Goal: Task Accomplishment & Management: Manage account settings

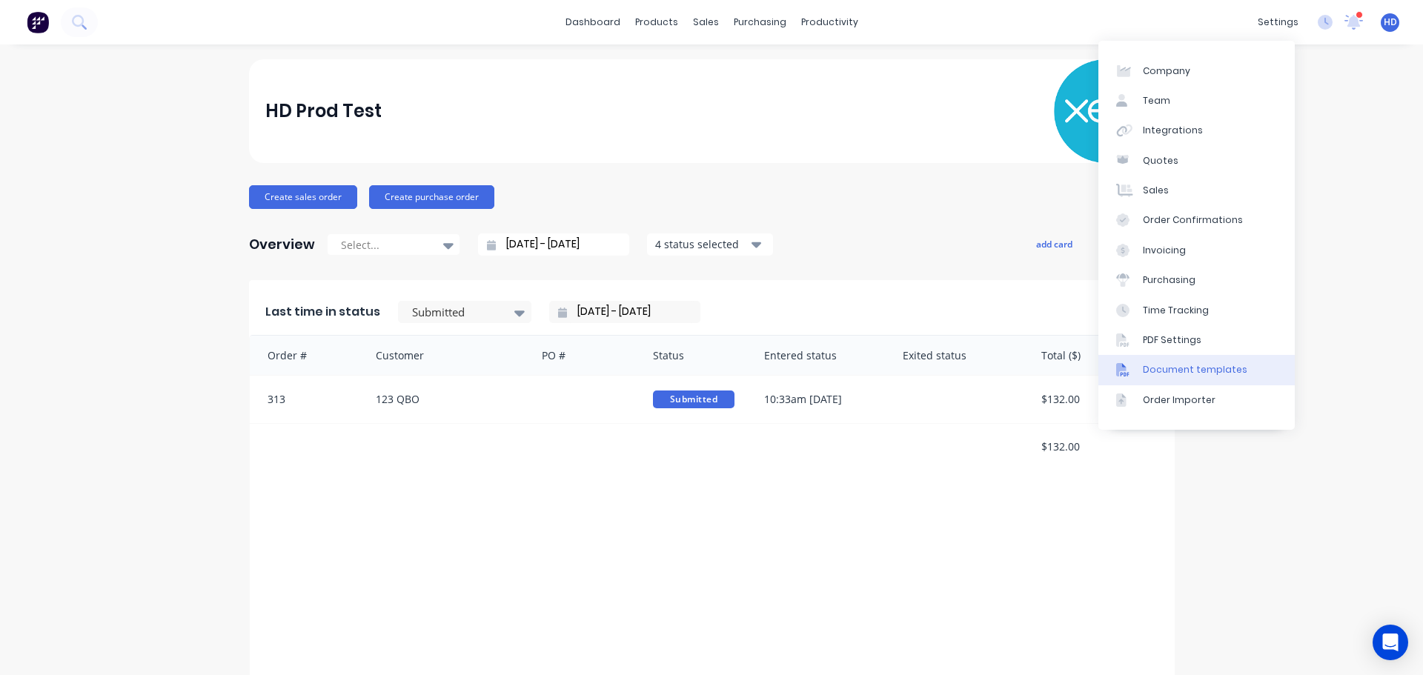
click at [1181, 366] on div "Document templates" at bounding box center [1195, 369] width 105 height 13
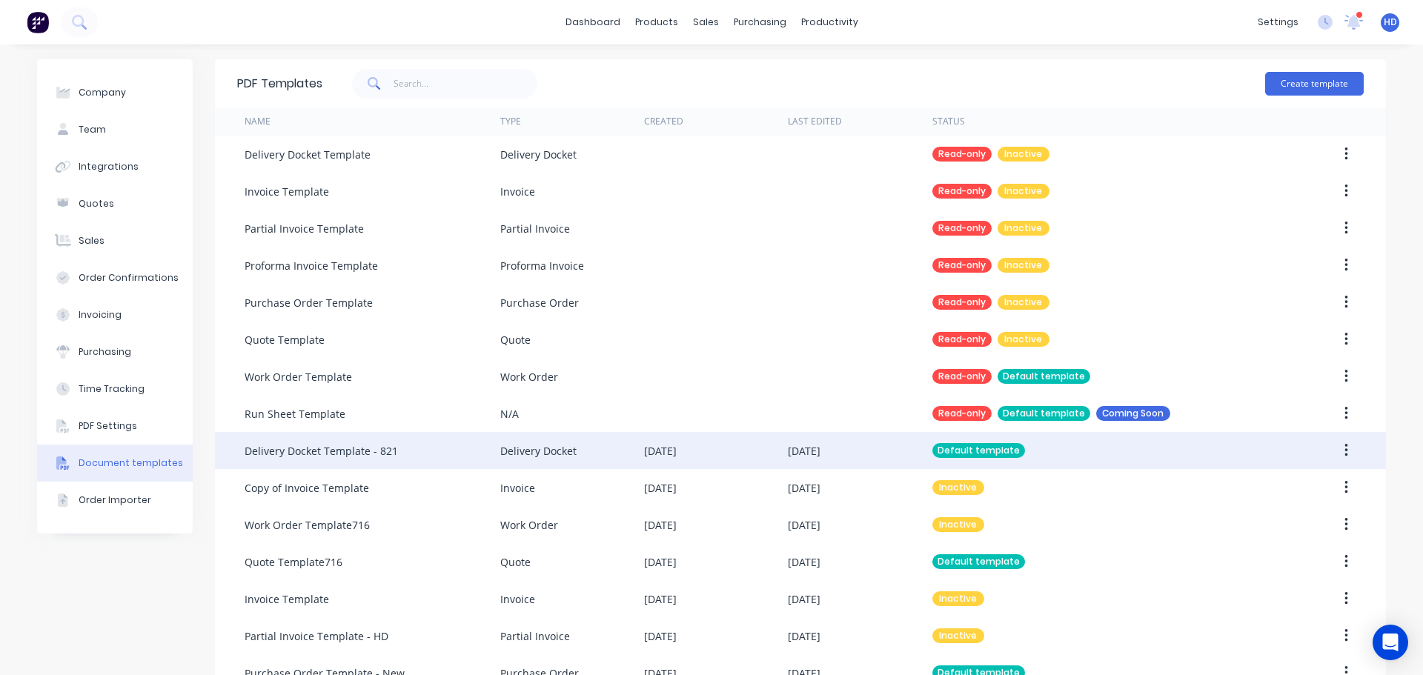
click at [850, 447] on div "21 Aug 2025" at bounding box center [860, 450] width 144 height 37
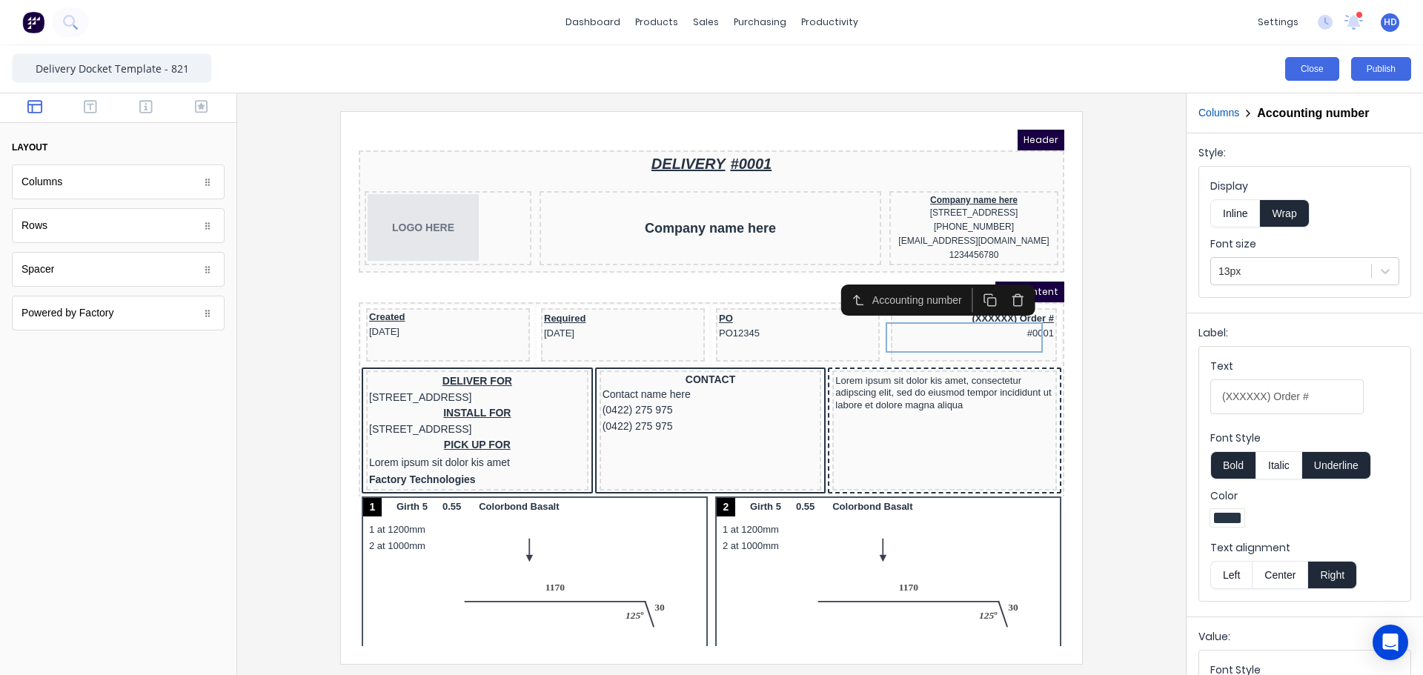
click at [1297, 71] on button "Close" at bounding box center [1313, 69] width 54 height 24
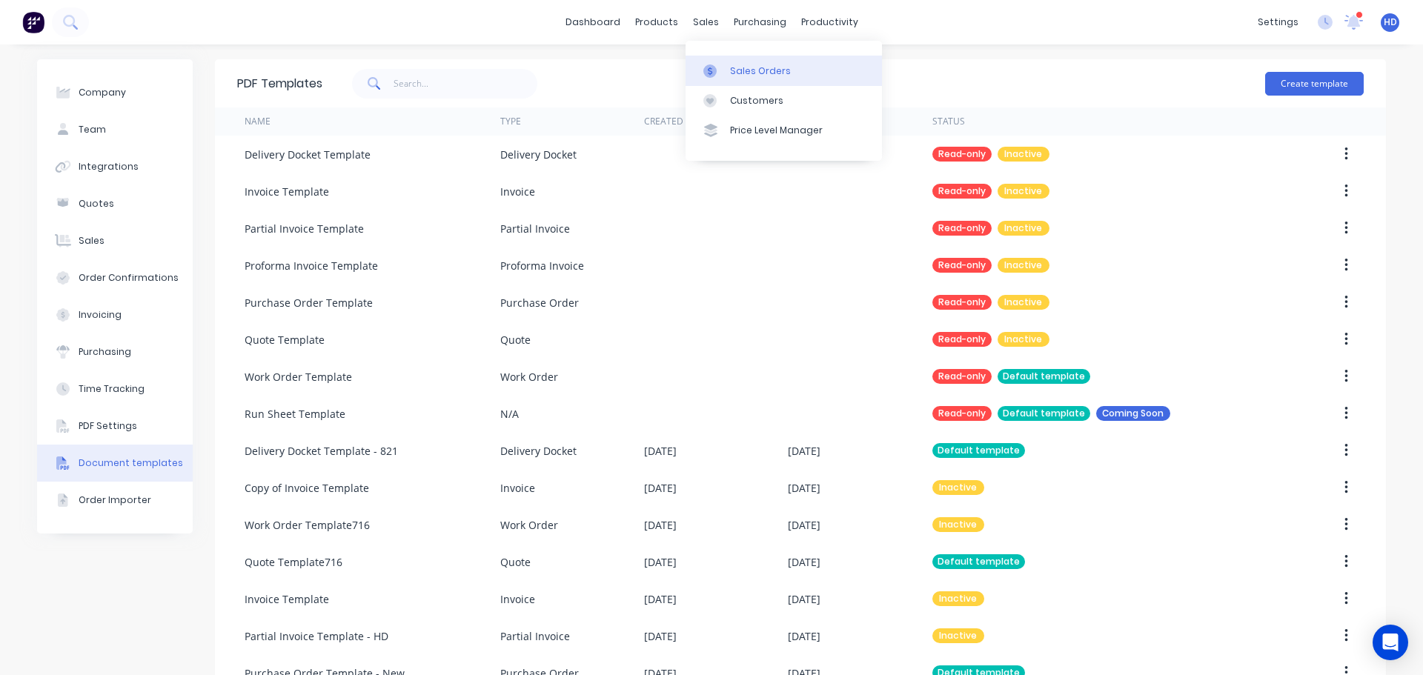
click at [764, 70] on div "Sales Orders" at bounding box center [760, 70] width 61 height 13
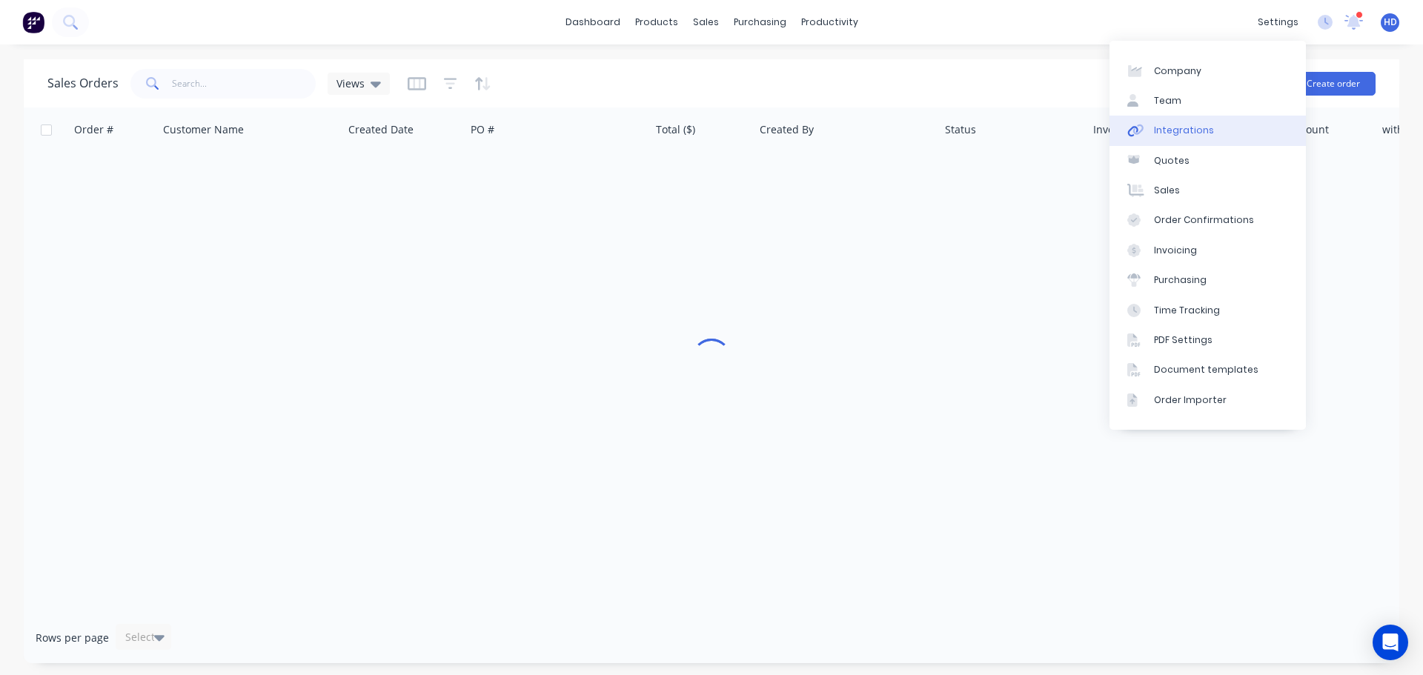
click at [1200, 128] on div "Integrations" at bounding box center [1184, 130] width 60 height 13
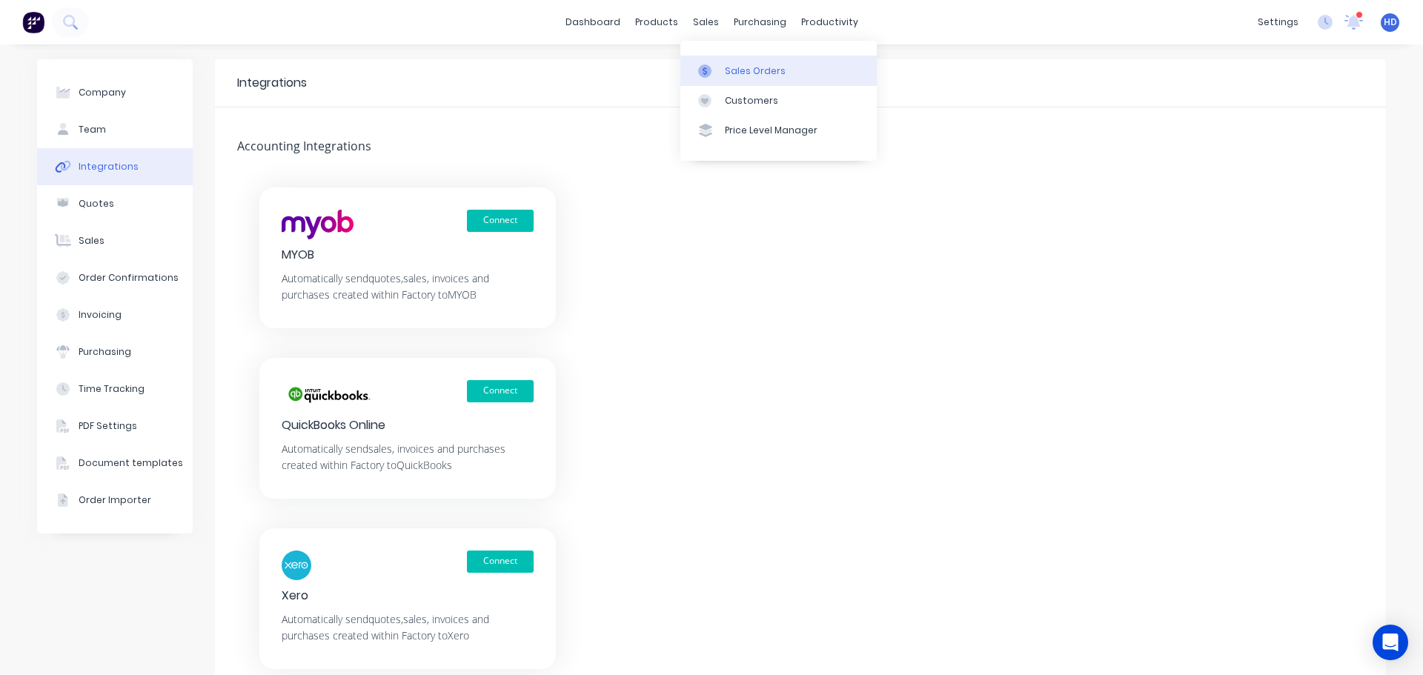
click at [747, 79] on link "Sales Orders" at bounding box center [779, 71] width 196 height 30
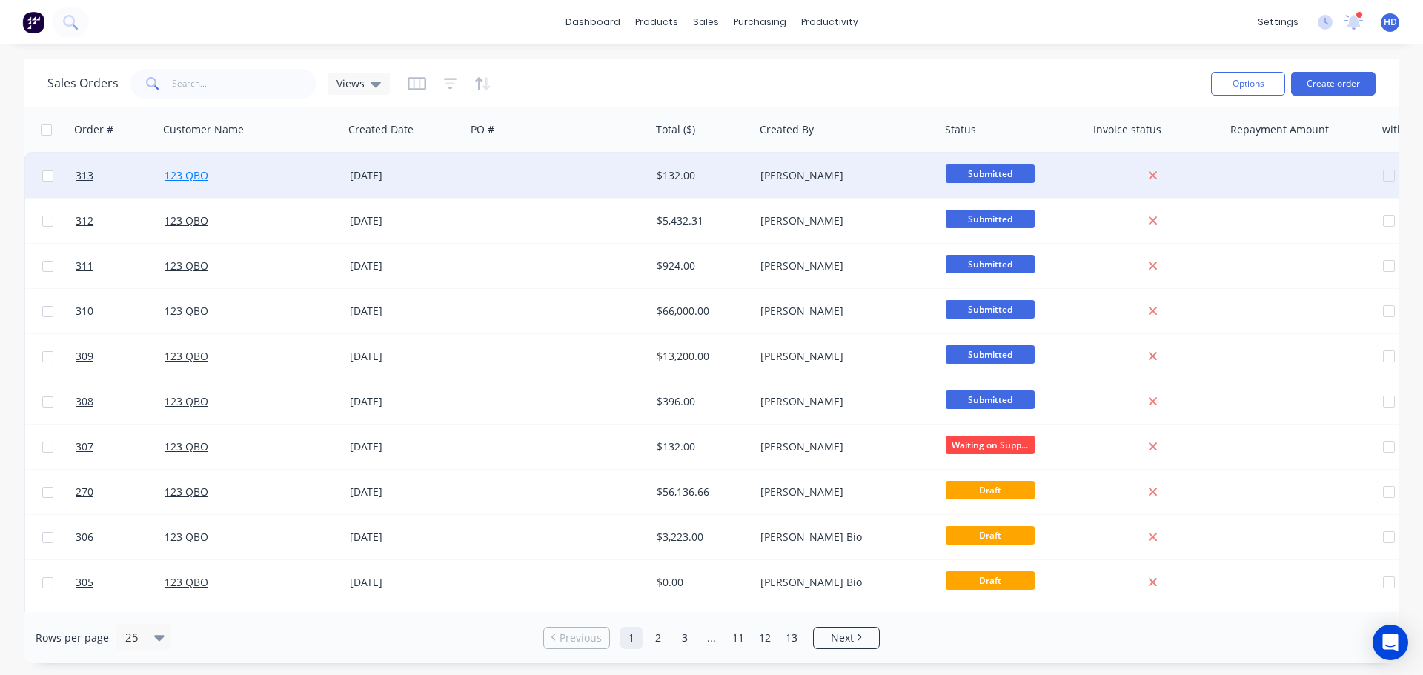
click at [196, 176] on link "123 QBO" at bounding box center [187, 175] width 44 height 14
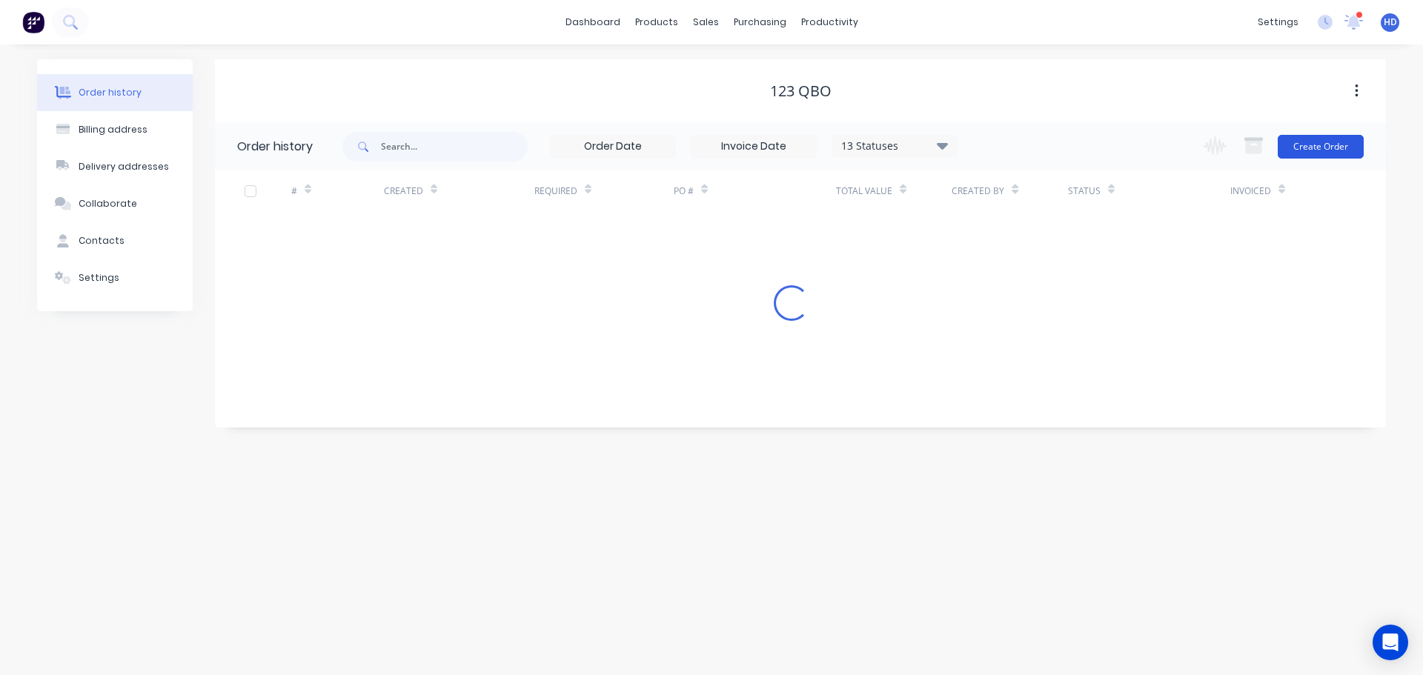
click at [1323, 152] on button "Create Order" at bounding box center [1321, 147] width 86 height 24
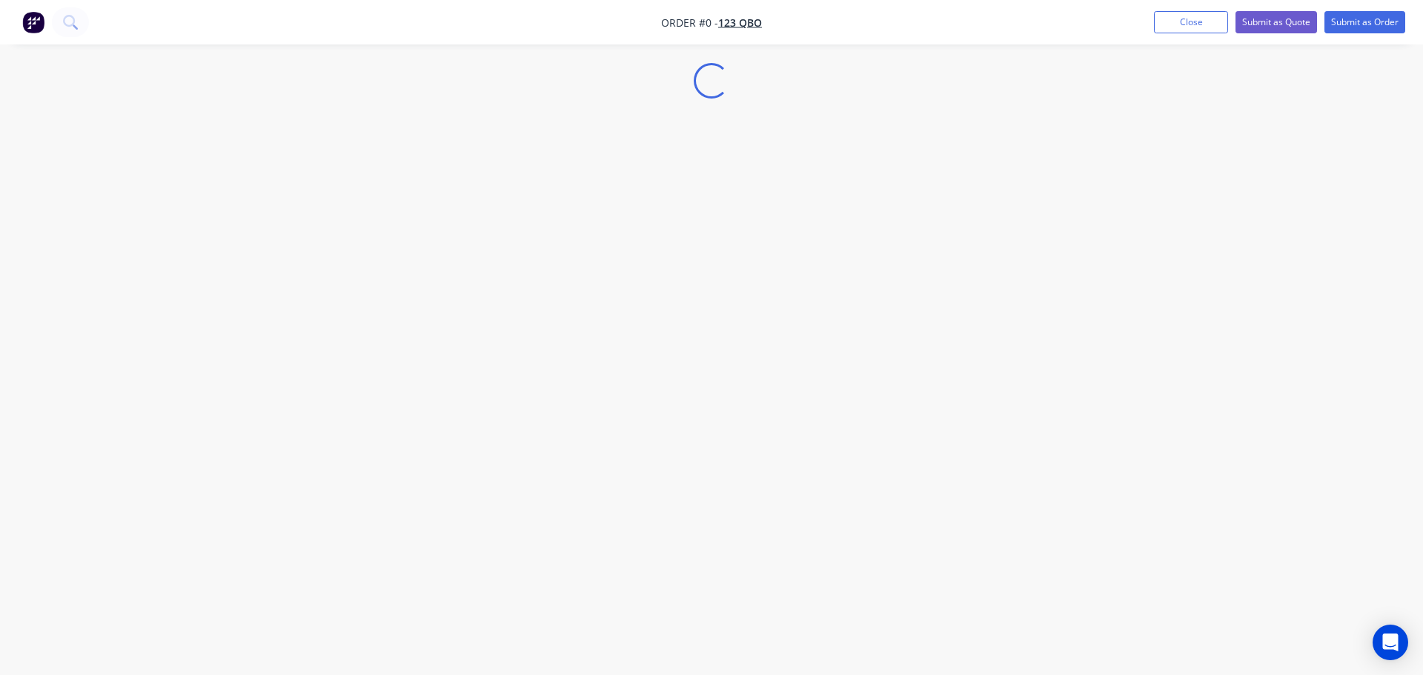
select select "AU"
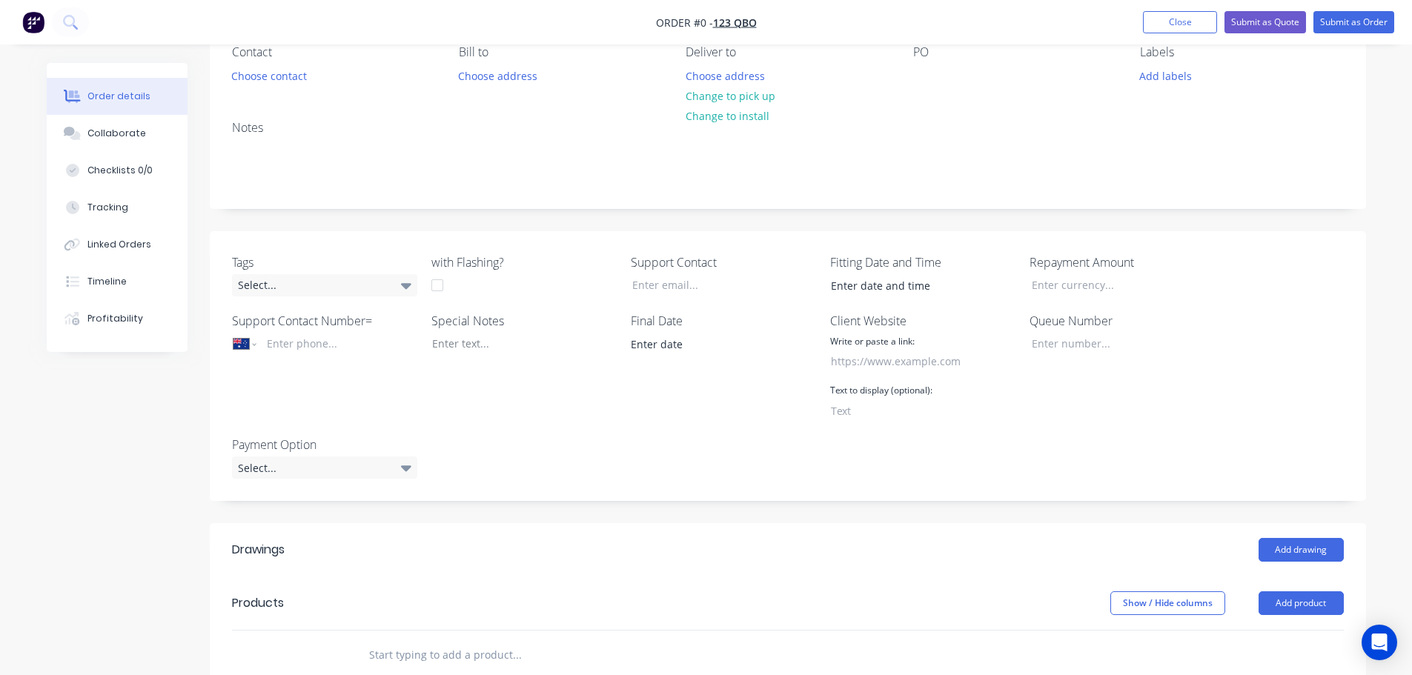
scroll to position [297, 0]
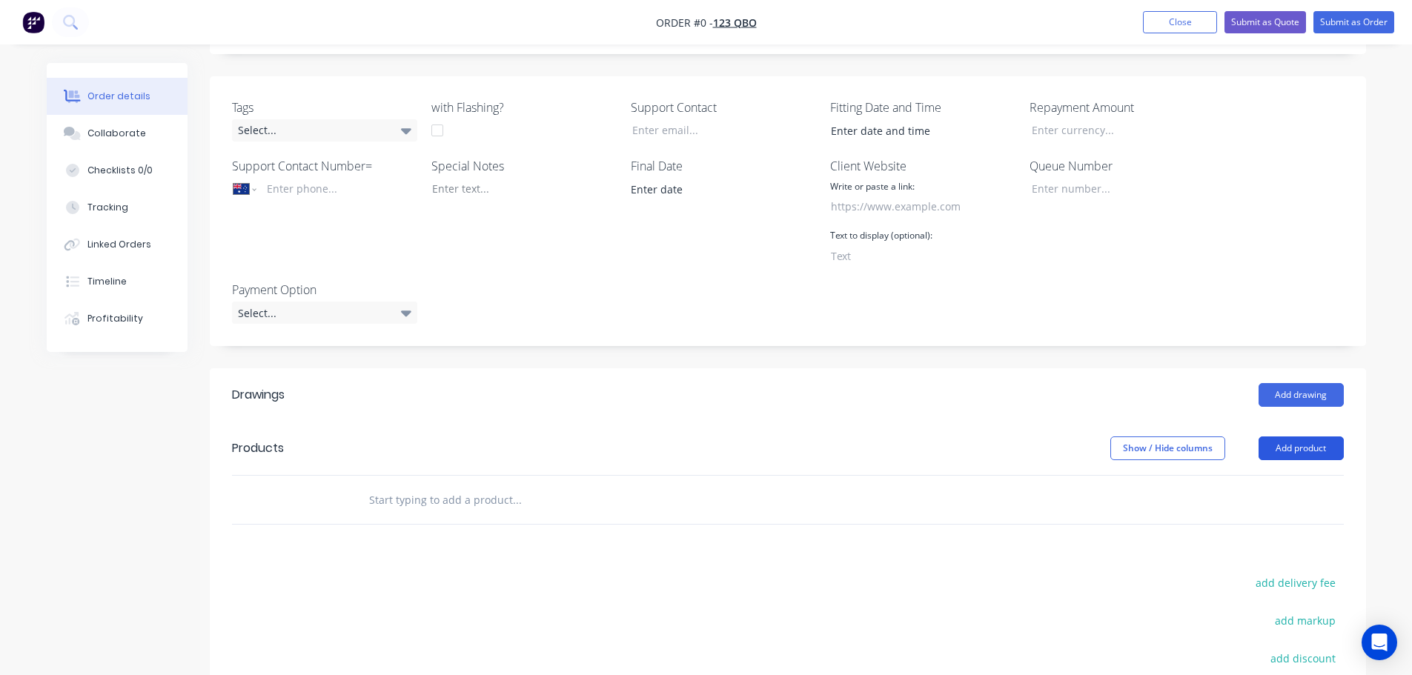
click at [1300, 454] on button "Add product" at bounding box center [1301, 449] width 85 height 24
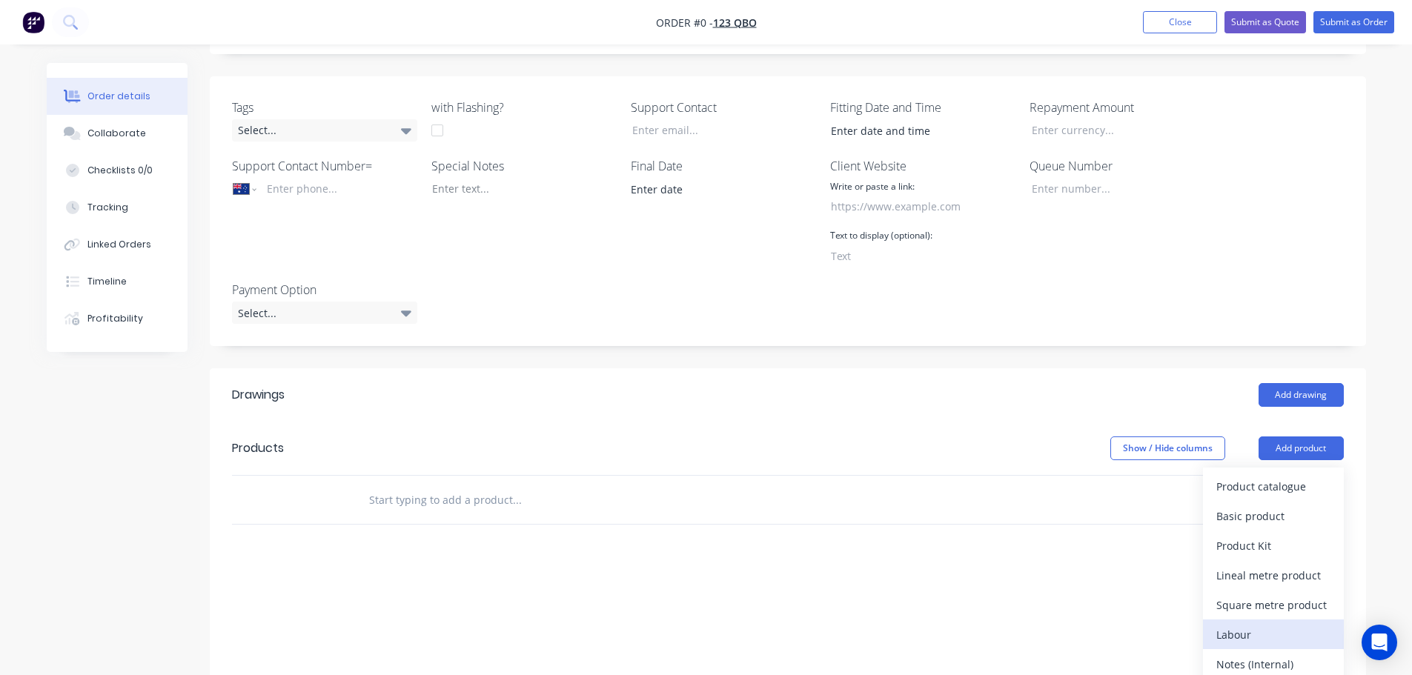
click at [1226, 628] on div "Labour" at bounding box center [1274, 634] width 114 height 21
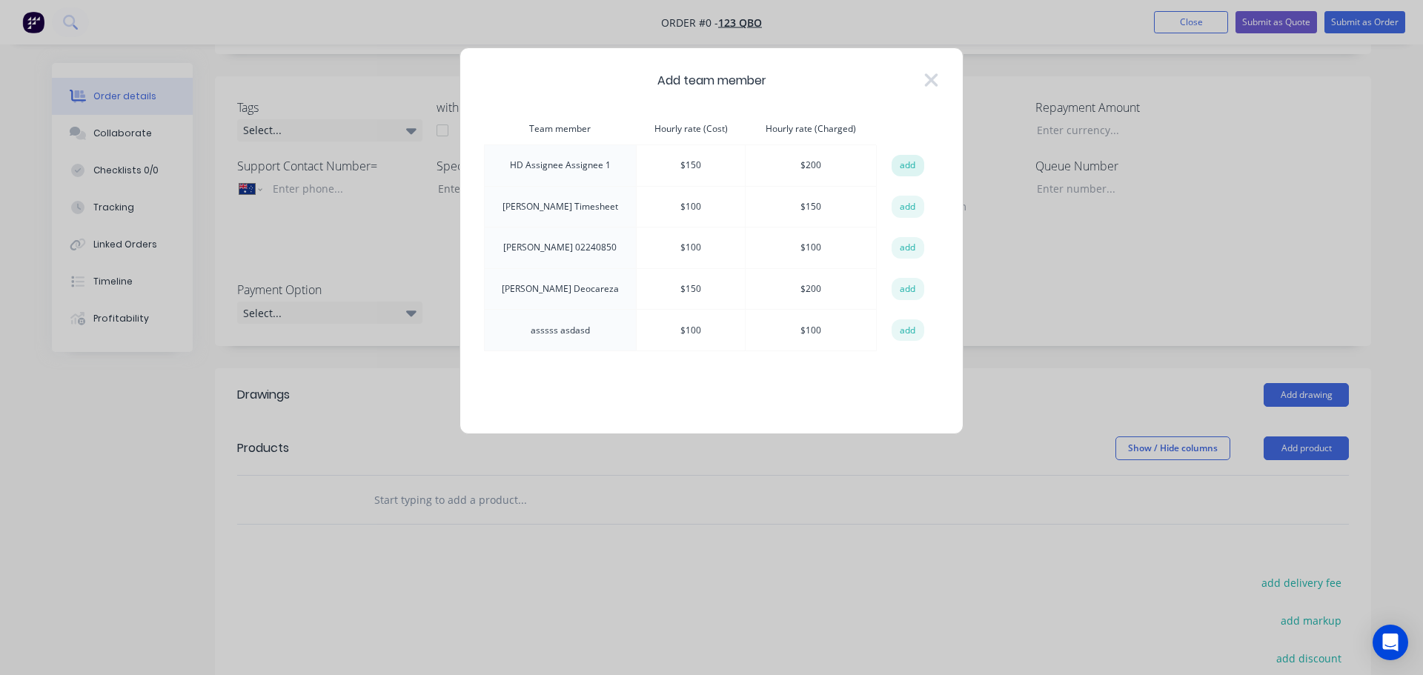
click at [916, 169] on button "add" at bounding box center [908, 166] width 33 height 22
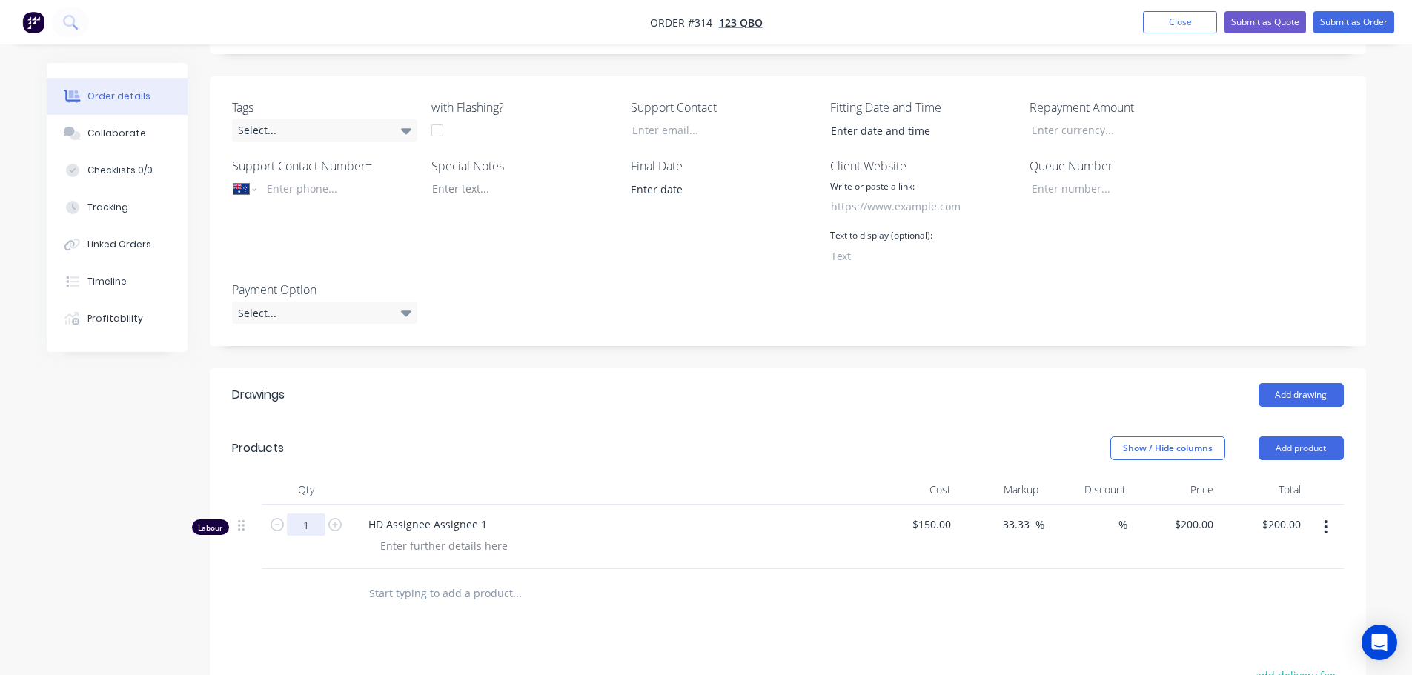
click at [308, 524] on input "1" at bounding box center [306, 525] width 39 height 22
type input "3"
type input "$600.00"
click at [500, 473] on header "Products Show / Hide columns Add product" at bounding box center [788, 448] width 1157 height 53
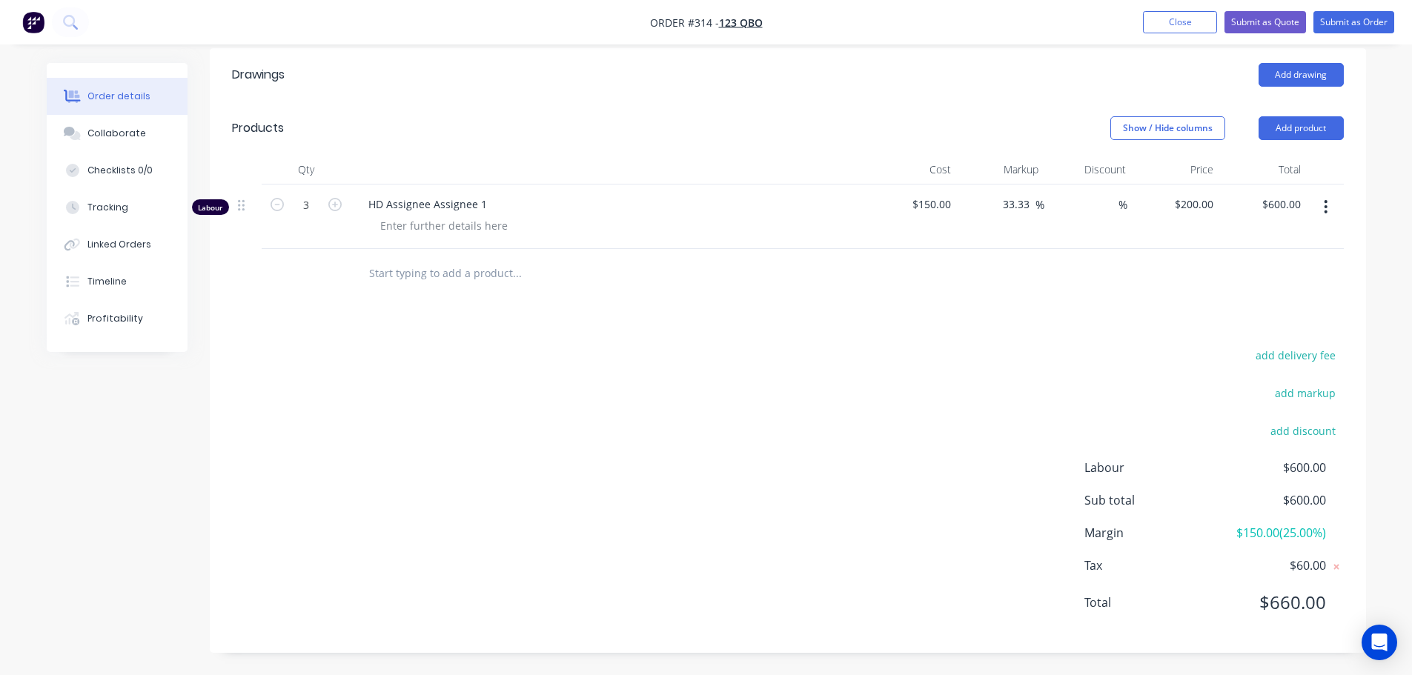
scroll to position [246, 0]
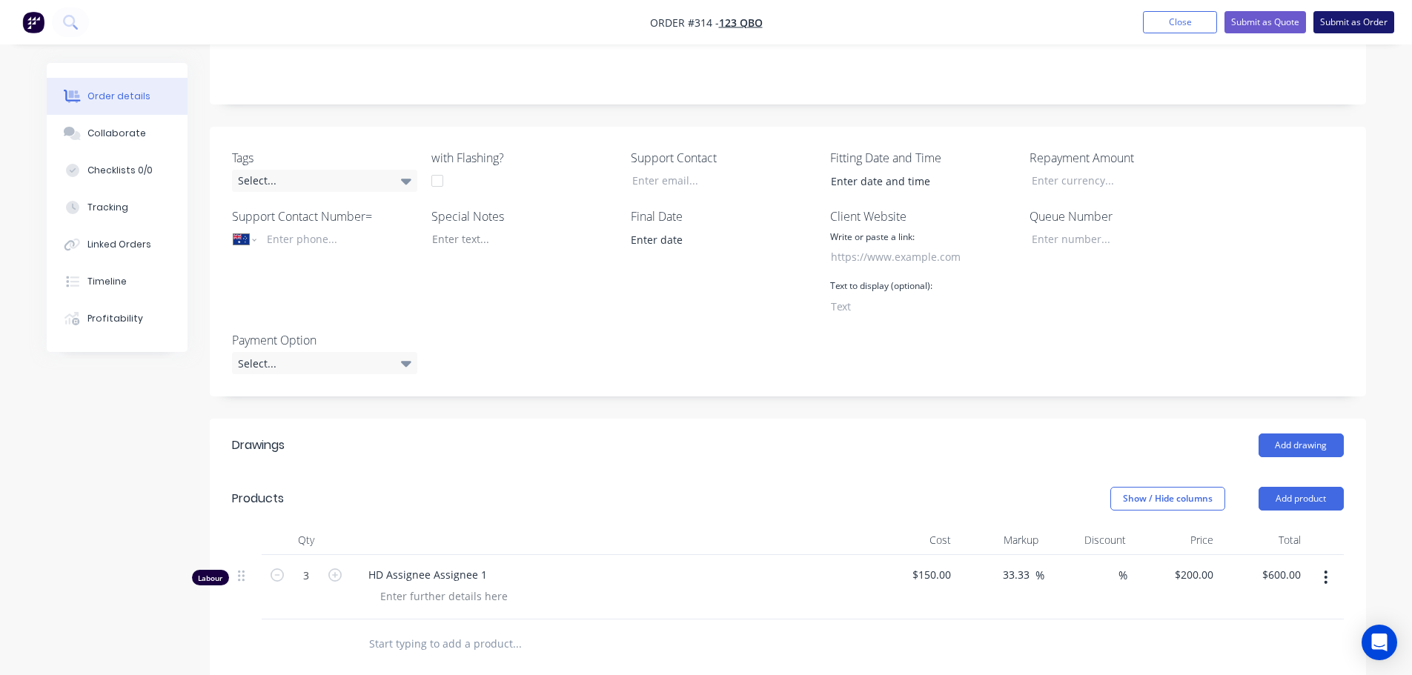
click at [1340, 19] on button "Submit as Order" at bounding box center [1354, 22] width 81 height 22
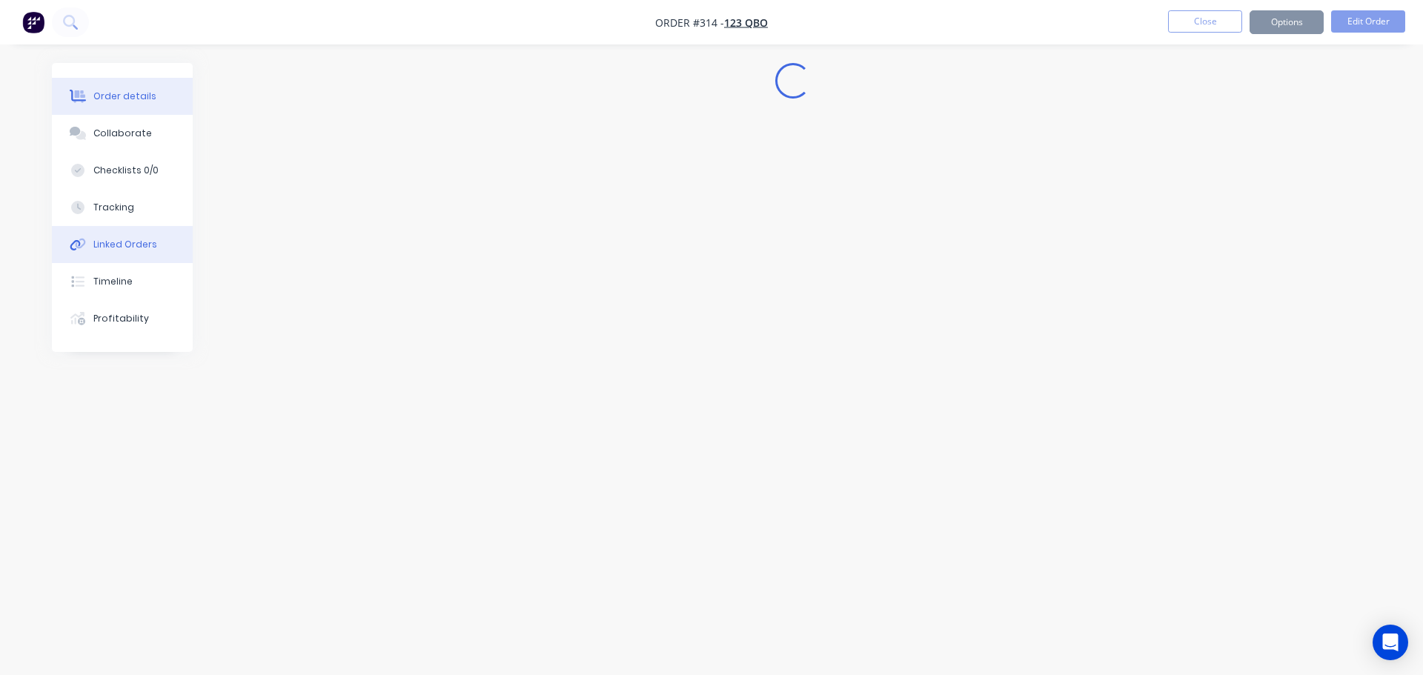
select select "AU"
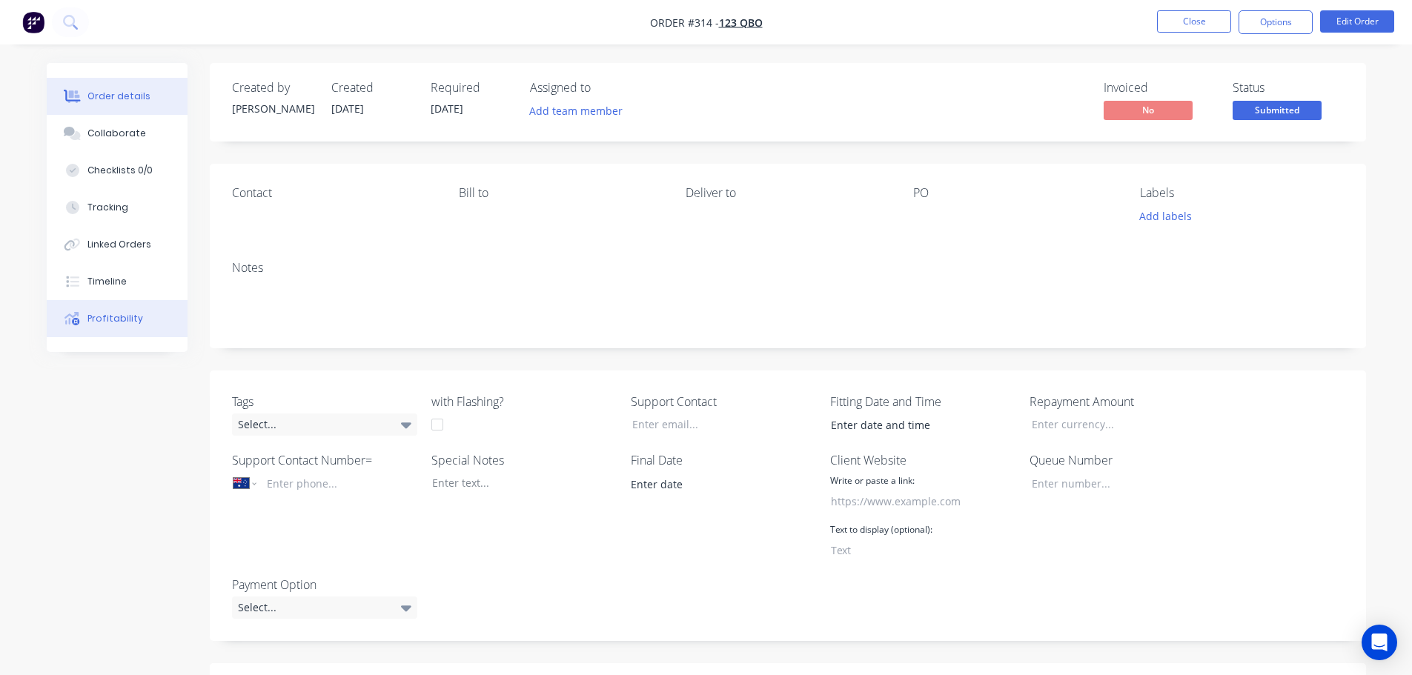
click at [125, 327] on button "Profitability" at bounding box center [117, 318] width 141 height 37
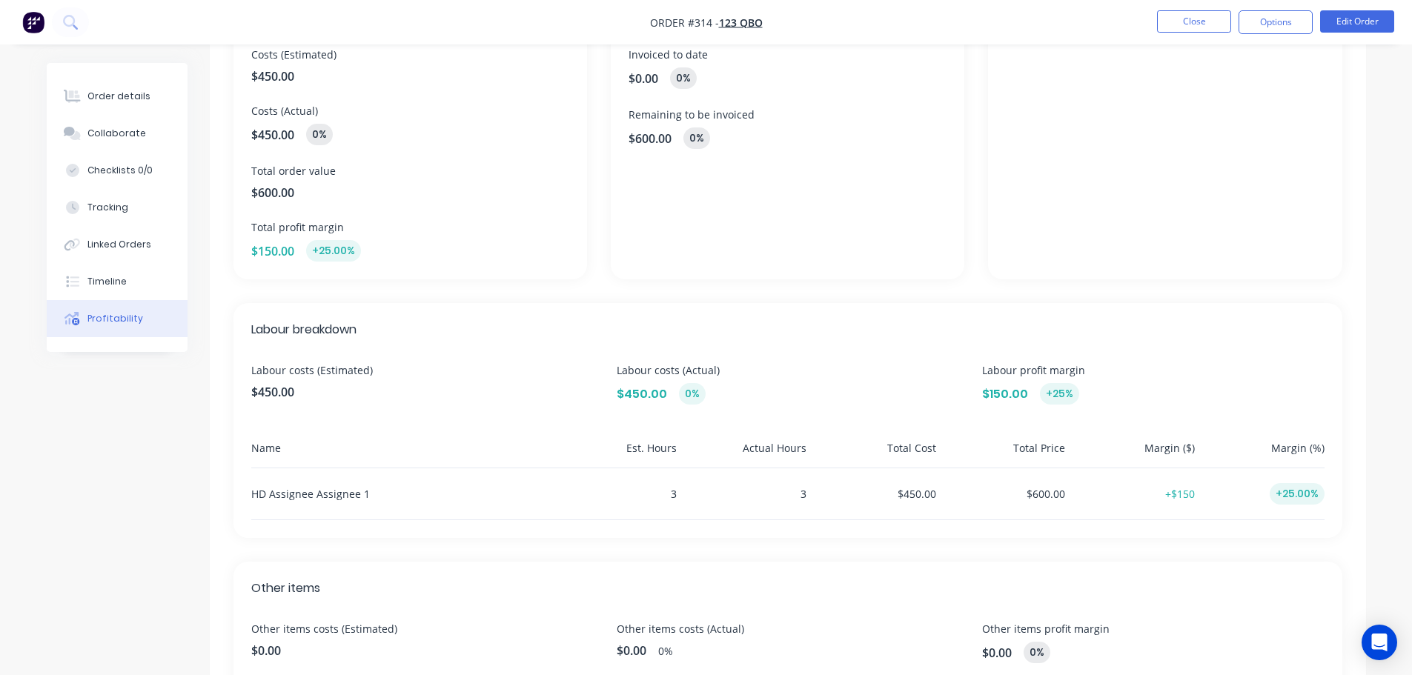
scroll to position [148, 0]
click at [1212, 24] on button "Close" at bounding box center [1194, 21] width 74 height 22
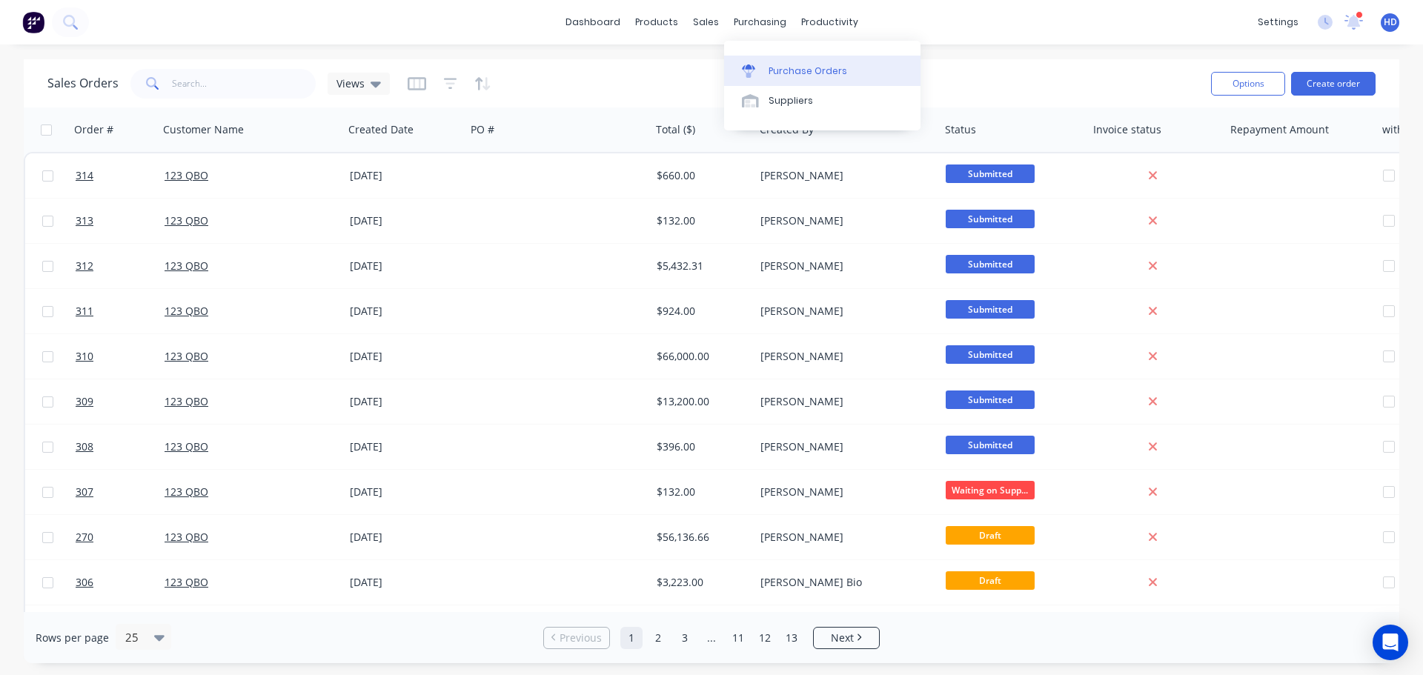
click at [786, 77] on div "Purchase Orders" at bounding box center [808, 70] width 79 height 13
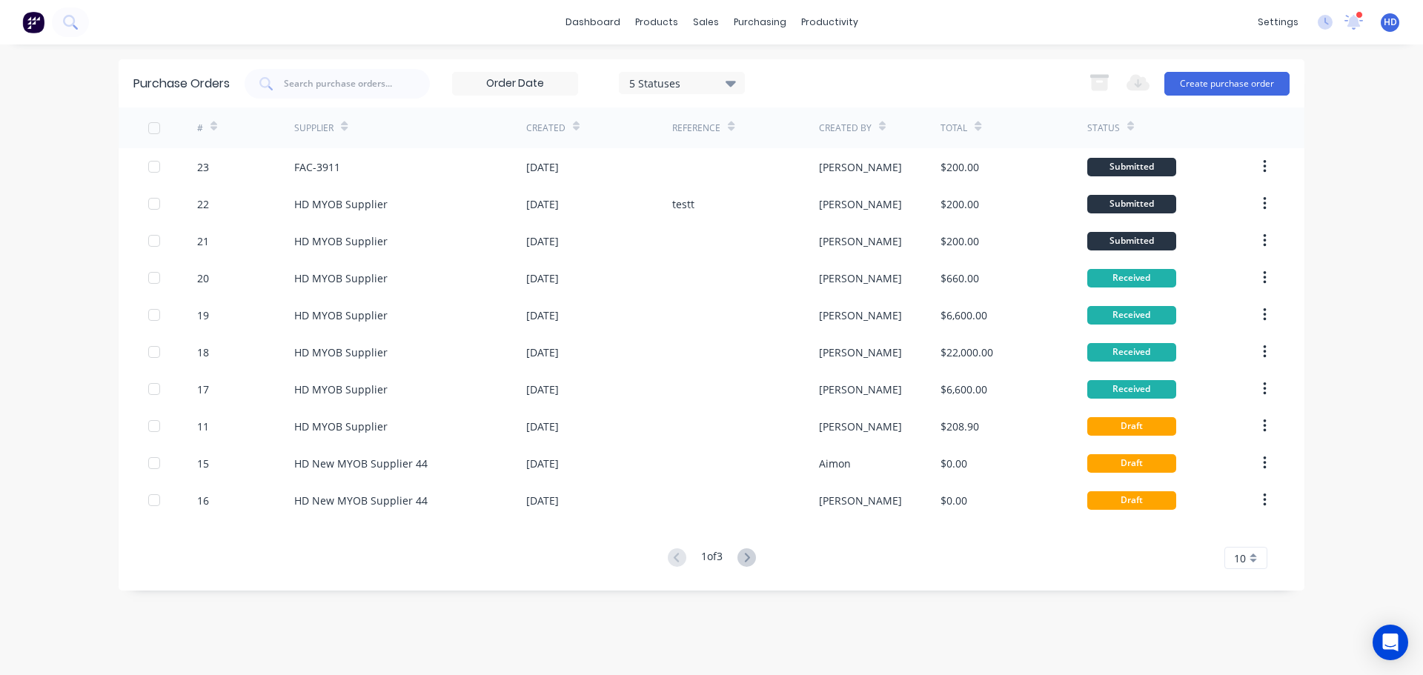
click at [544, 87] on input at bounding box center [515, 84] width 125 height 22
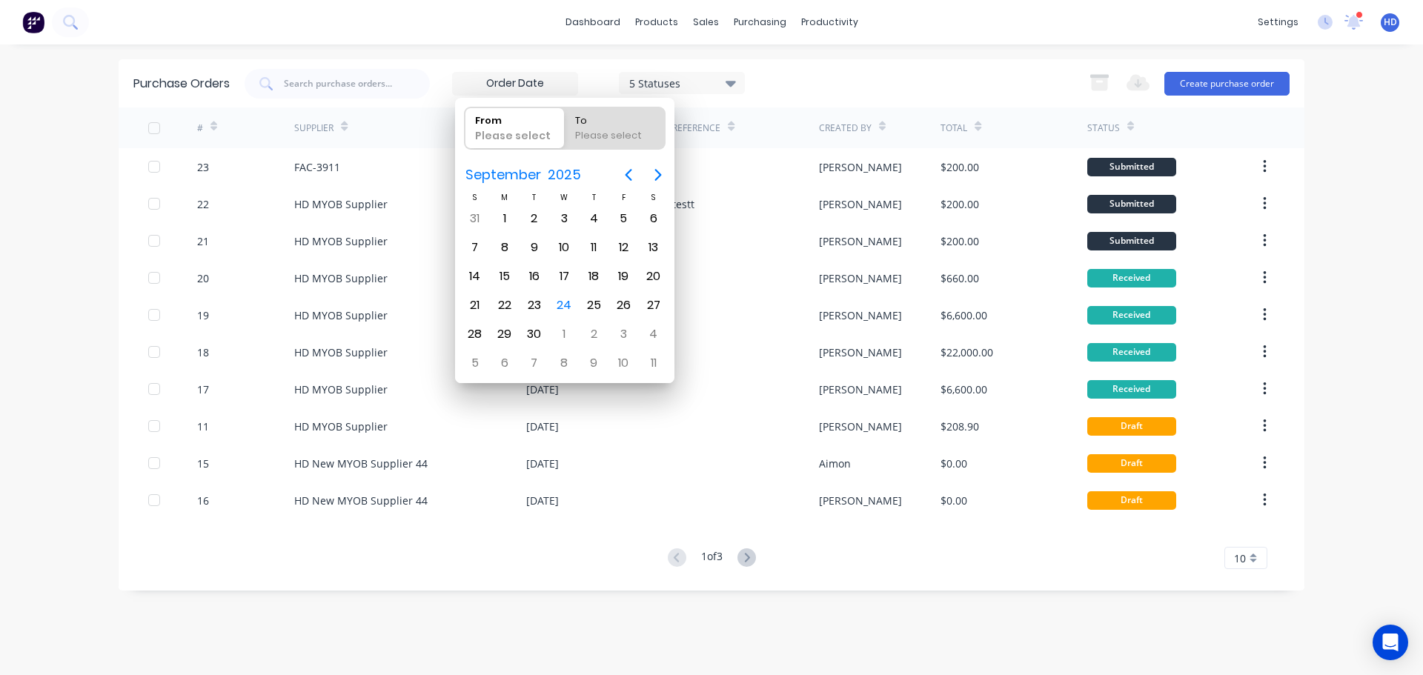
click at [875, 62] on div "Purchase Orders 5 Statuses 5 Statuses Export to Excel (XLSX) Create purchase or…" at bounding box center [712, 83] width 1186 height 48
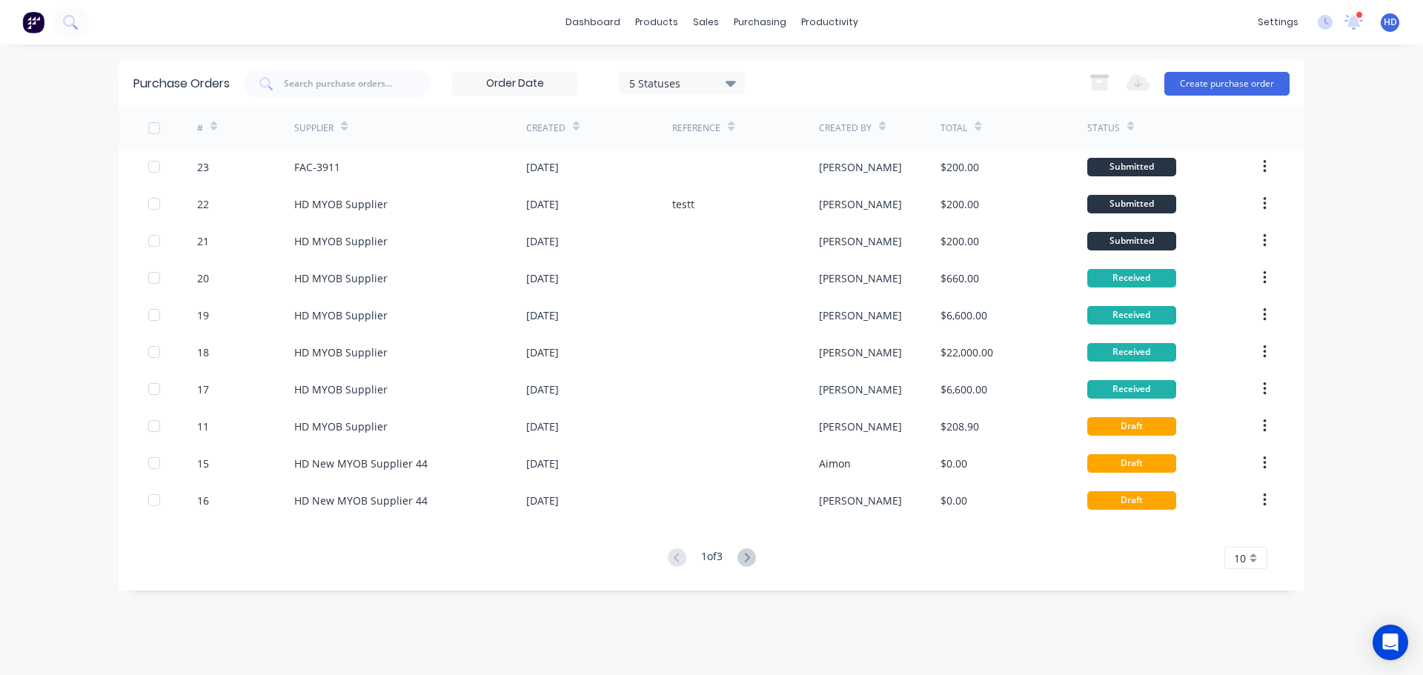
click at [497, 86] on input at bounding box center [515, 84] width 125 height 22
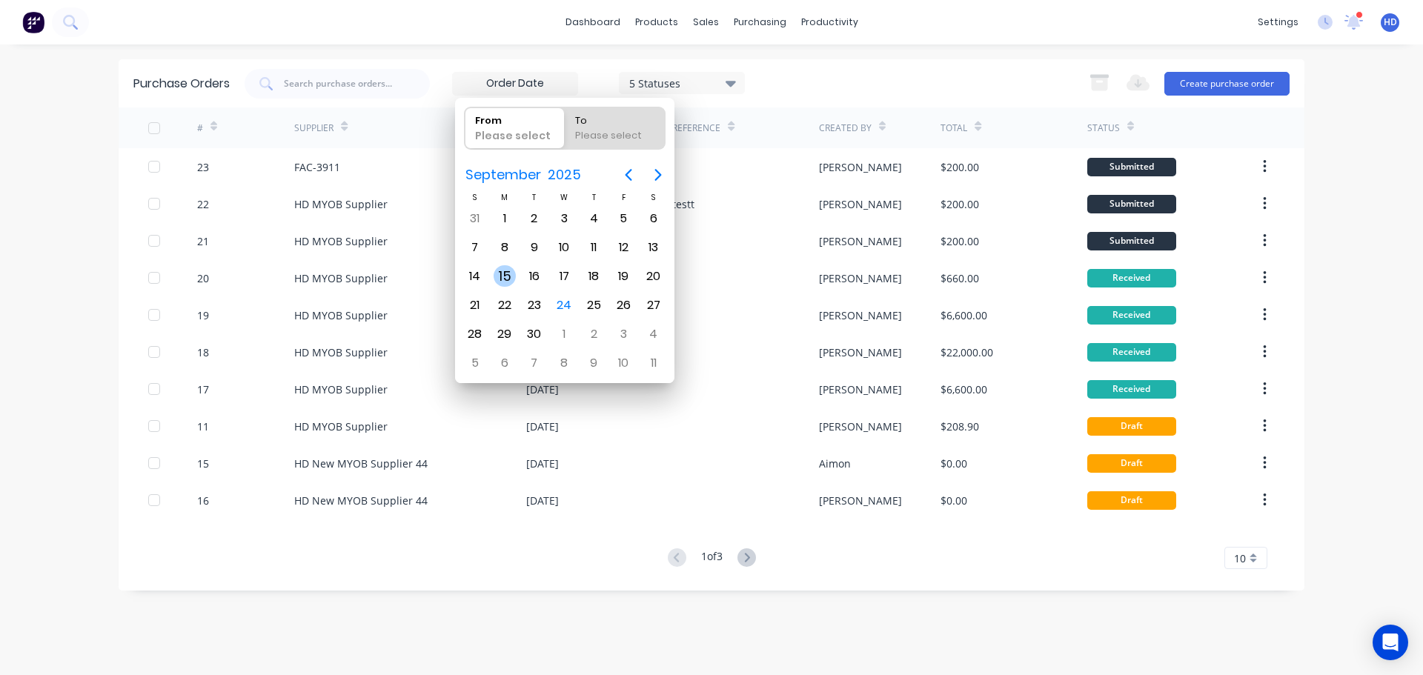
click at [514, 280] on div "15" at bounding box center [505, 276] width 22 height 22
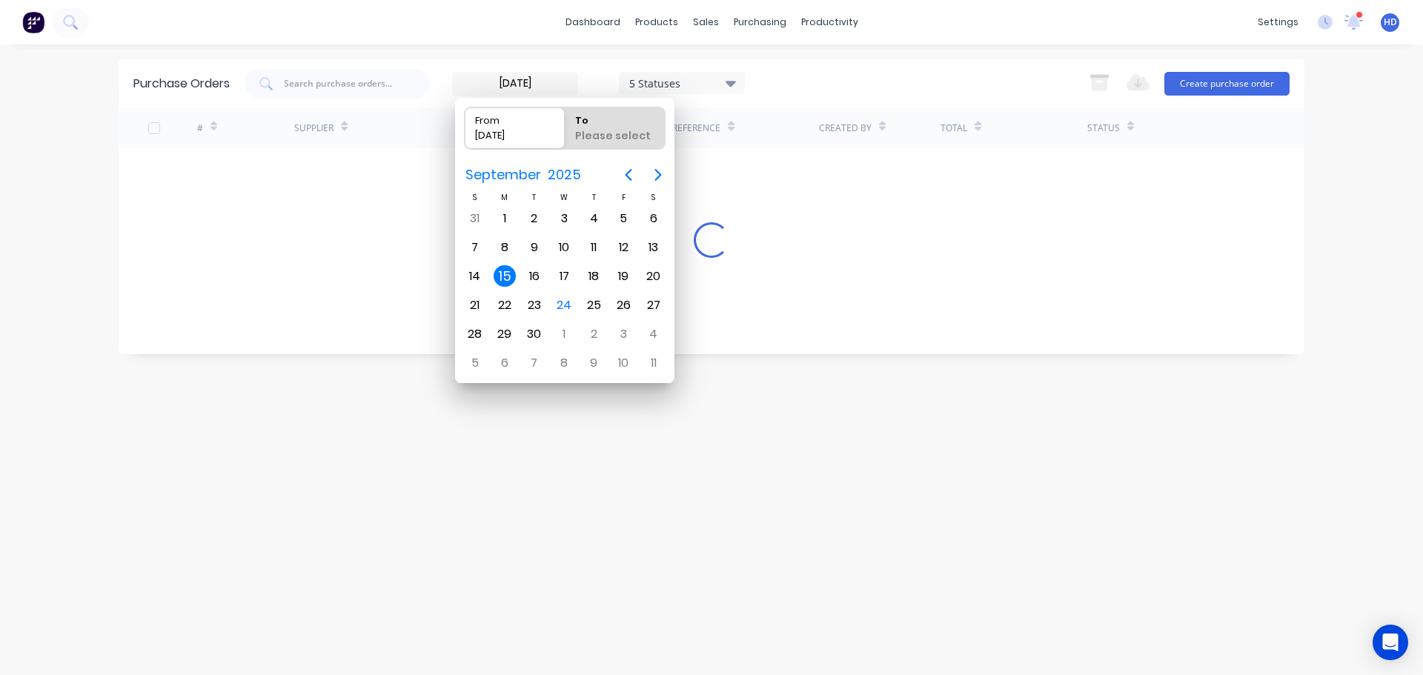
type input "15/09/25"
radio input "false"
radio input "true"
click at [514, 280] on div "15" at bounding box center [505, 276] width 22 height 22
type input "15/09/25 - 15/09/25"
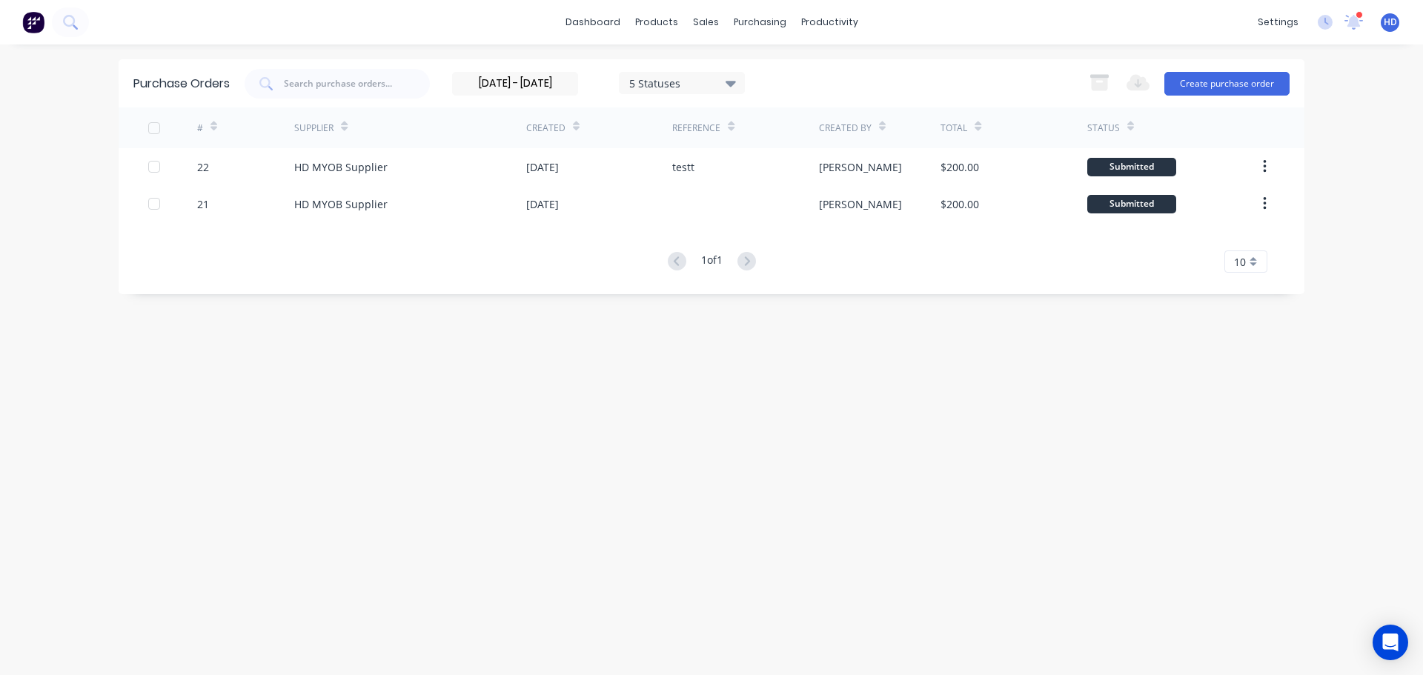
click at [845, 61] on div "Purchase Orders 15/09/25 - 15/09/25 5 Statuses 15/09/25 - 15/09/25 5 Statuses E…" at bounding box center [712, 83] width 1186 height 48
click at [524, 87] on input "15/09/25 - 15/09/25" at bounding box center [515, 84] width 125 height 22
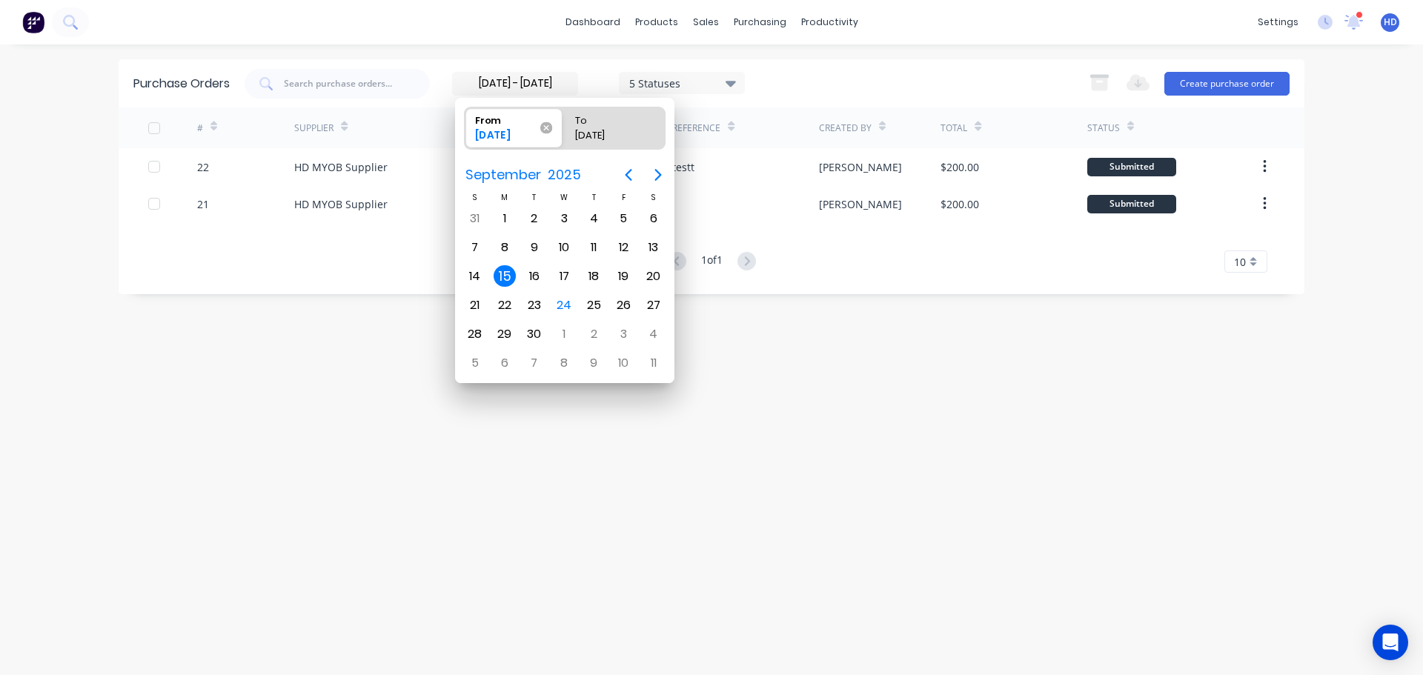
click at [552, 130] on icon at bounding box center [546, 128] width 12 height 12
click at [466, 130] on input "From 15/09/25" at bounding box center [465, 128] width 1 height 42
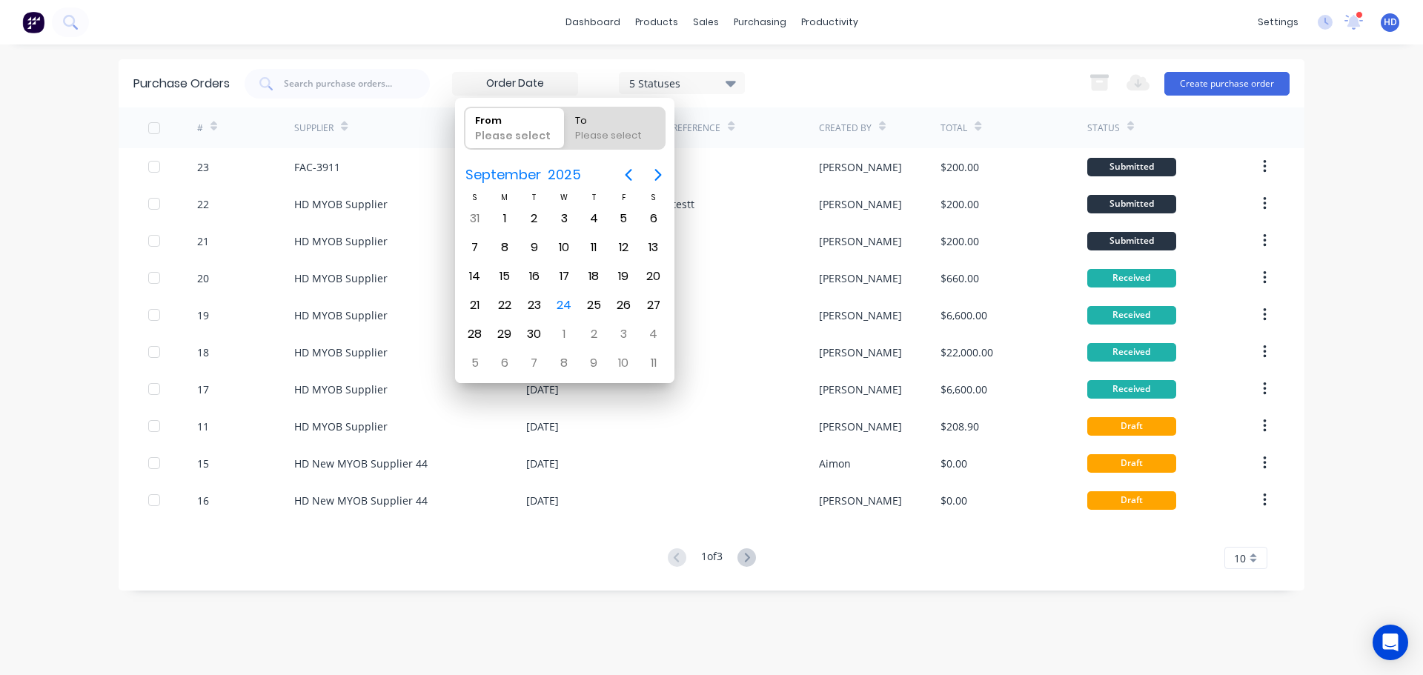
click at [878, 81] on div "5 Statuses 5 Statuses Export to Excel (XLSX) Create purchase order" at bounding box center [767, 84] width 1045 height 30
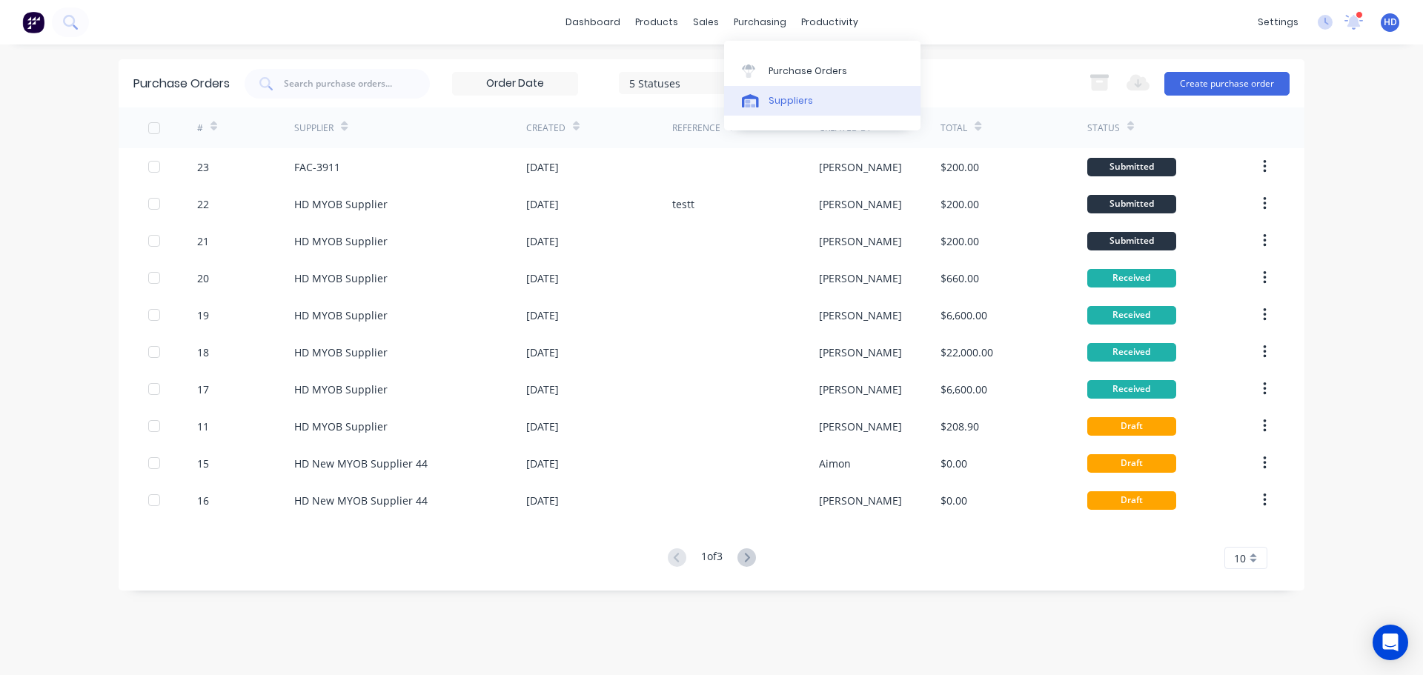
click at [784, 100] on div "Suppliers" at bounding box center [791, 100] width 44 height 13
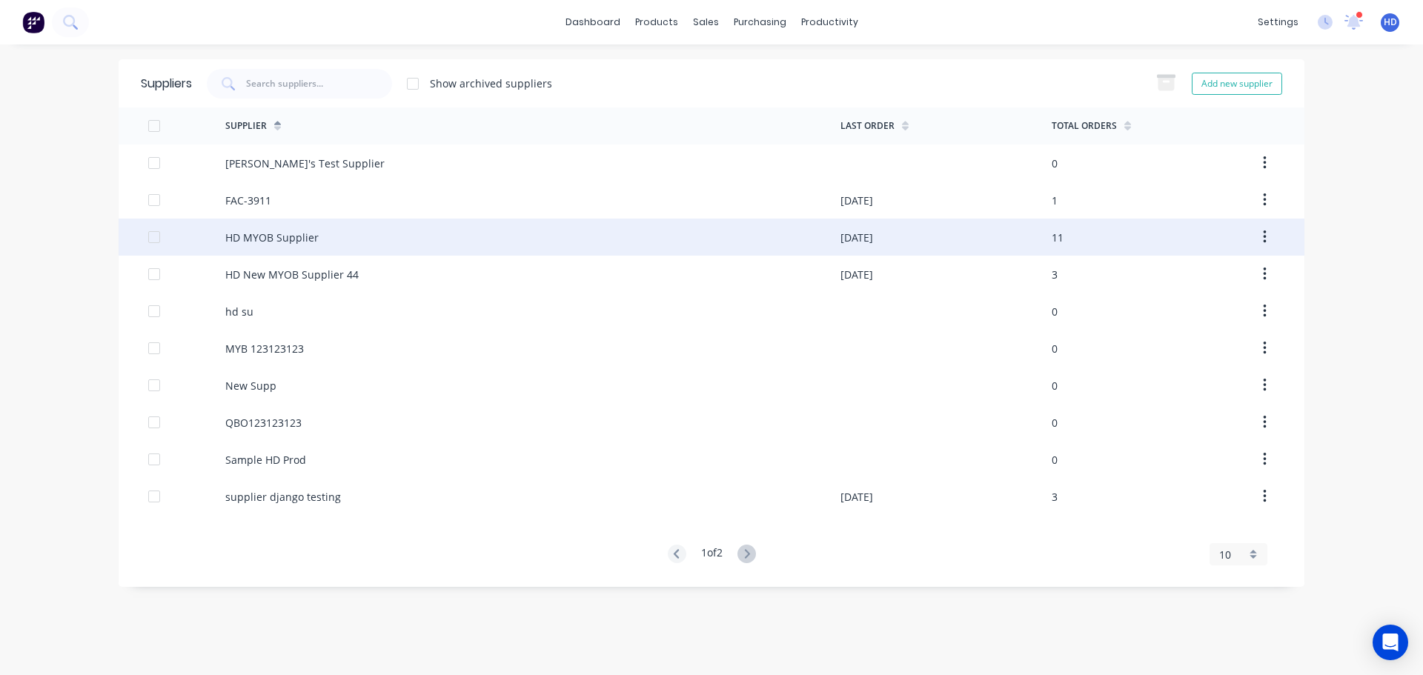
click at [282, 239] on div "HD MYOB Supplier" at bounding box center [271, 238] width 93 height 16
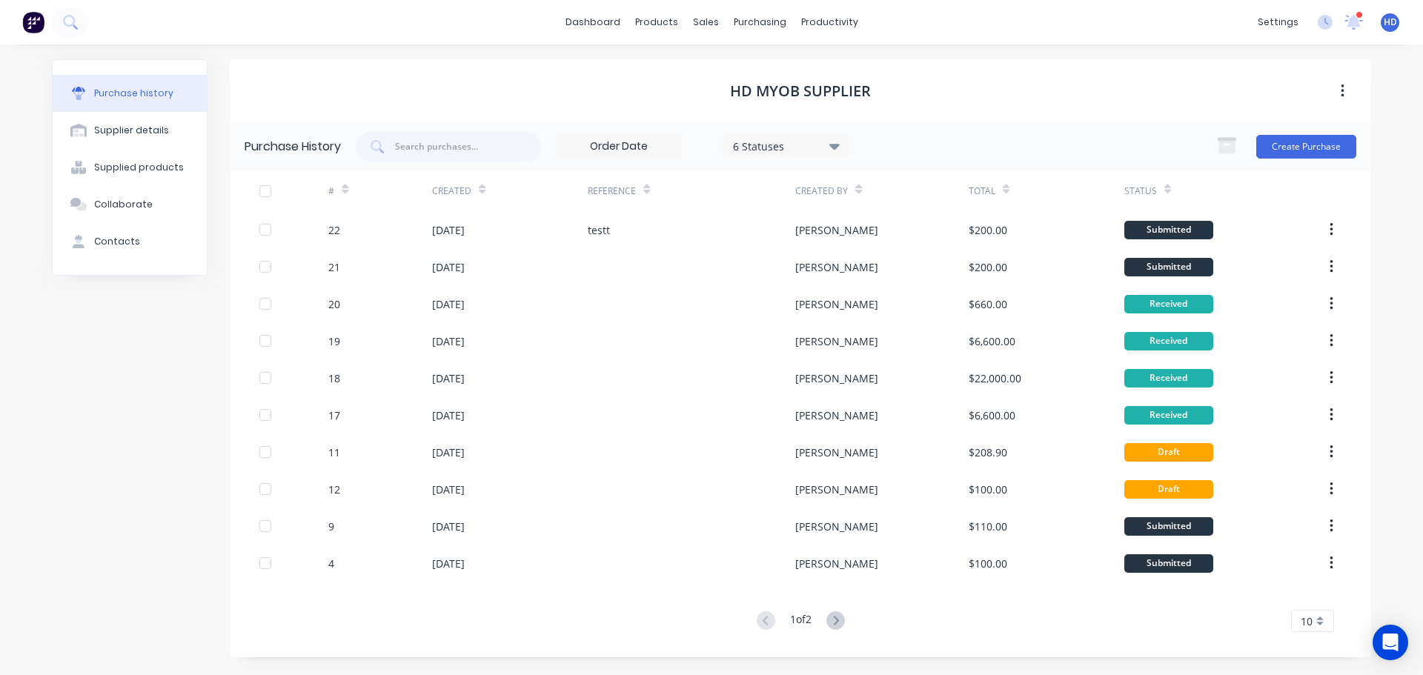
click at [629, 150] on input at bounding box center [619, 147] width 125 height 22
click at [835, 93] on h1 "HD MYOB Supplier" at bounding box center [800, 91] width 141 height 18
click at [647, 114] on div "HD MYOB Supplier" at bounding box center [801, 90] width 1142 height 63
click at [633, 147] on input at bounding box center [619, 147] width 125 height 22
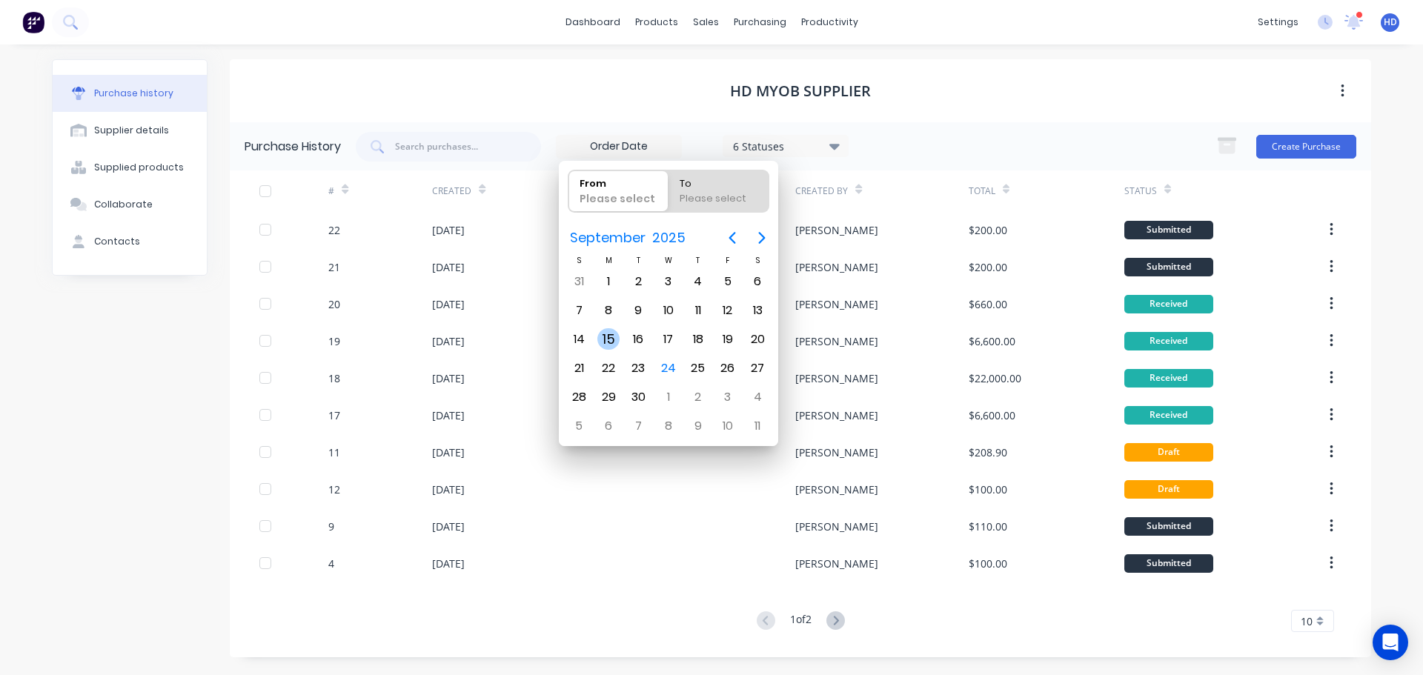
click at [619, 337] on div "15" at bounding box center [609, 339] width 22 height 22
type input "15/09/25"
radio input "false"
radio input "true"
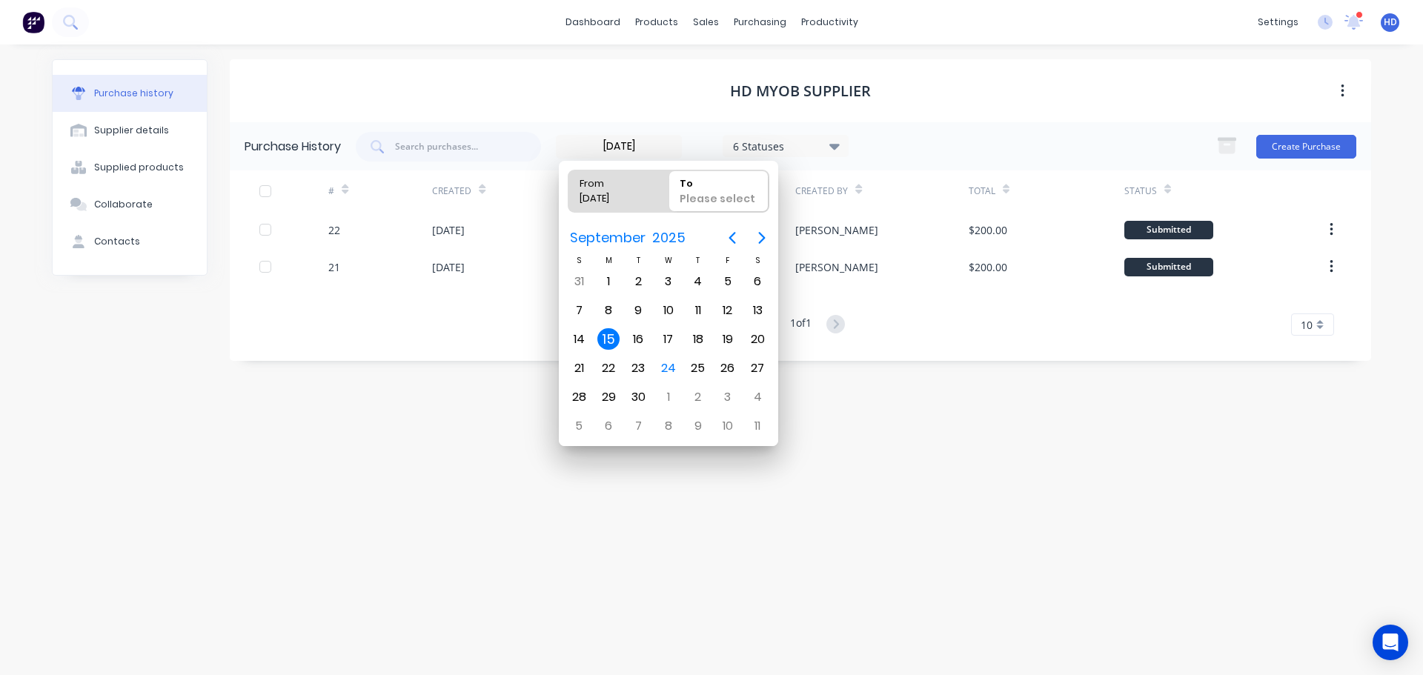
click at [609, 335] on div "15" at bounding box center [609, 339] width 22 height 22
type input "15/09/25 - 15/09/25"
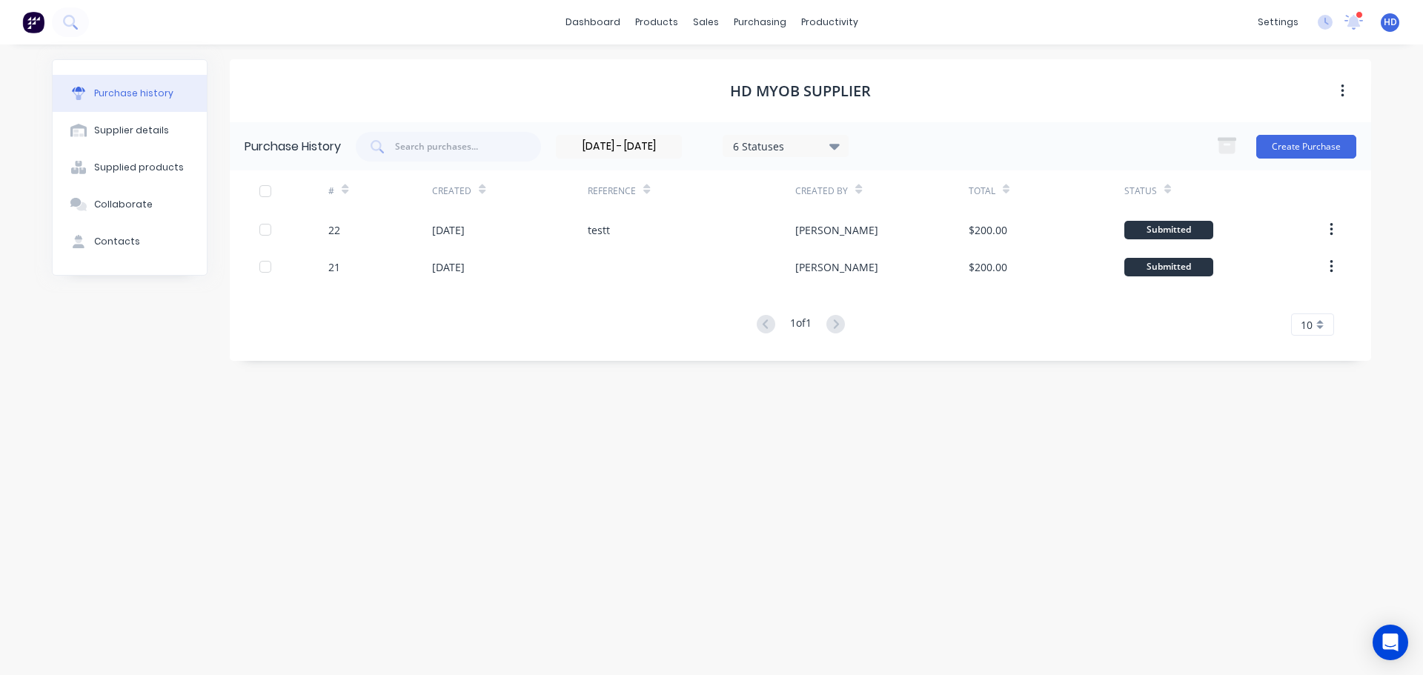
click at [605, 145] on input "15/09/25 - 15/09/25" at bounding box center [619, 147] width 125 height 22
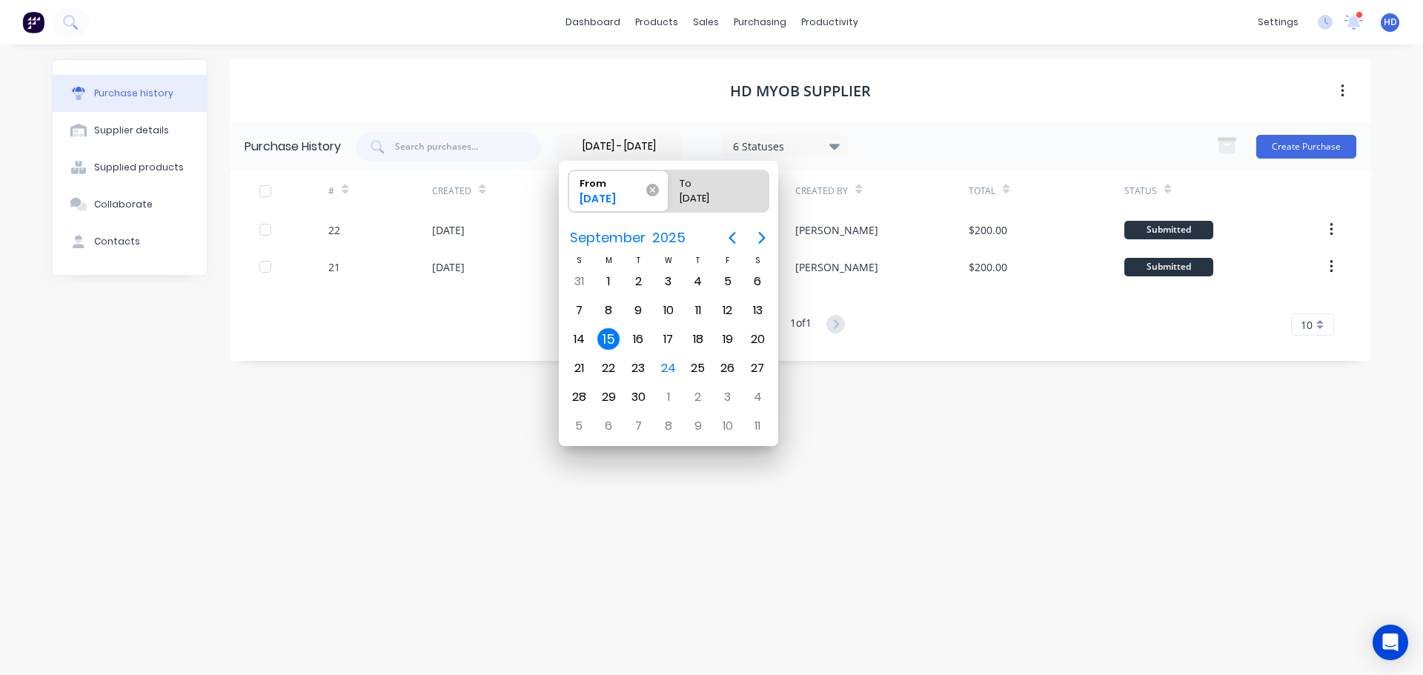
click at [649, 191] on icon at bounding box center [652, 190] width 13 height 13
click at [569, 191] on input "From 15/09/25" at bounding box center [569, 192] width 1 height 42
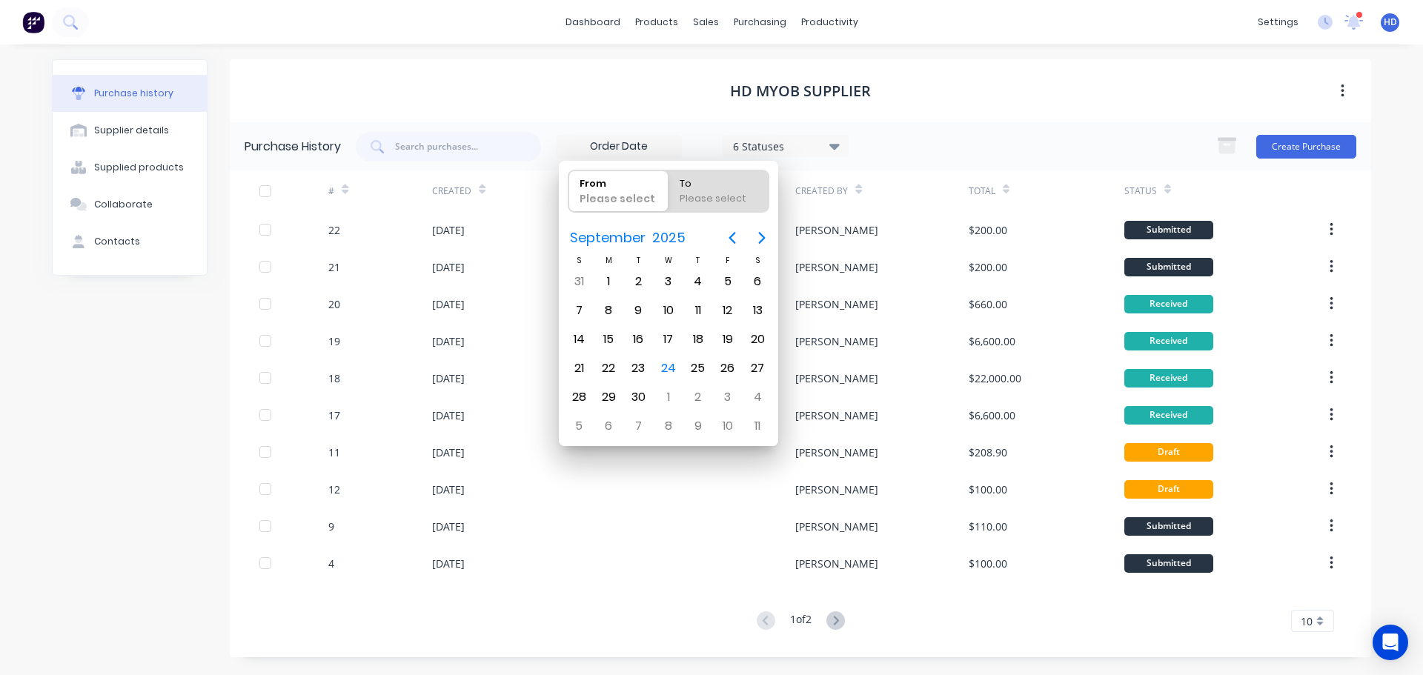
click at [492, 85] on div "HD MYOB Supplier" at bounding box center [801, 90] width 1142 height 63
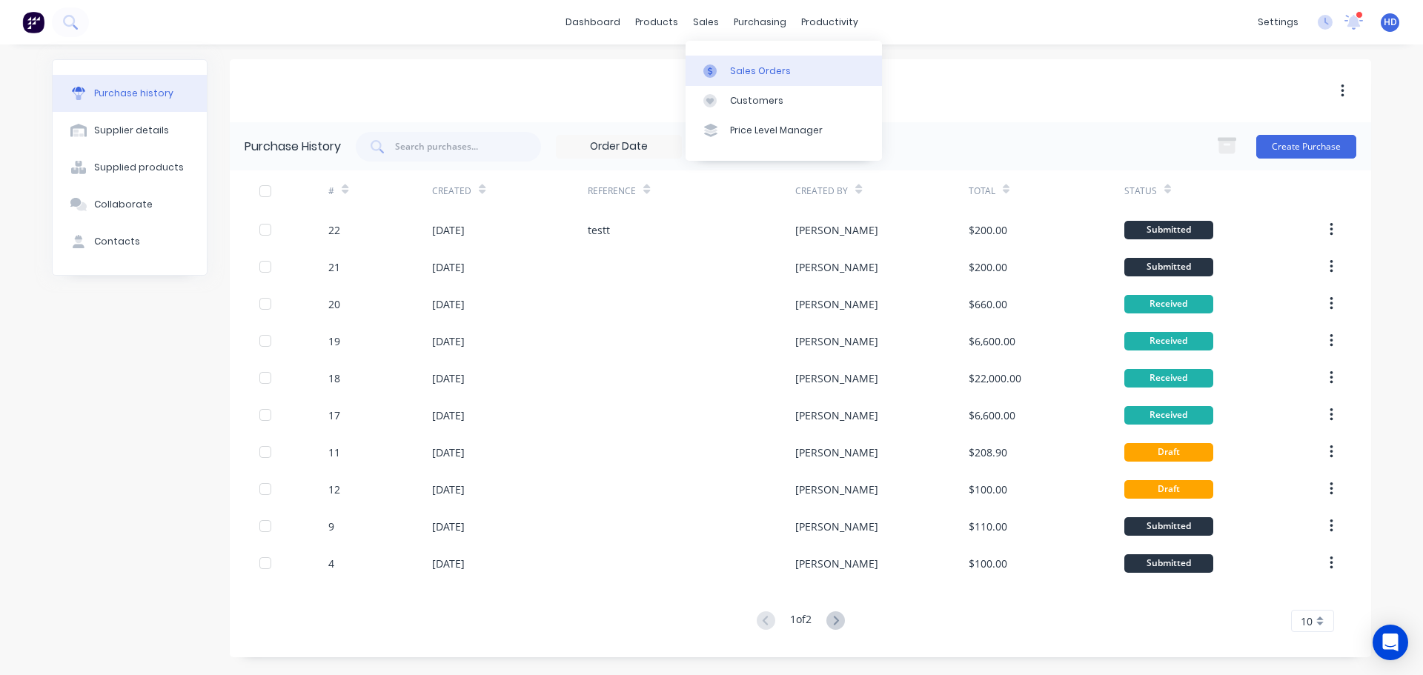
click at [738, 70] on div "Sales Orders" at bounding box center [760, 70] width 61 height 13
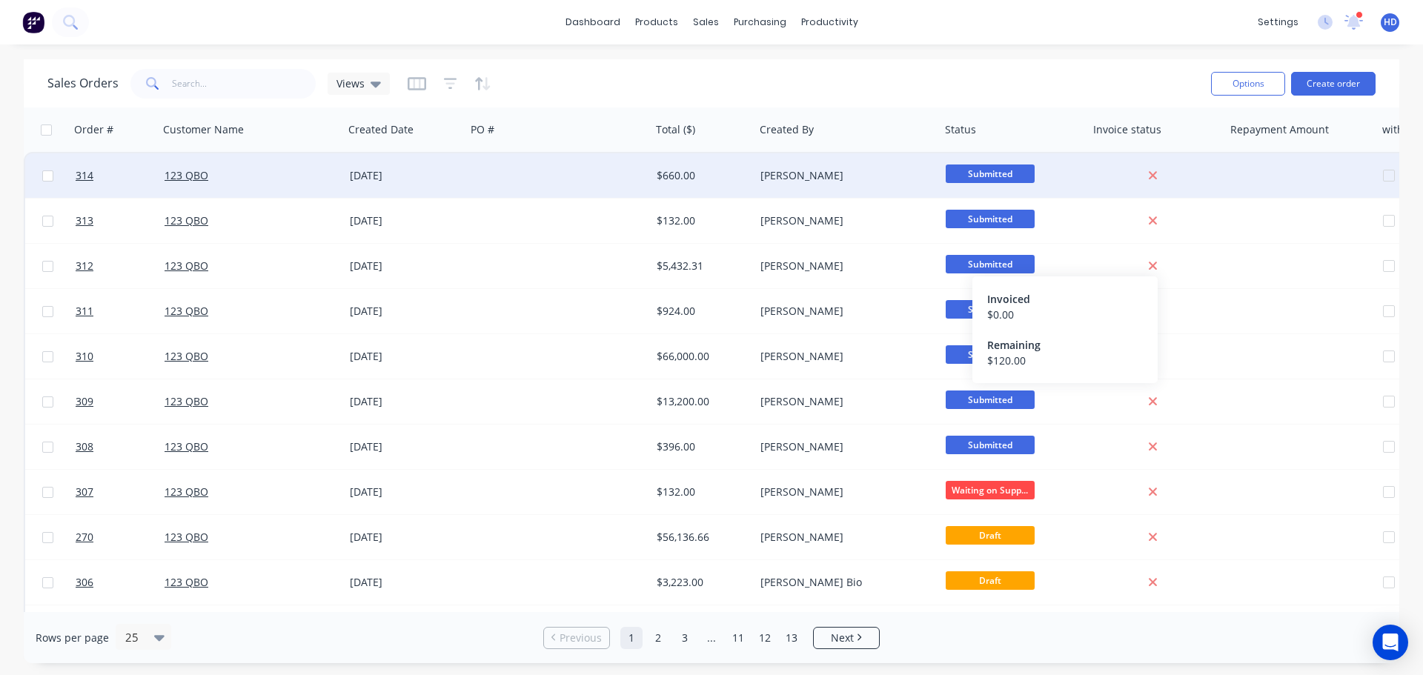
click at [247, 173] on div "123 QBO" at bounding box center [247, 175] width 165 height 15
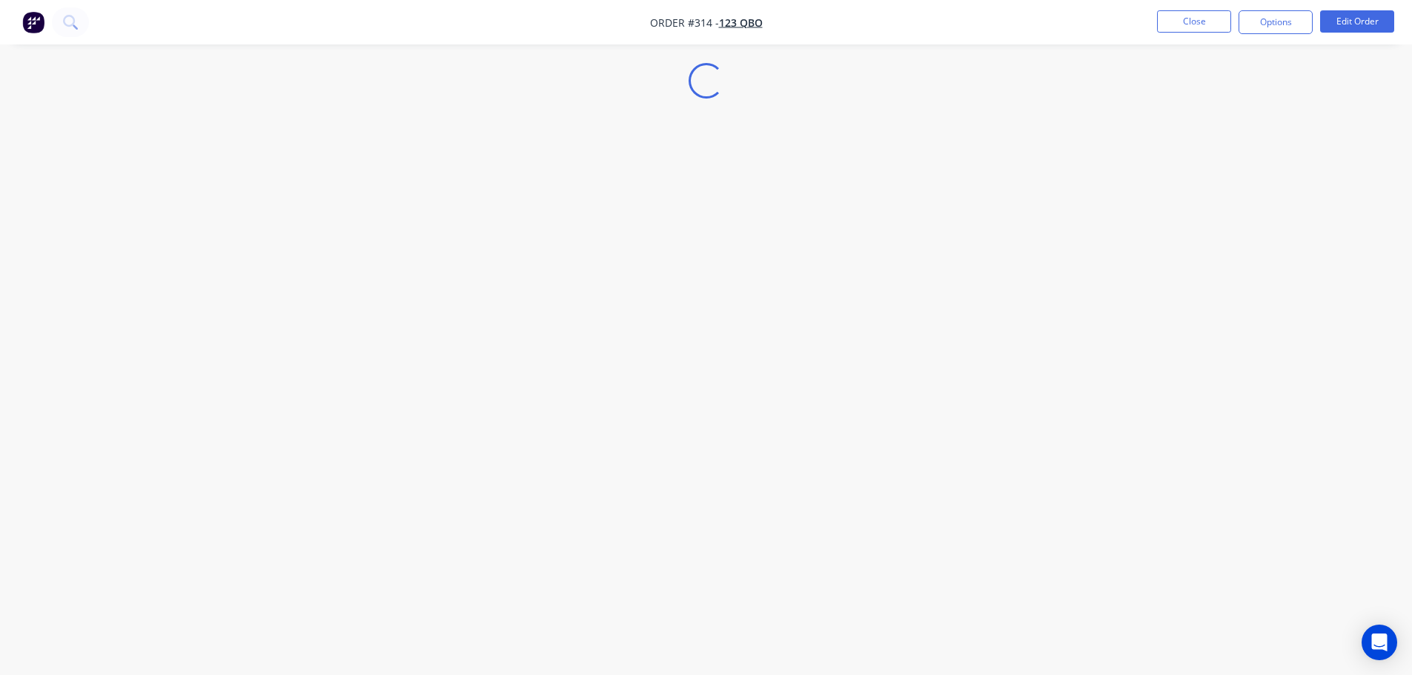
select select "AU"
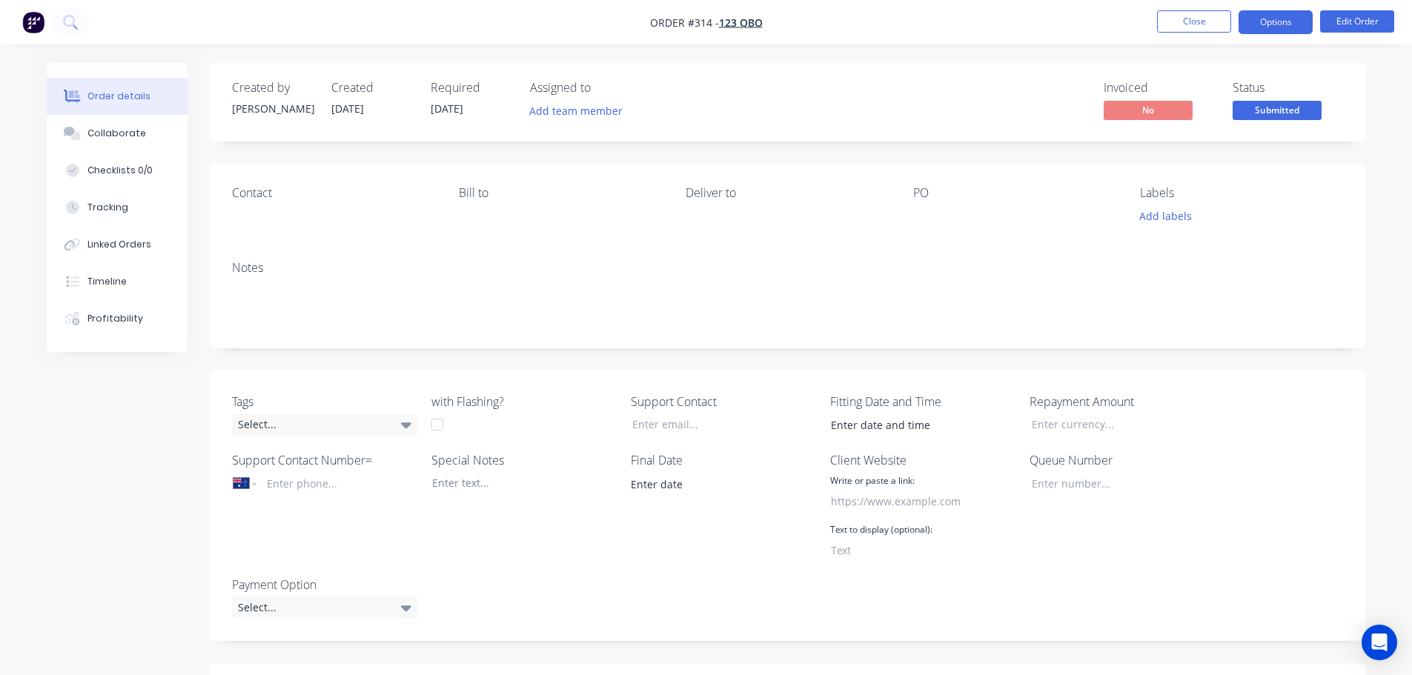
click at [1280, 17] on button "Options" at bounding box center [1276, 22] width 74 height 24
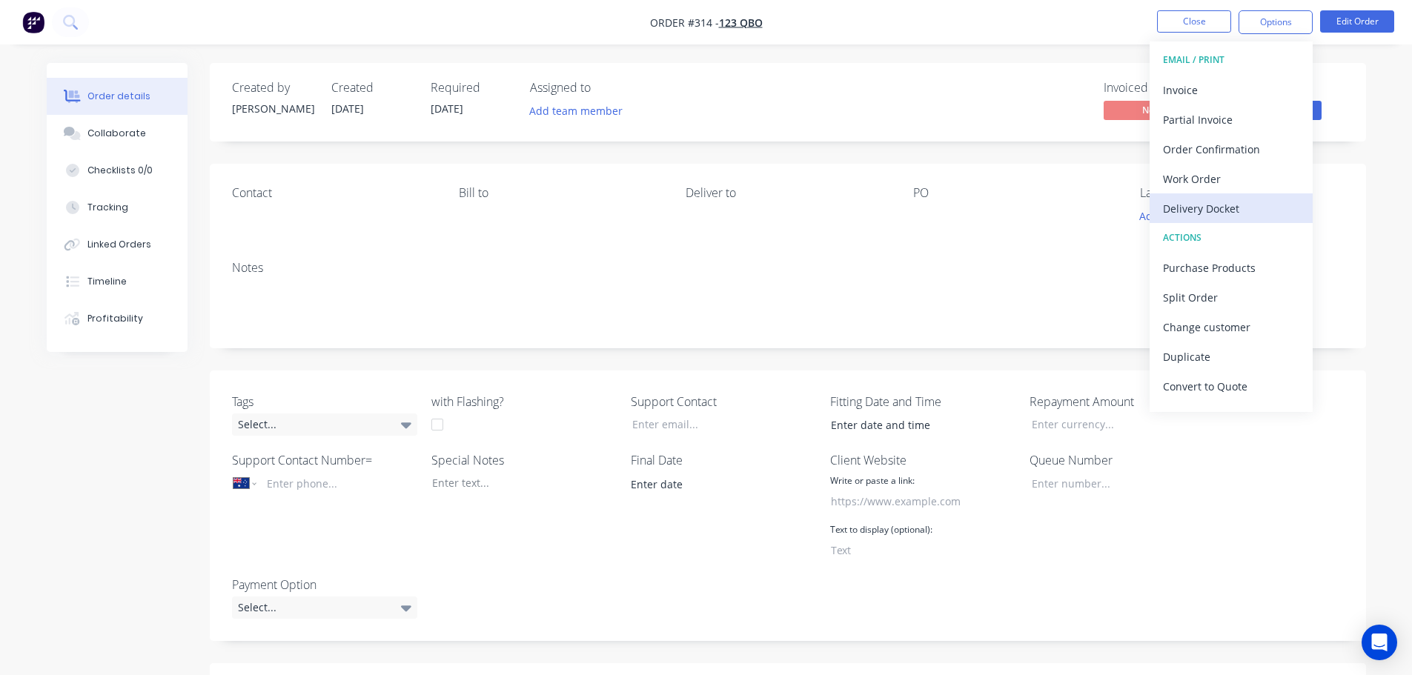
click at [1201, 208] on div "Delivery Docket" at bounding box center [1231, 208] width 136 height 21
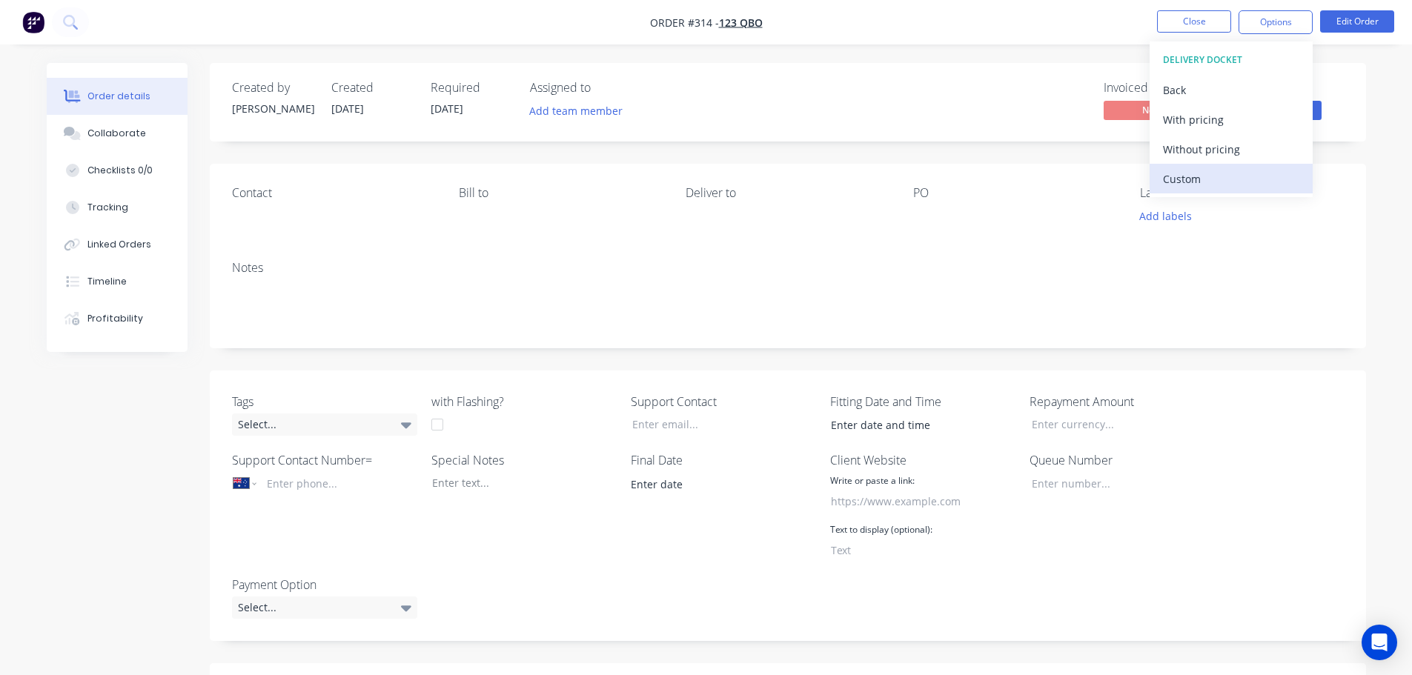
click at [1208, 177] on div "Custom" at bounding box center [1231, 178] width 136 height 21
click at [1243, 122] on div "With pricing" at bounding box center [1231, 119] width 136 height 21
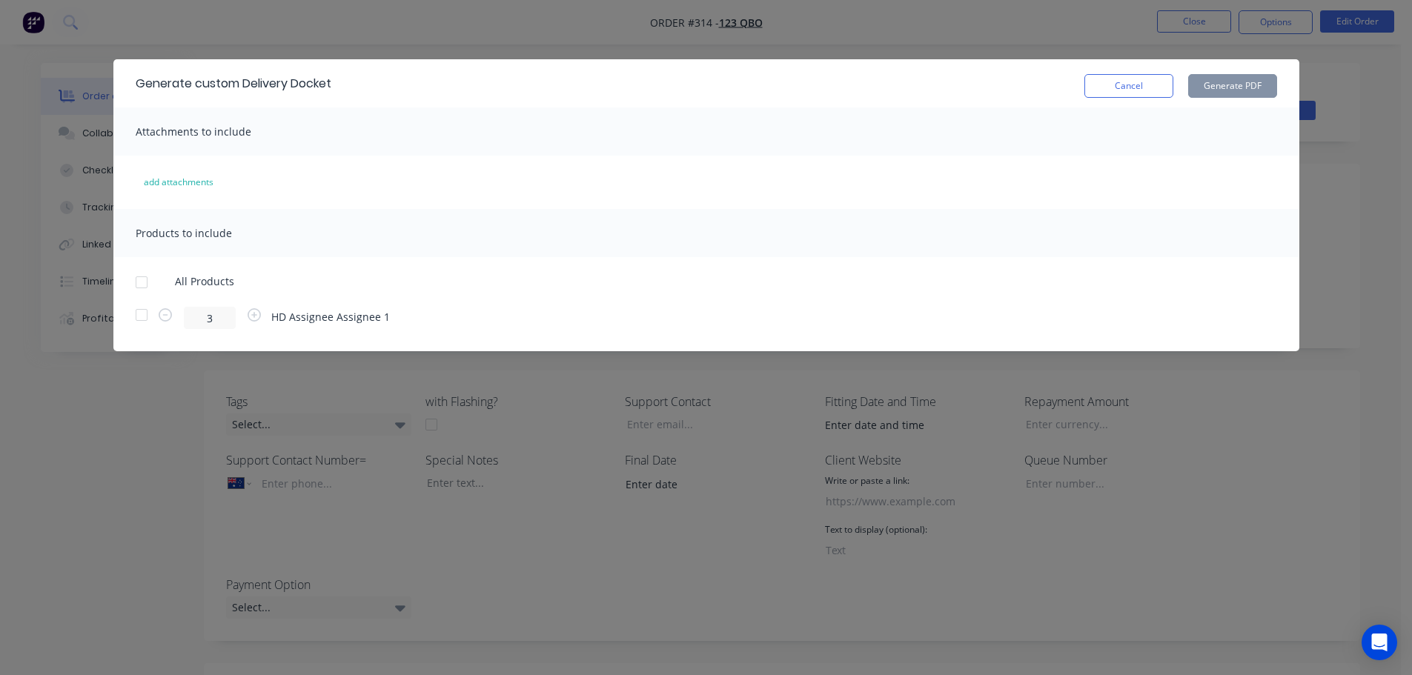
click at [145, 276] on div at bounding box center [142, 283] width 30 height 30
click at [198, 178] on button "add attachments" at bounding box center [178, 183] width 101 height 24
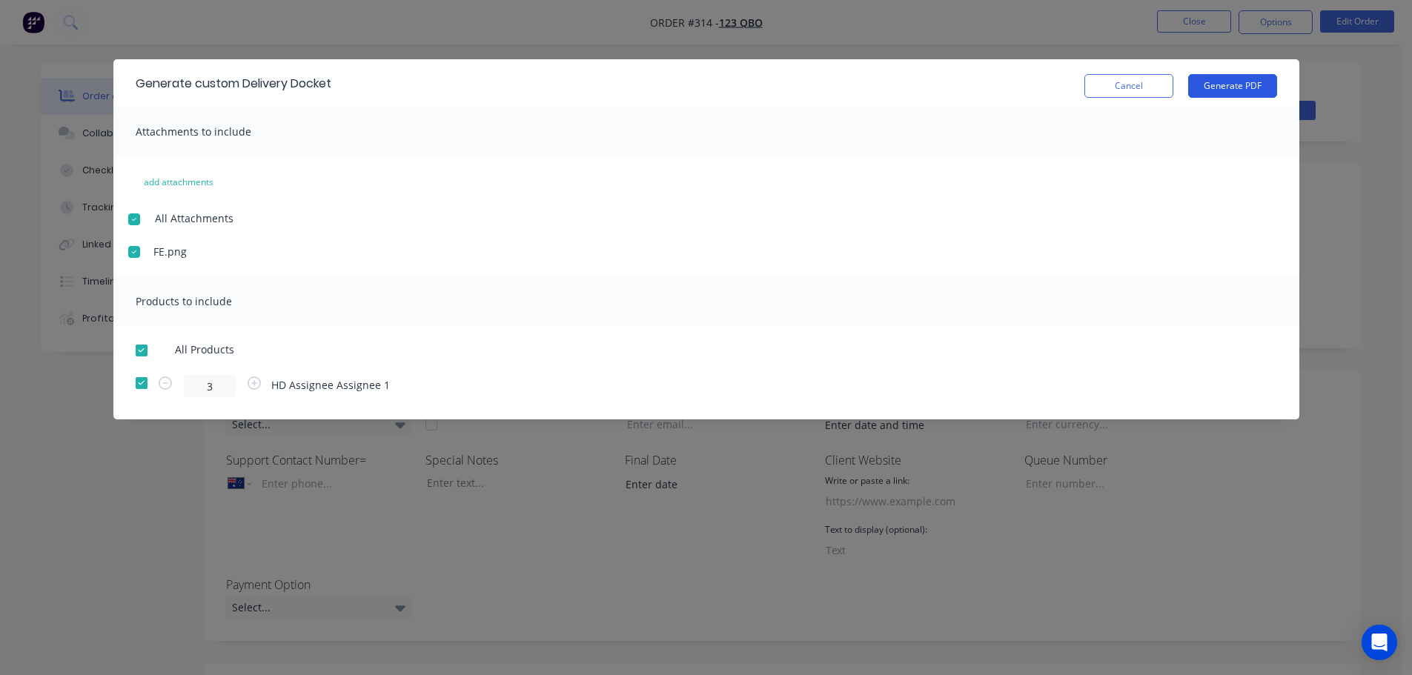
click at [1251, 82] on button "Generate PDF" at bounding box center [1232, 86] width 89 height 24
click at [1136, 88] on button "Cancel" at bounding box center [1129, 86] width 89 height 24
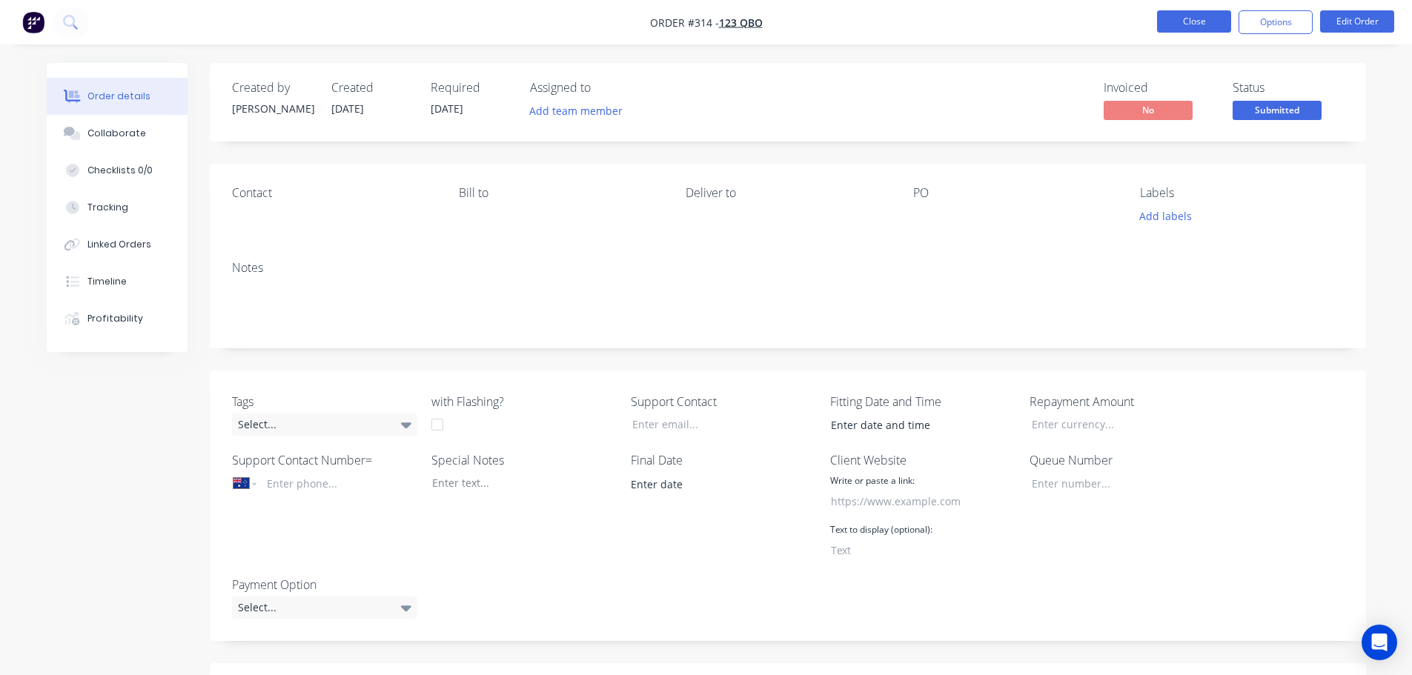
click at [1208, 20] on button "Close" at bounding box center [1194, 21] width 74 height 22
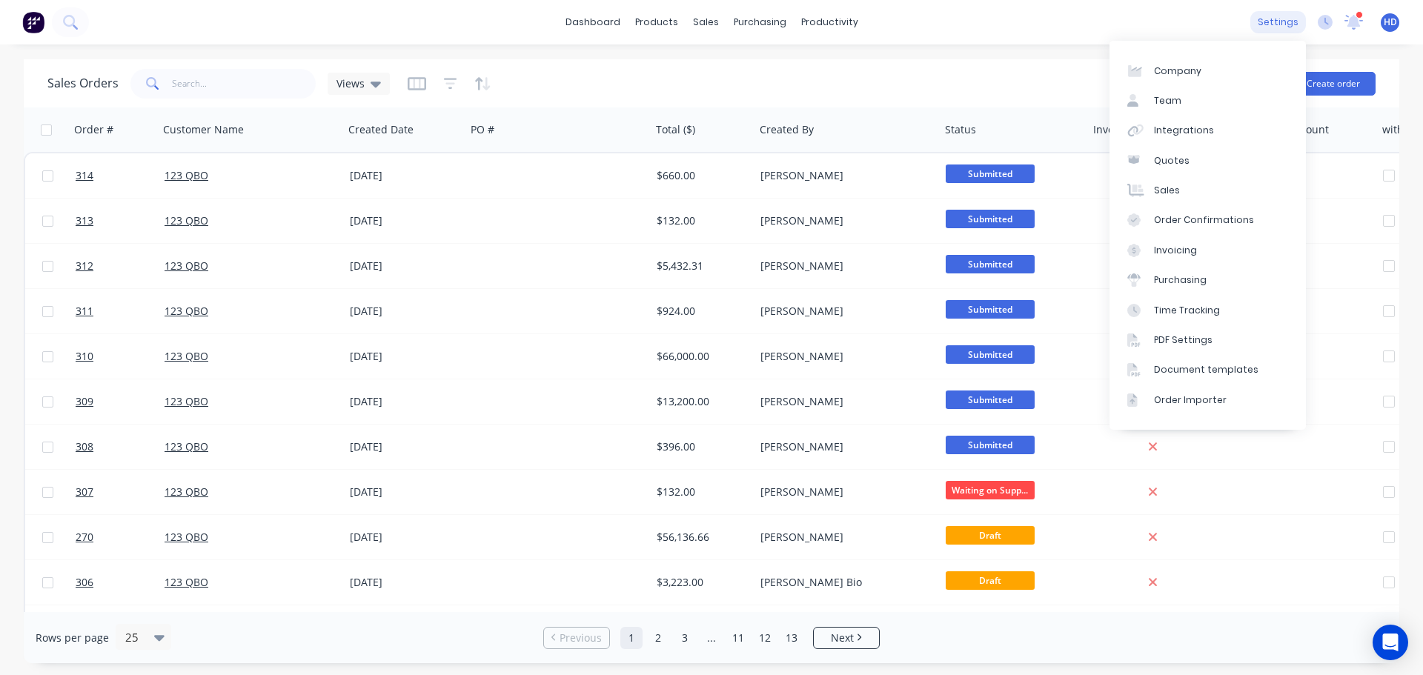
click at [1271, 25] on div "settings" at bounding box center [1279, 22] width 56 height 22
click at [1180, 376] on div "Document templates" at bounding box center [1206, 369] width 105 height 13
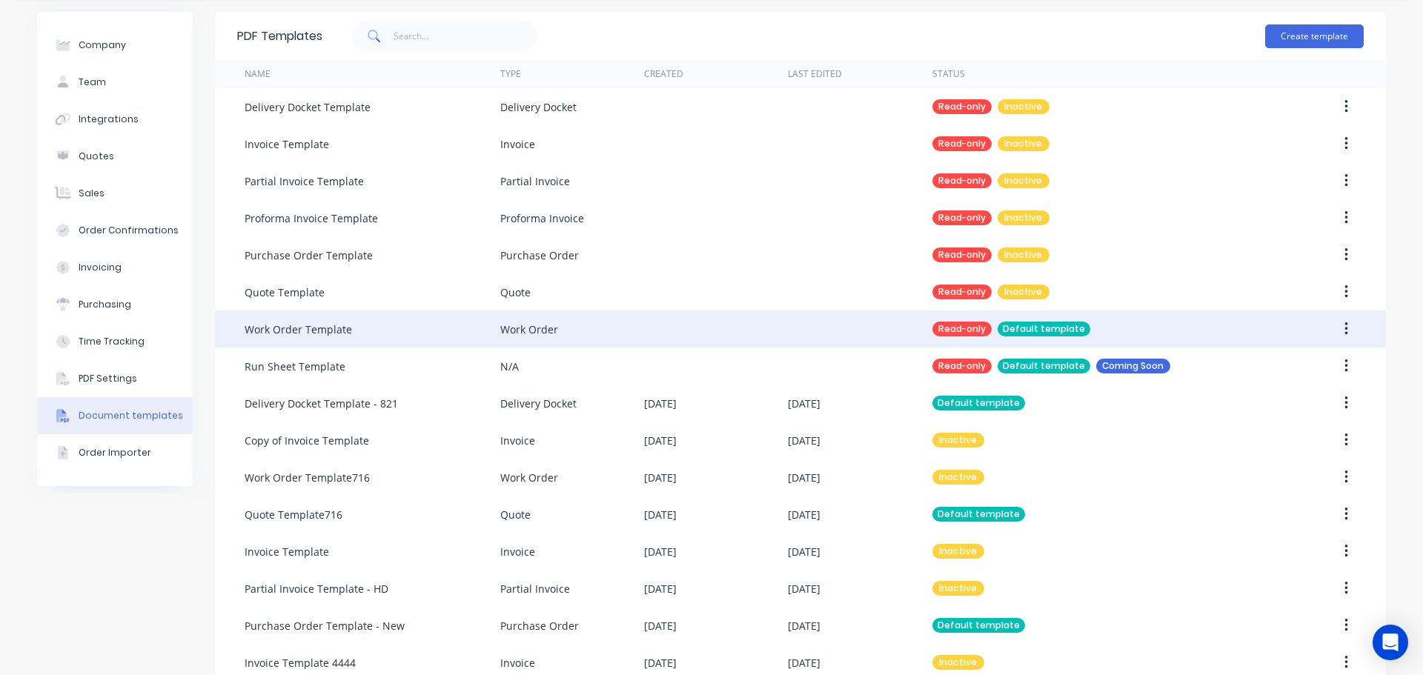
scroll to position [74, 0]
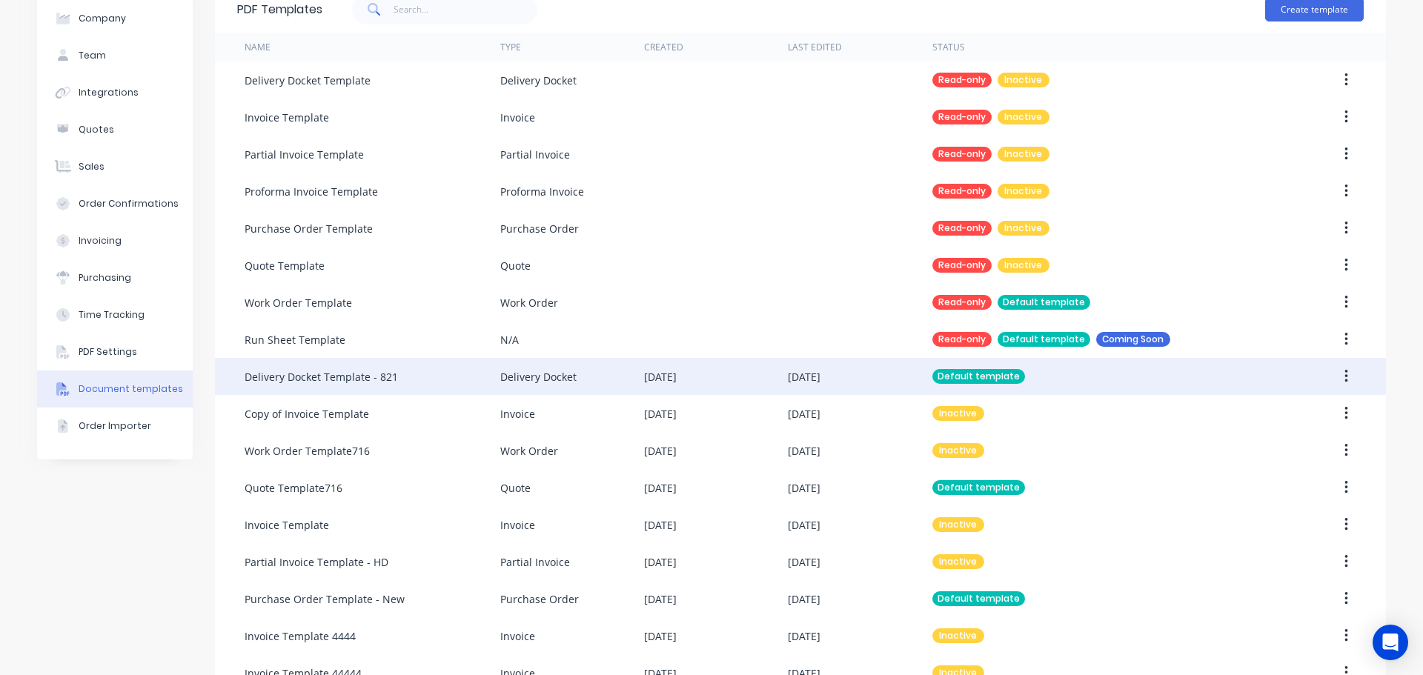
click at [801, 369] on div "[DATE]" at bounding box center [804, 377] width 33 height 16
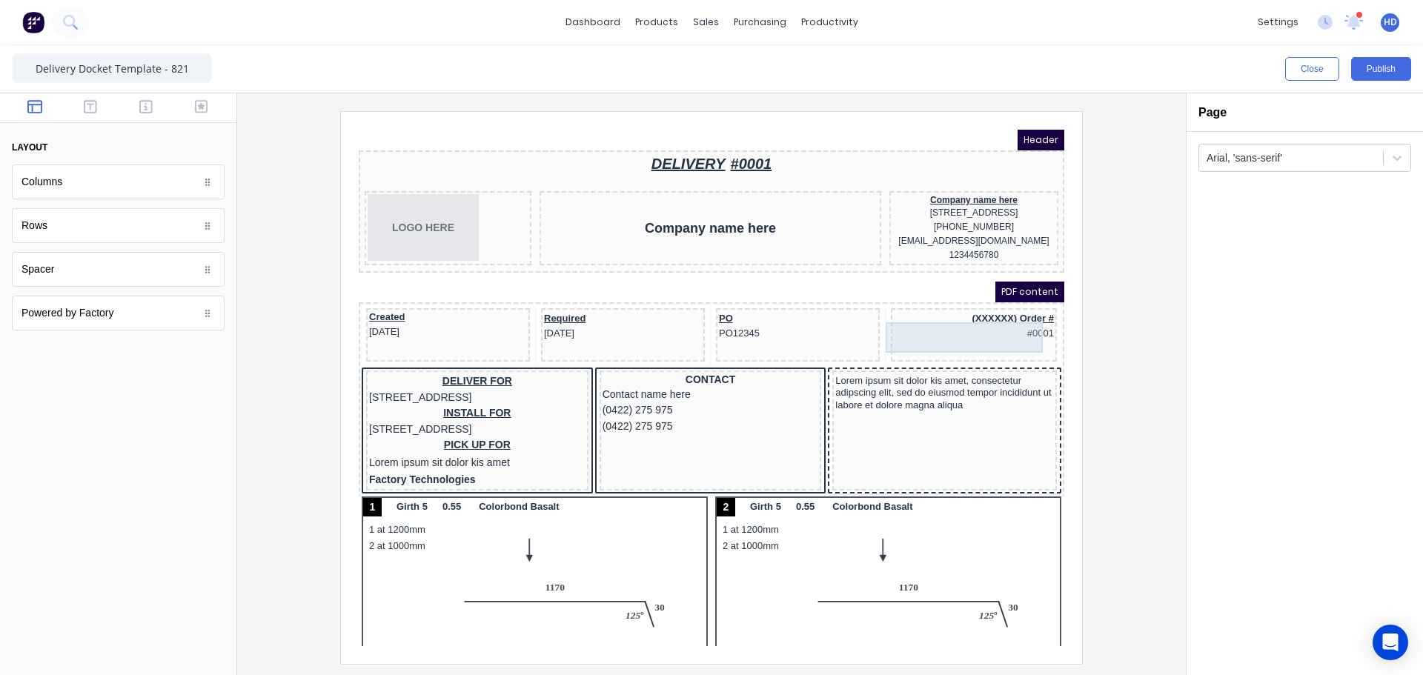
click at [1002, 317] on div "(XXXXXX) Order # #0001" at bounding box center [956, 309] width 160 height 30
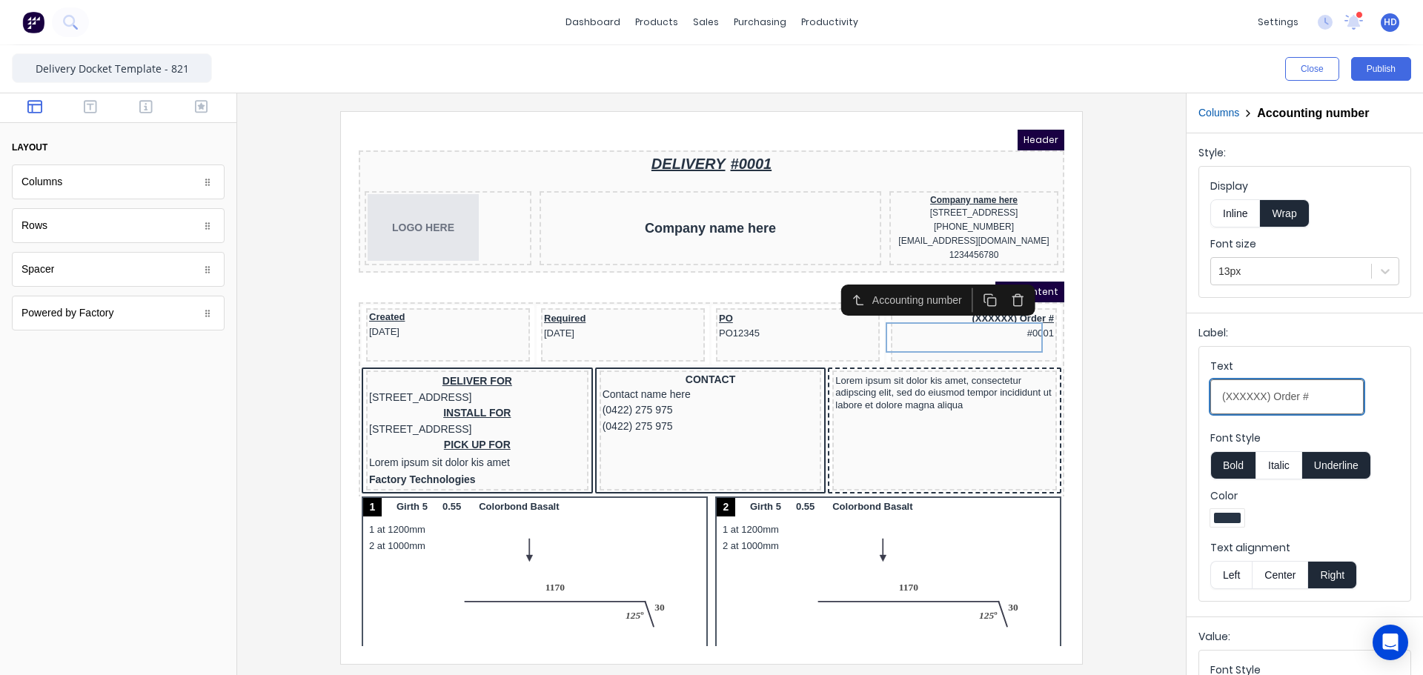
drag, startPoint x: 1606, startPoint y: 509, endPoint x: 1007, endPoint y: 364, distance: 616.4
type input "[PERSON_NAME] Order #"
click at [1386, 59] on button "Publish" at bounding box center [1382, 69] width 60 height 24
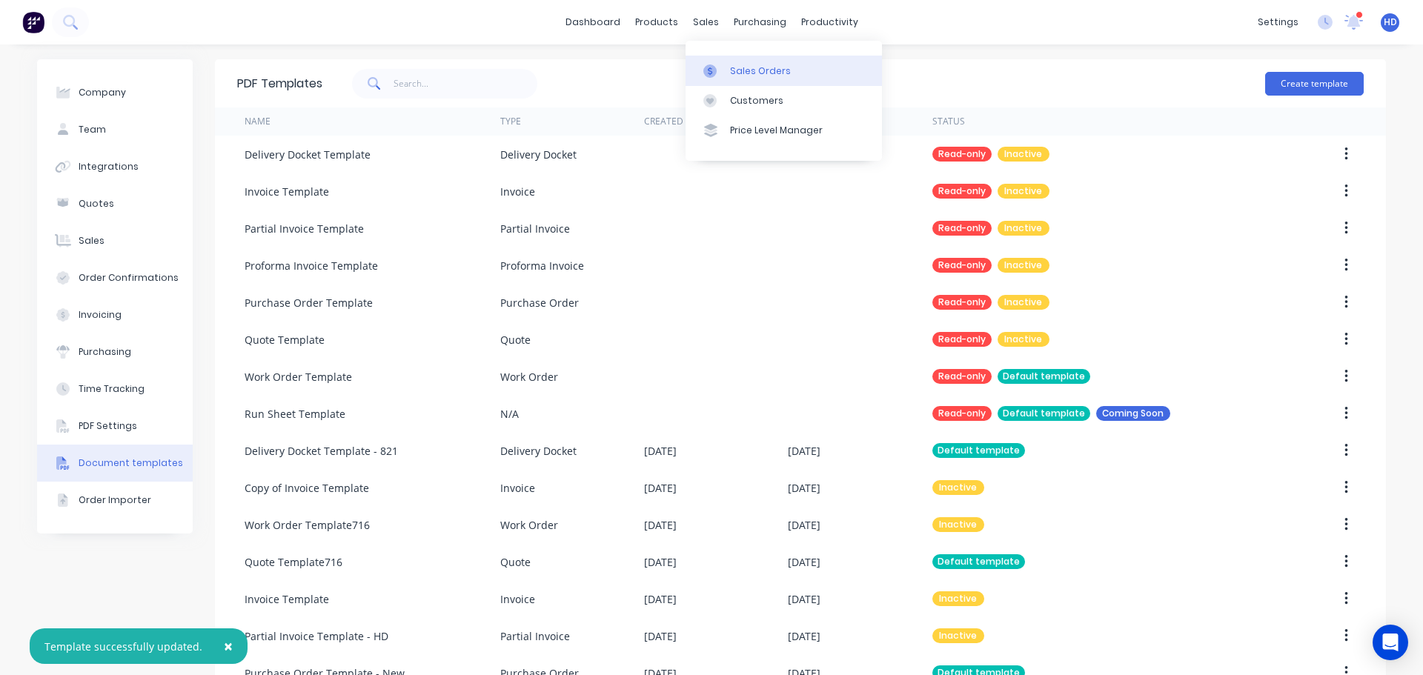
click at [758, 72] on div "Sales Orders" at bounding box center [760, 70] width 61 height 13
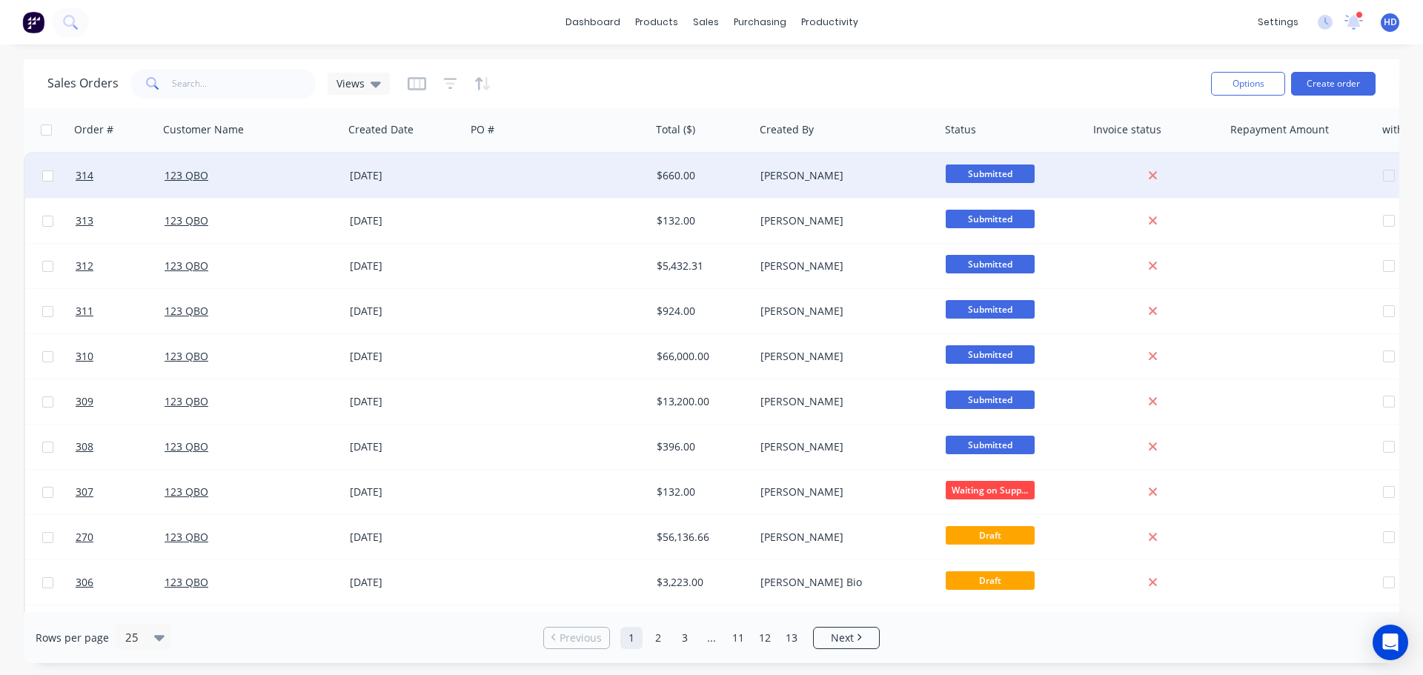
click at [666, 175] on div "$660.00" at bounding box center [700, 175] width 87 height 15
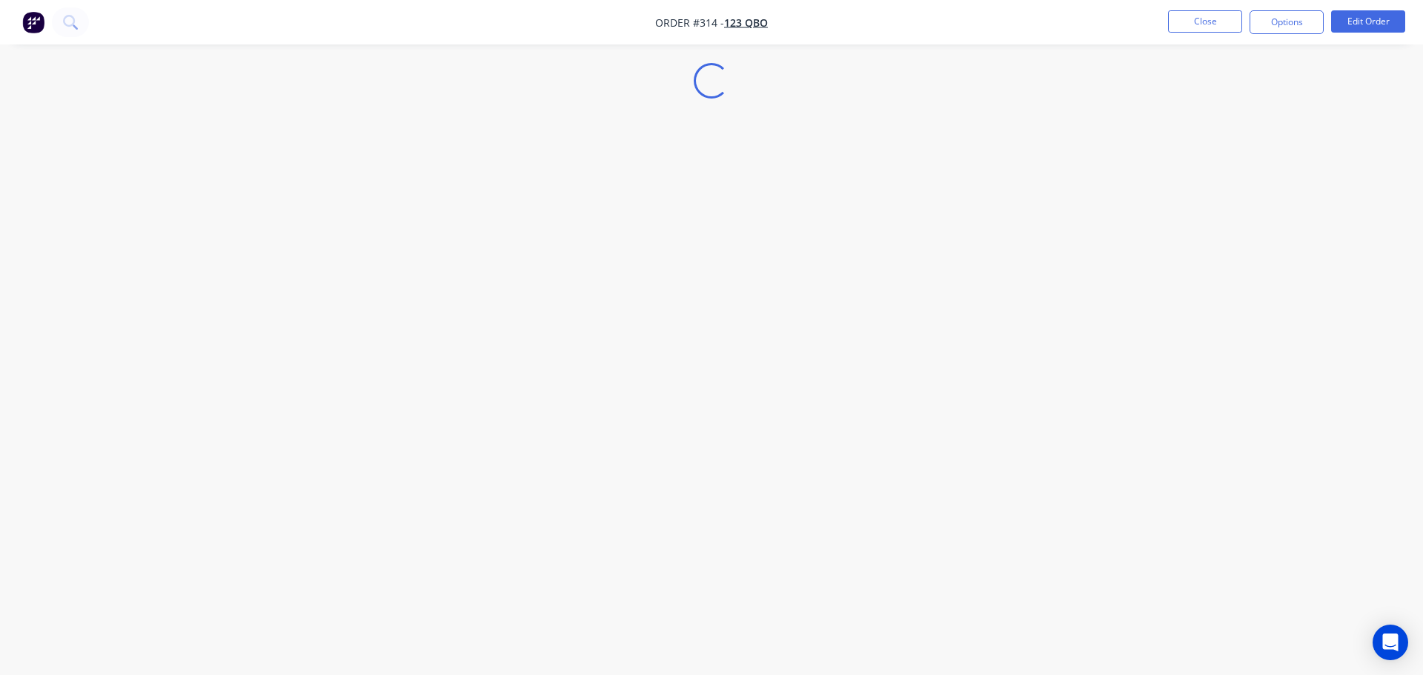
select select "AU"
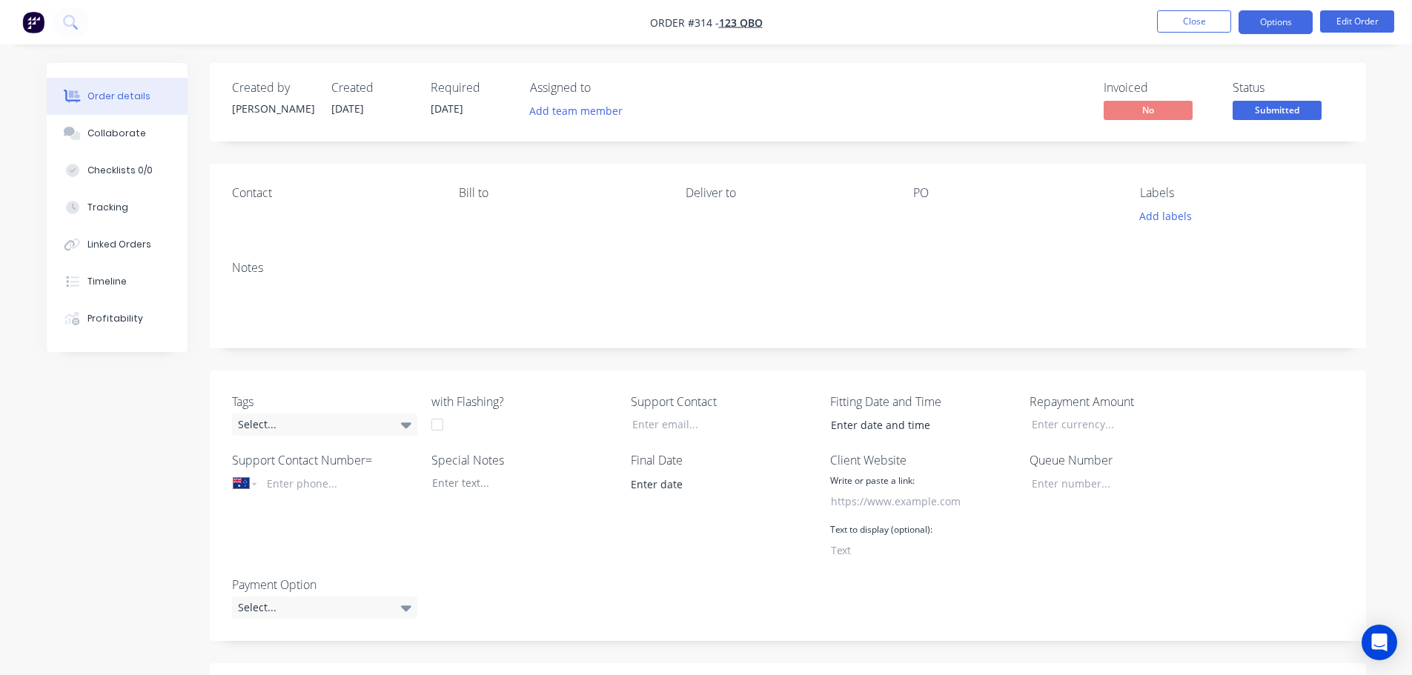
click at [1296, 24] on button "Options" at bounding box center [1276, 22] width 74 height 24
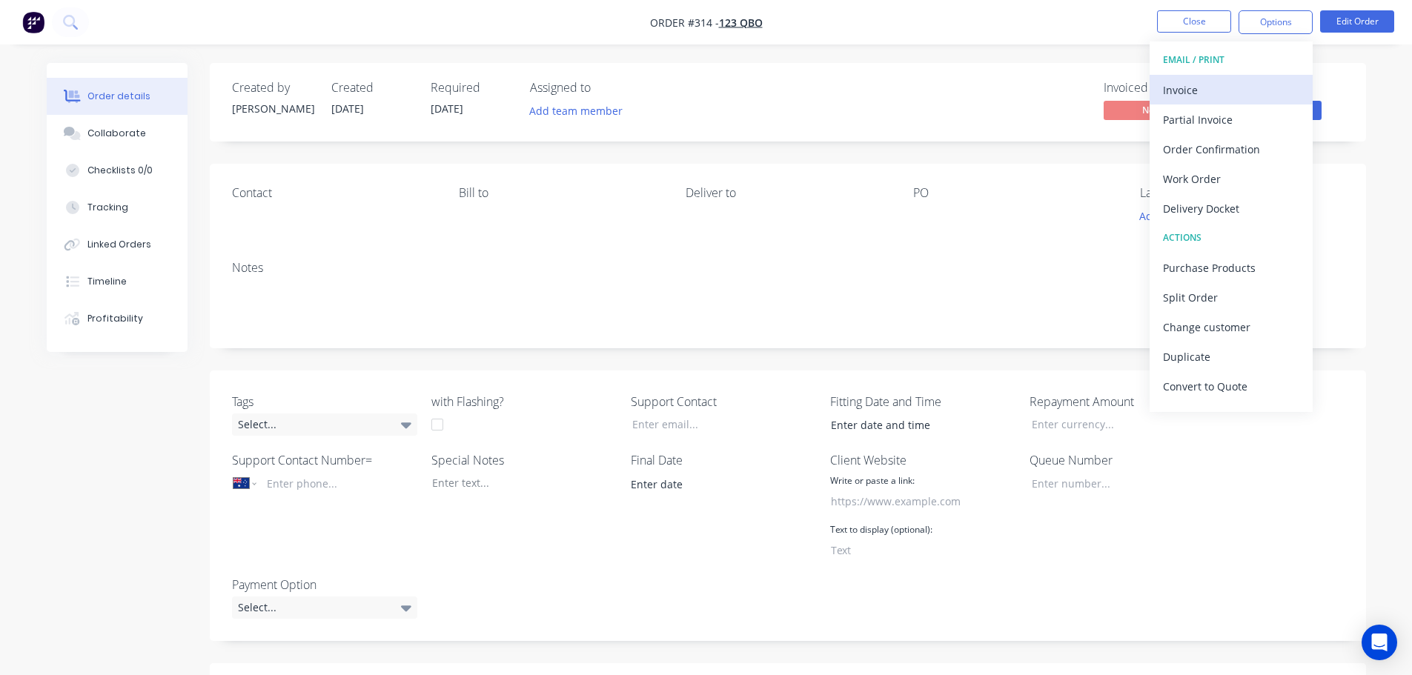
click at [1237, 79] on div "Invoice" at bounding box center [1231, 89] width 136 height 21
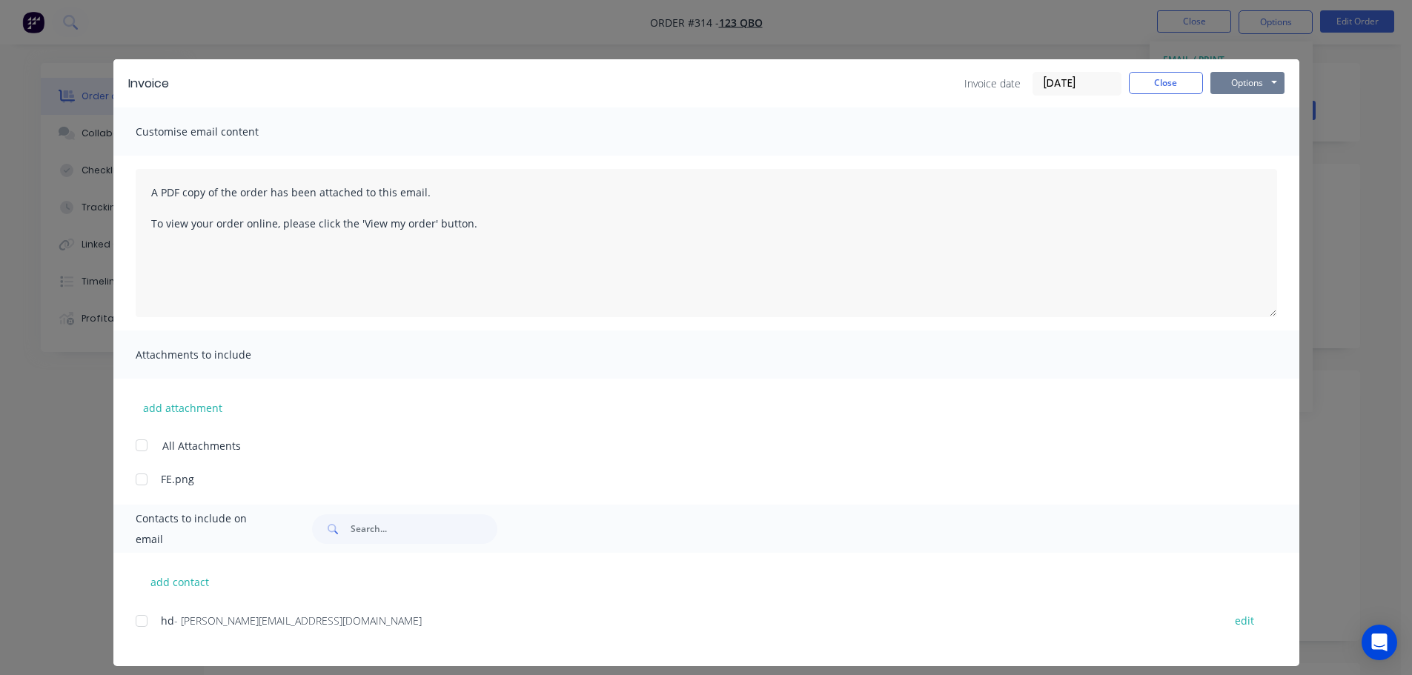
click at [1266, 84] on button "Options" at bounding box center [1248, 83] width 74 height 22
click at [1261, 116] on button "Preview" at bounding box center [1258, 109] width 95 height 24
click at [1172, 75] on button "Close" at bounding box center [1166, 83] width 74 height 22
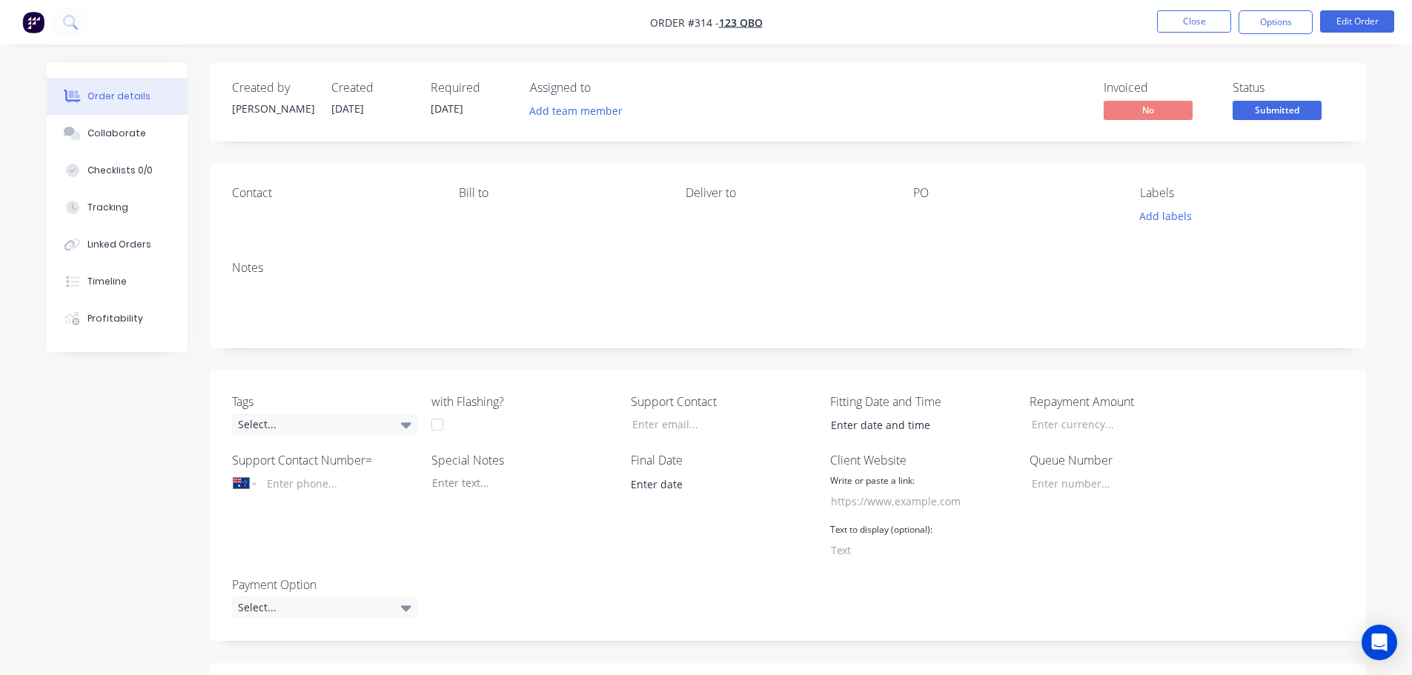
click at [1185, 7] on nav "Order #314 - 123 QBO Close Options Edit Order" at bounding box center [706, 22] width 1412 height 44
click at [1174, 17] on button "Close" at bounding box center [1194, 21] width 74 height 22
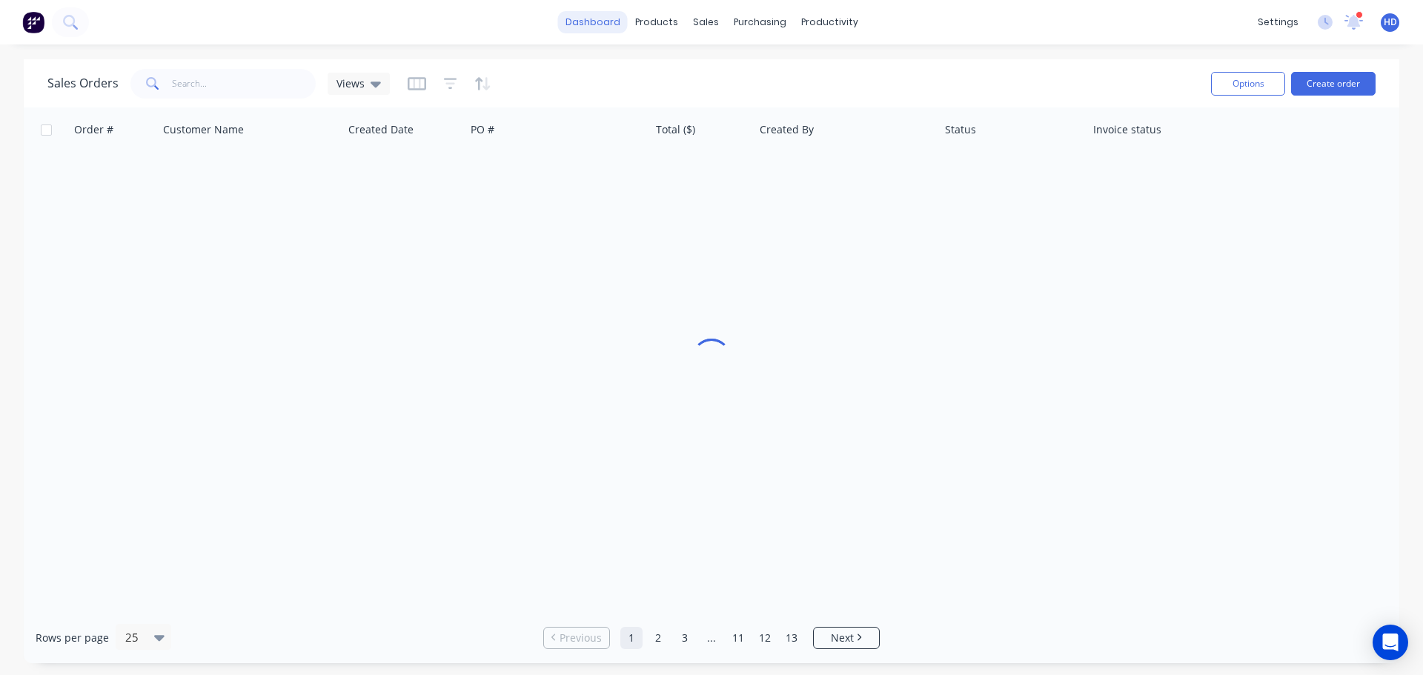
click at [606, 11] on link "dashboard" at bounding box center [593, 22] width 70 height 22
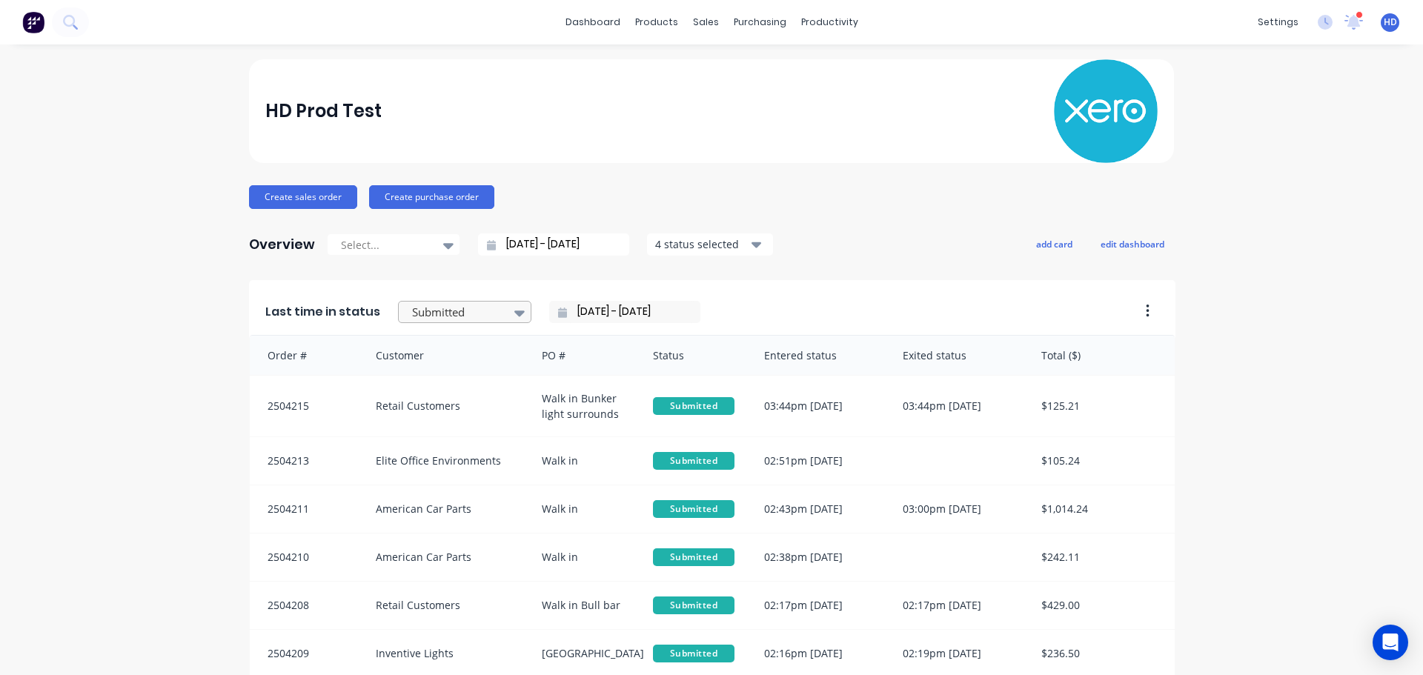
click at [472, 314] on div at bounding box center [457, 312] width 93 height 19
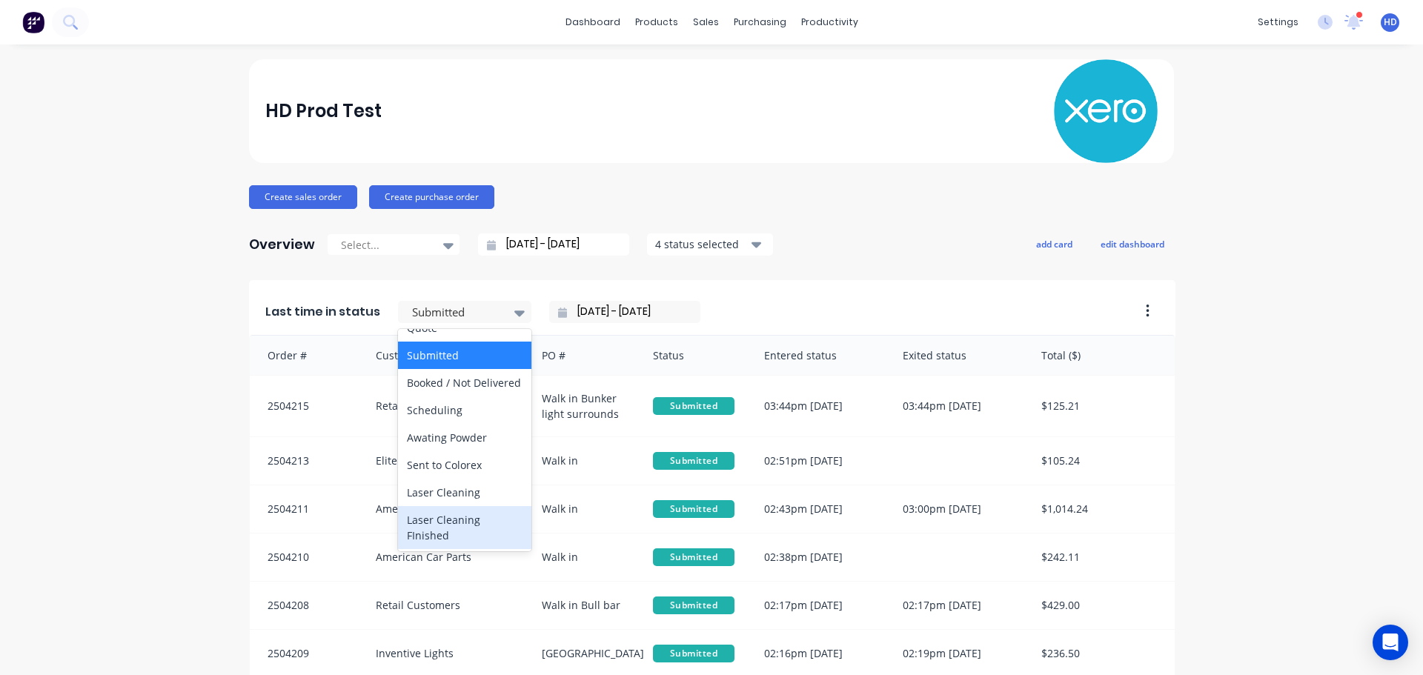
scroll to position [297, 0]
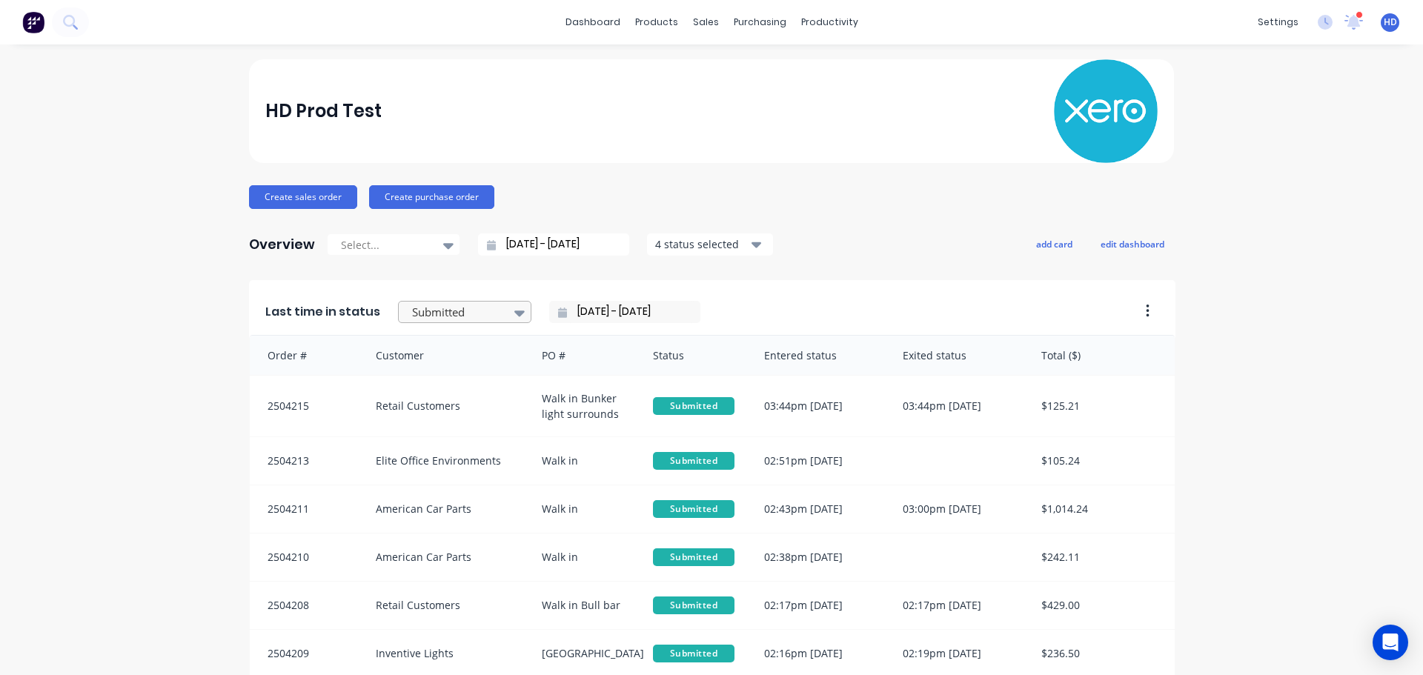
click at [495, 314] on div "Submitted" at bounding box center [457, 313] width 102 height 22
type input "rea"
click at [437, 389] on div "Ready - Notify Customer" at bounding box center [464, 396] width 133 height 43
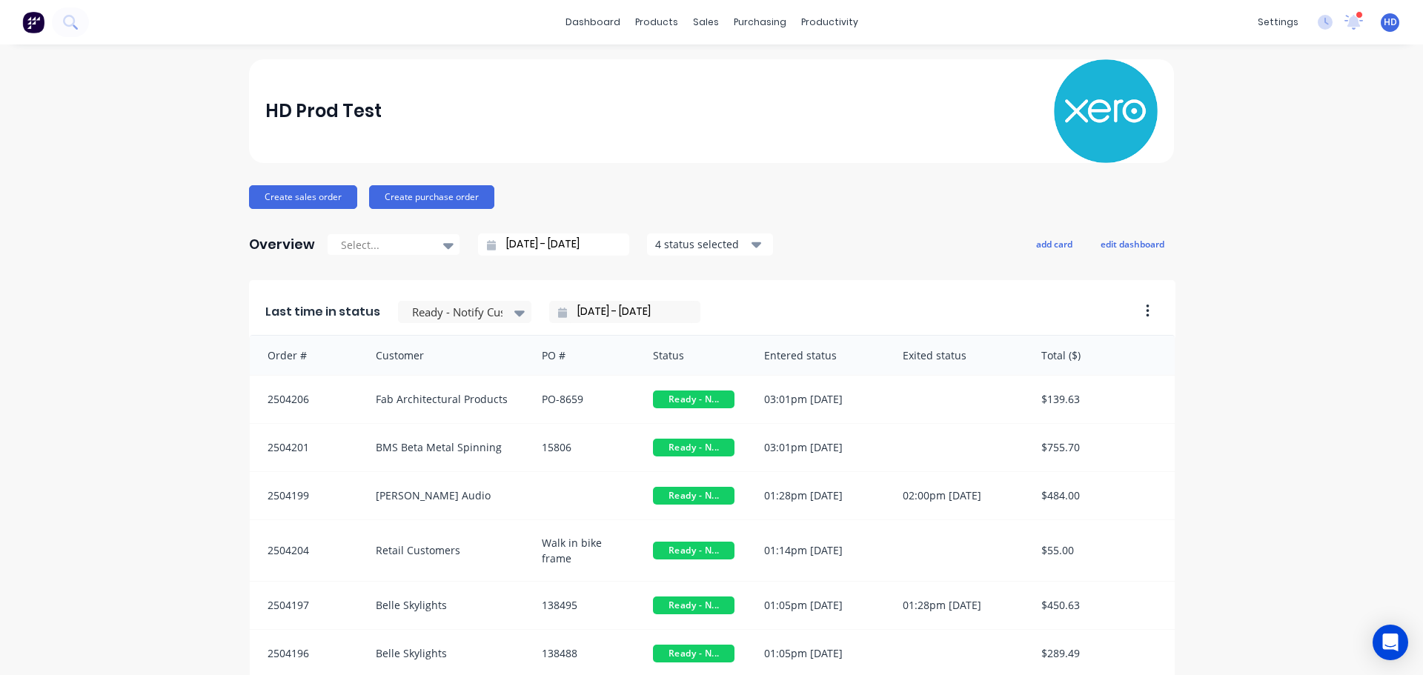
click at [625, 315] on input "[DATE] - [DATE]" at bounding box center [631, 312] width 128 height 22
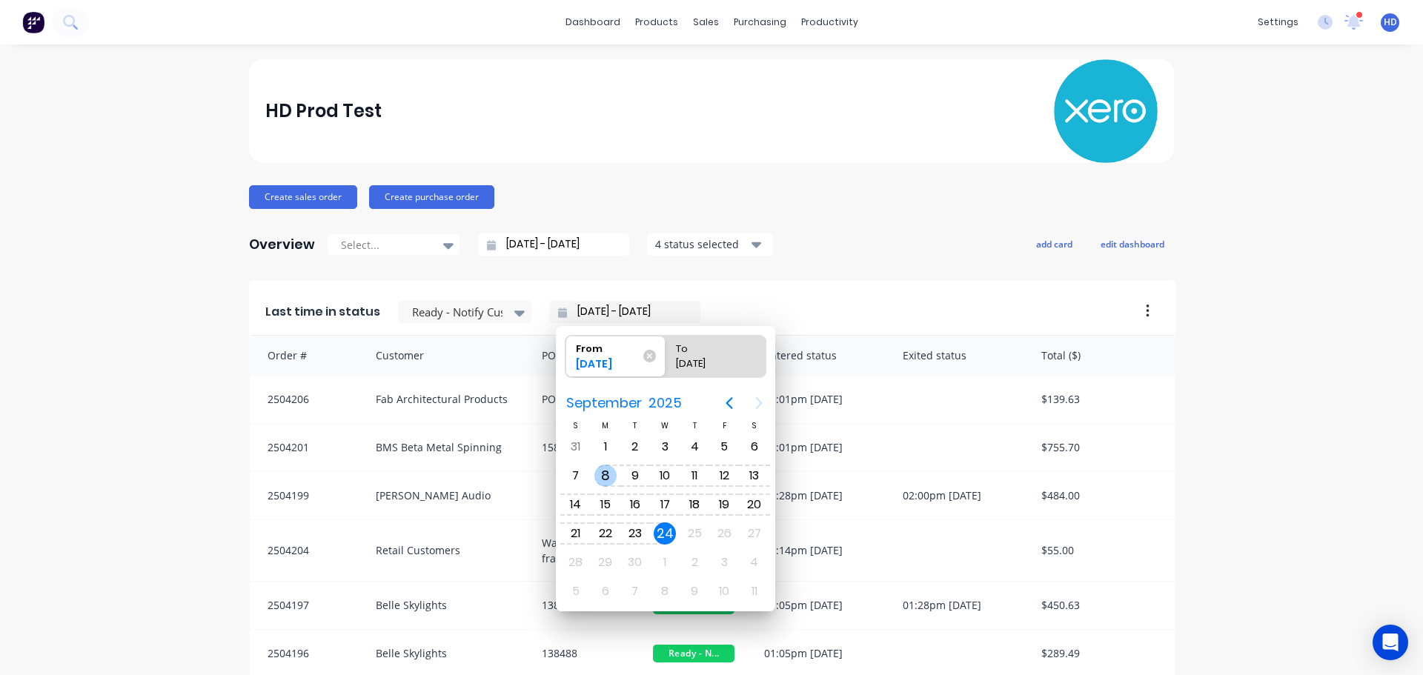
click at [607, 476] on div "8" at bounding box center [606, 476] width 22 height 22
type input "[DATE] - [DATE]"
radio input "false"
radio input "true"
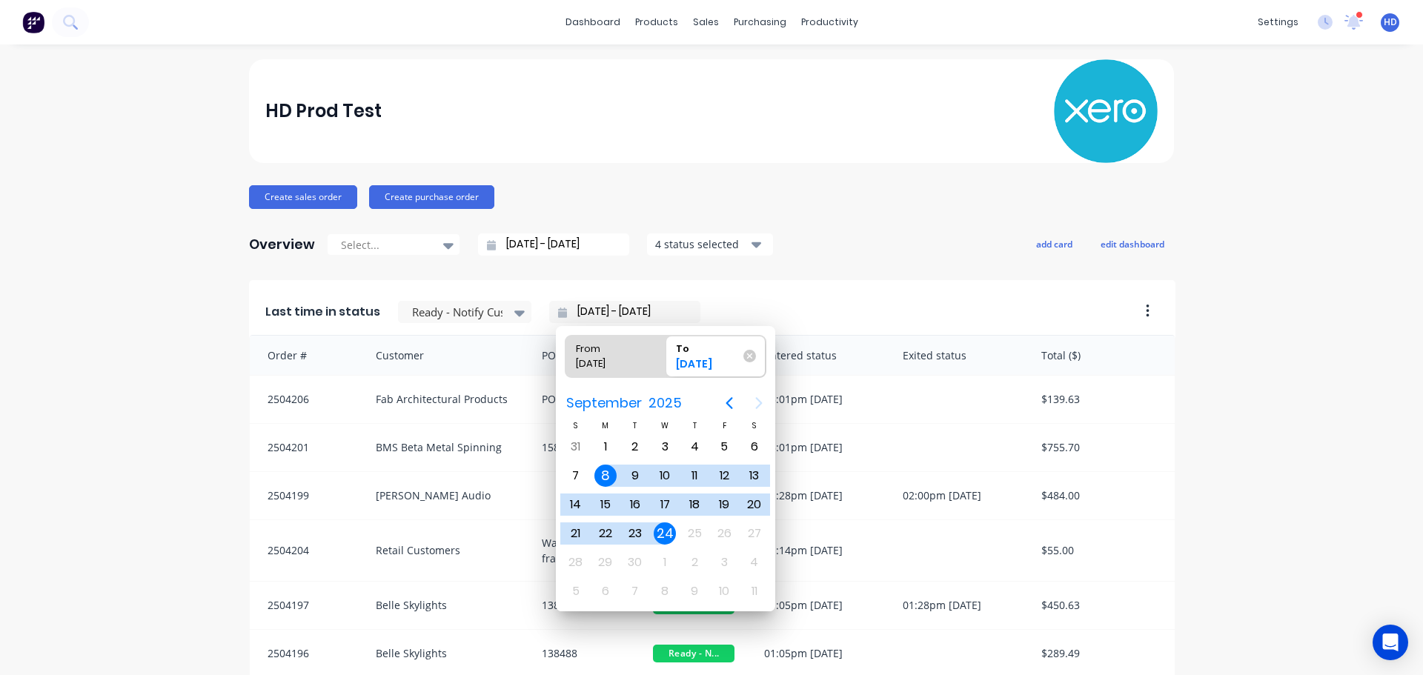
click at [895, 199] on div "Create sales order Create purchase order" at bounding box center [711, 197] width 925 height 24
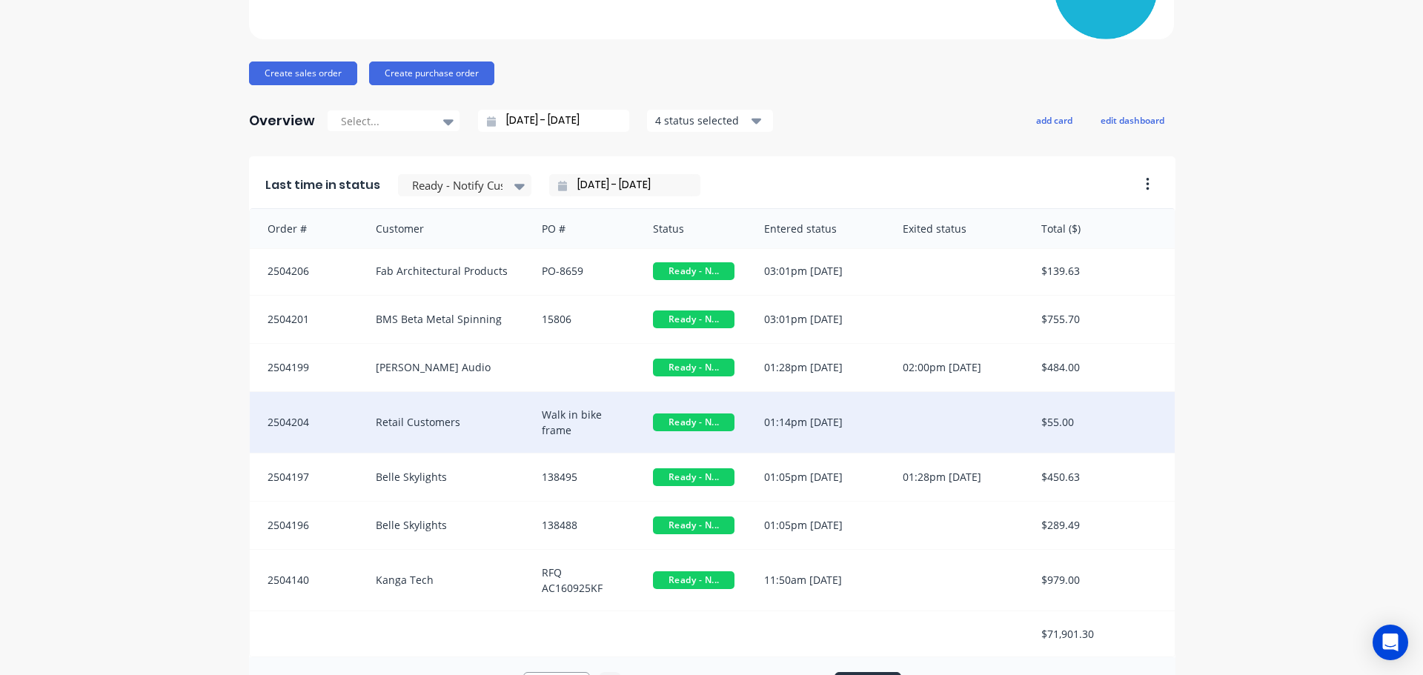
scroll to position [173, 0]
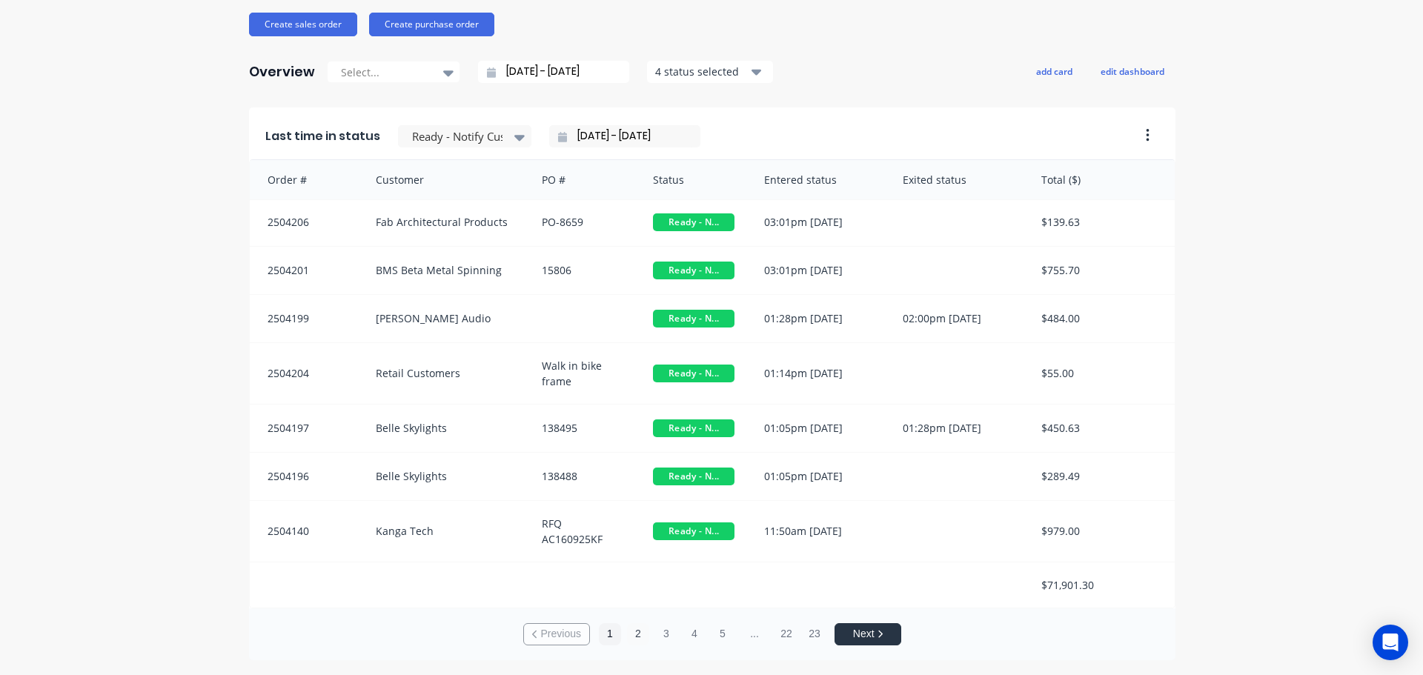
click at [638, 638] on button "2" at bounding box center [638, 634] width 22 height 22
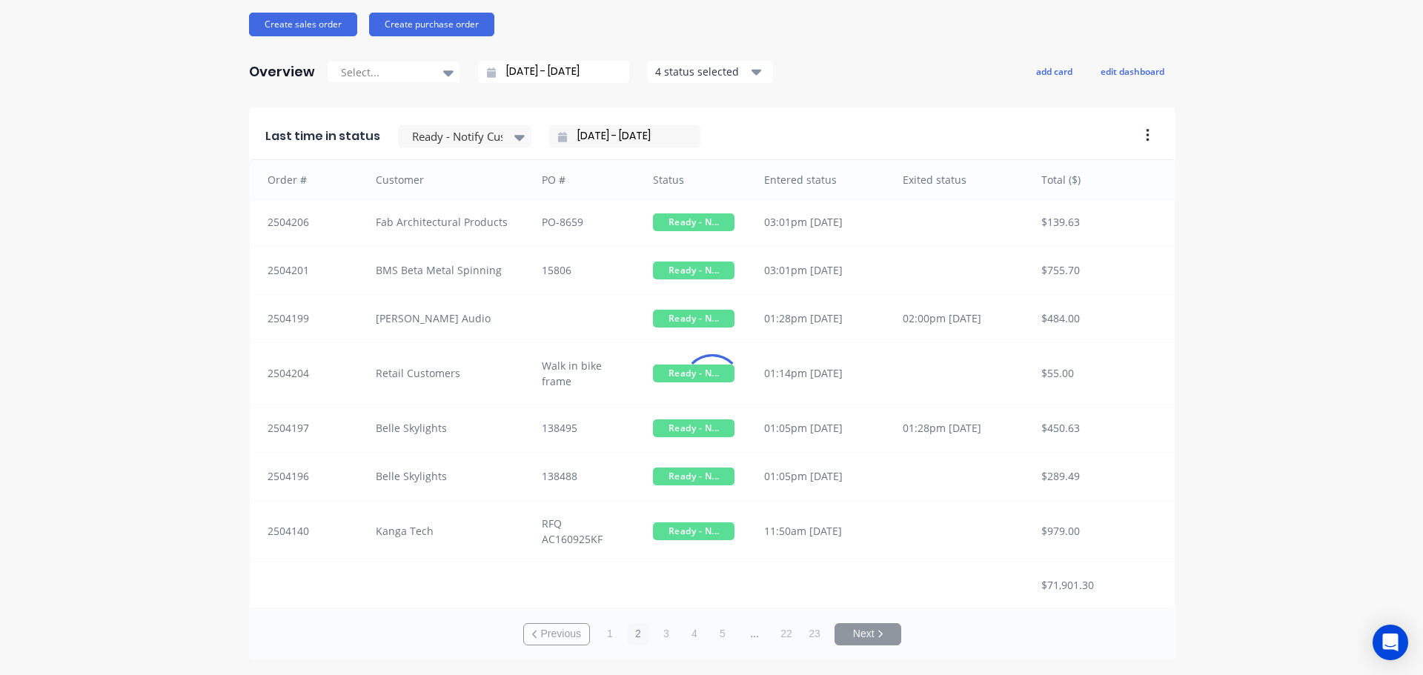
scroll to position [16, 0]
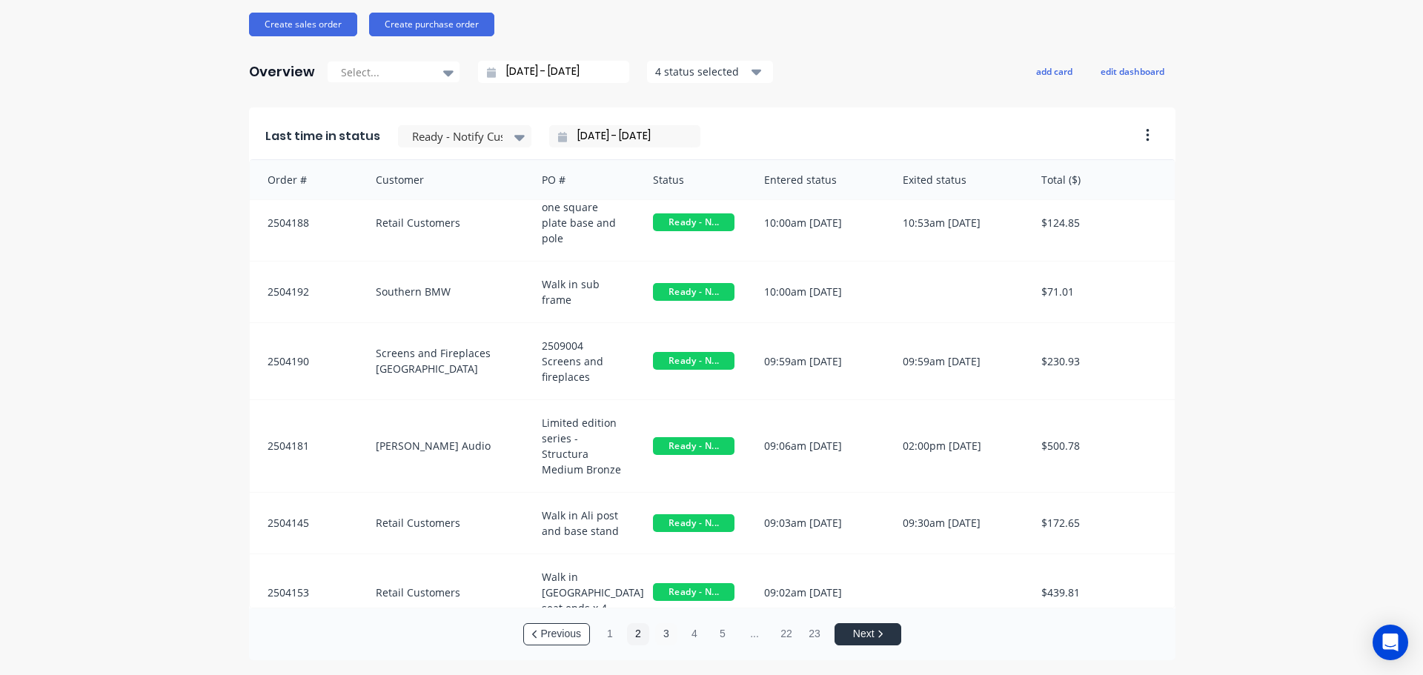
click at [659, 633] on button "3" at bounding box center [666, 634] width 22 height 22
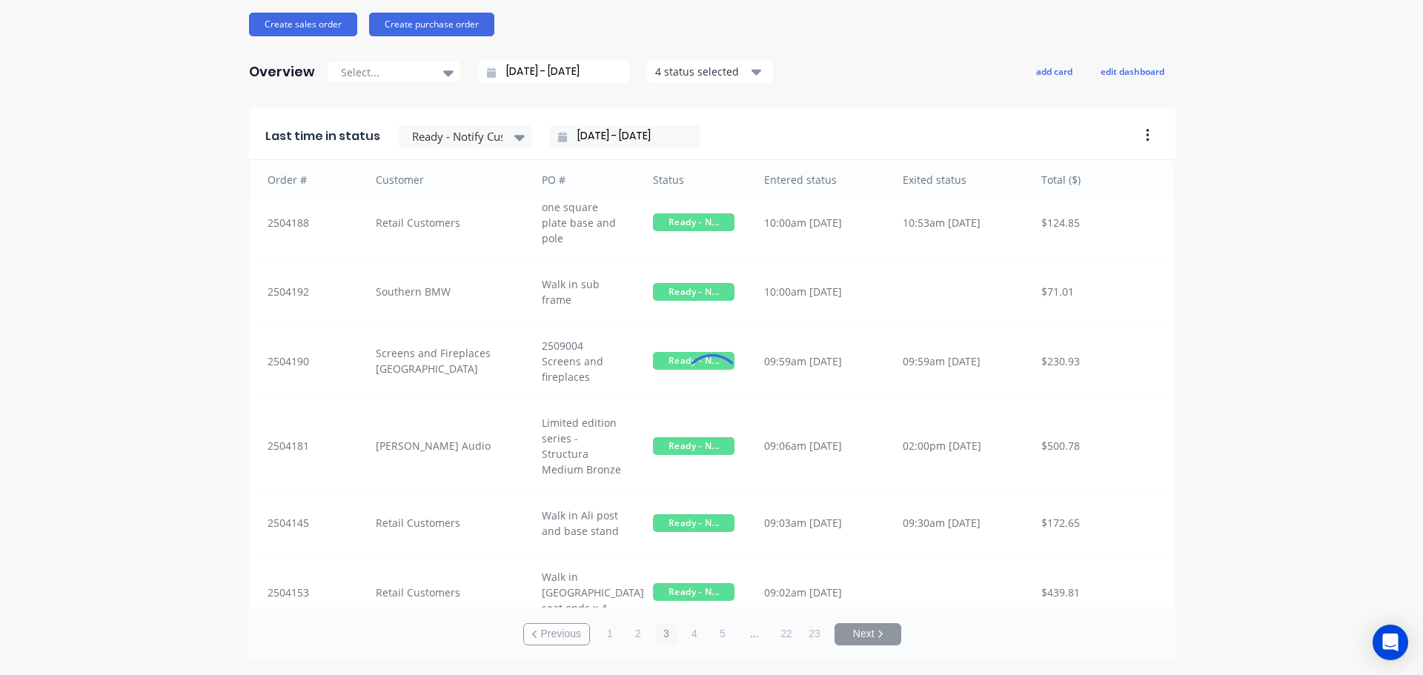
scroll to position [8, 0]
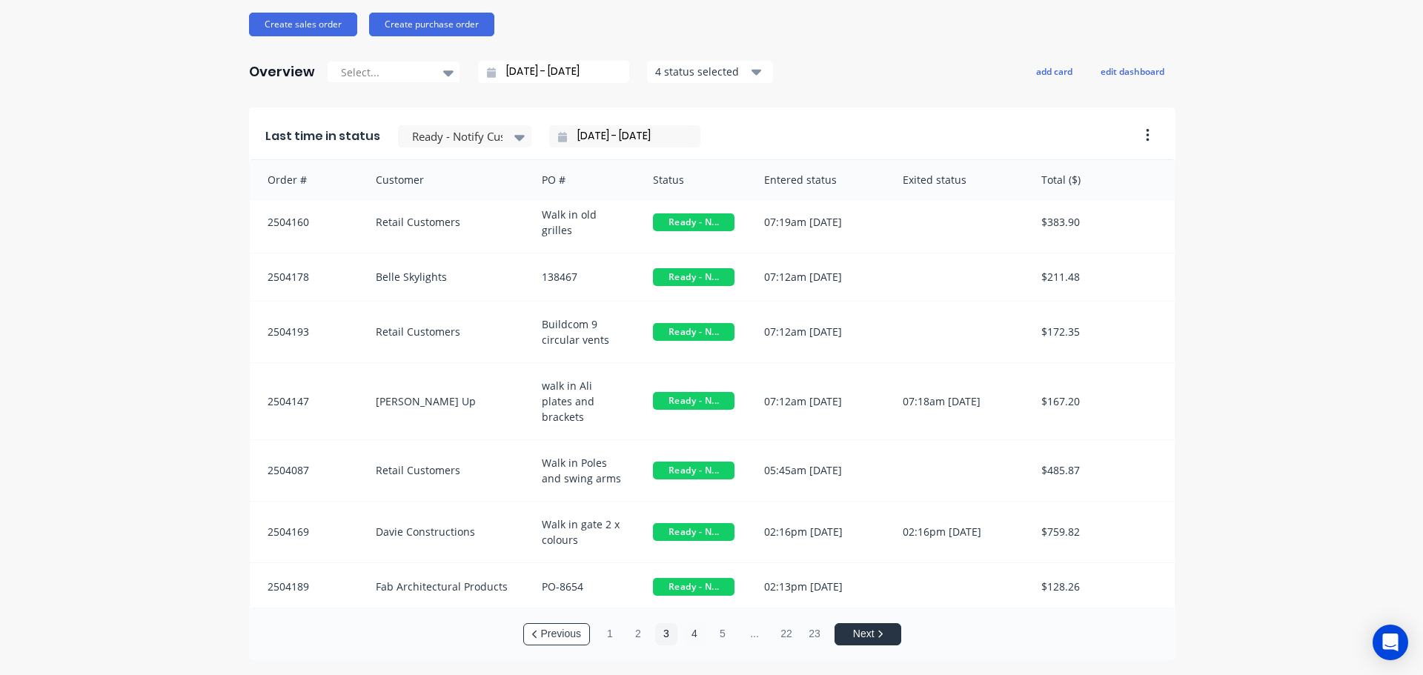
click at [694, 636] on button "4" at bounding box center [695, 634] width 22 height 22
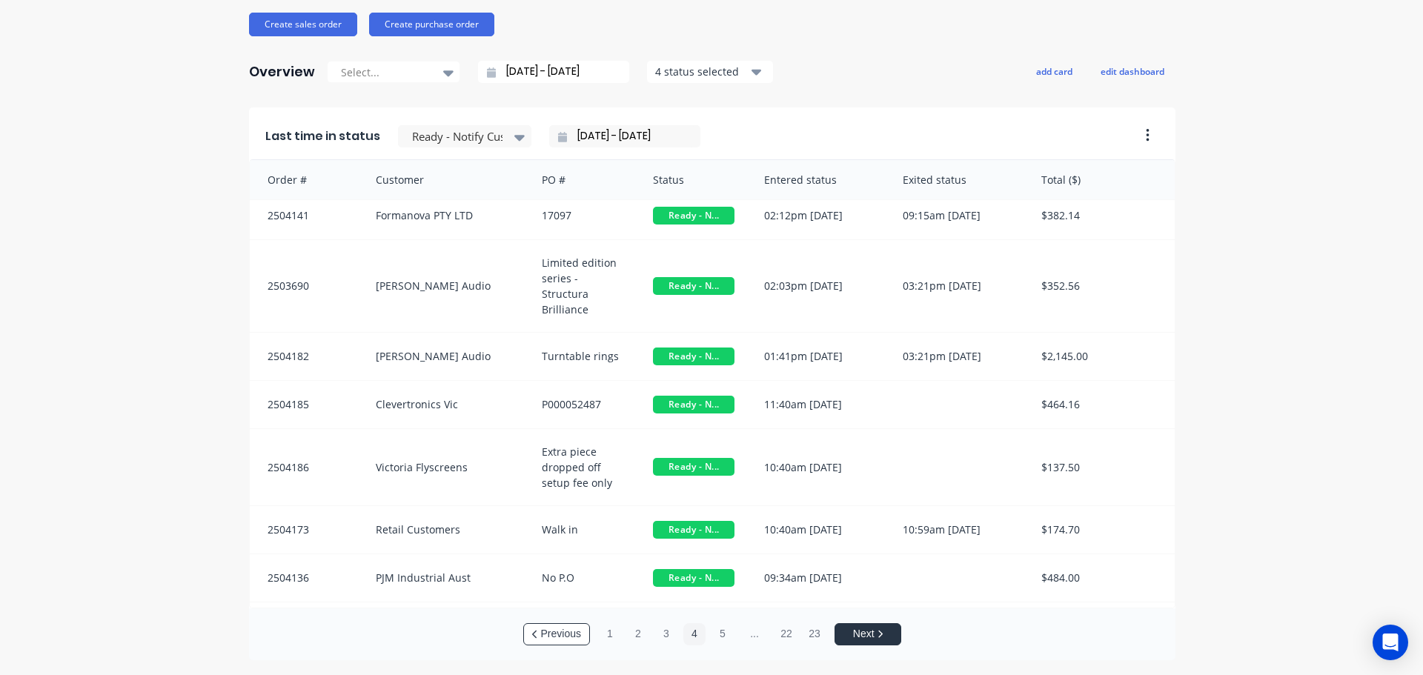
scroll to position [1, 0]
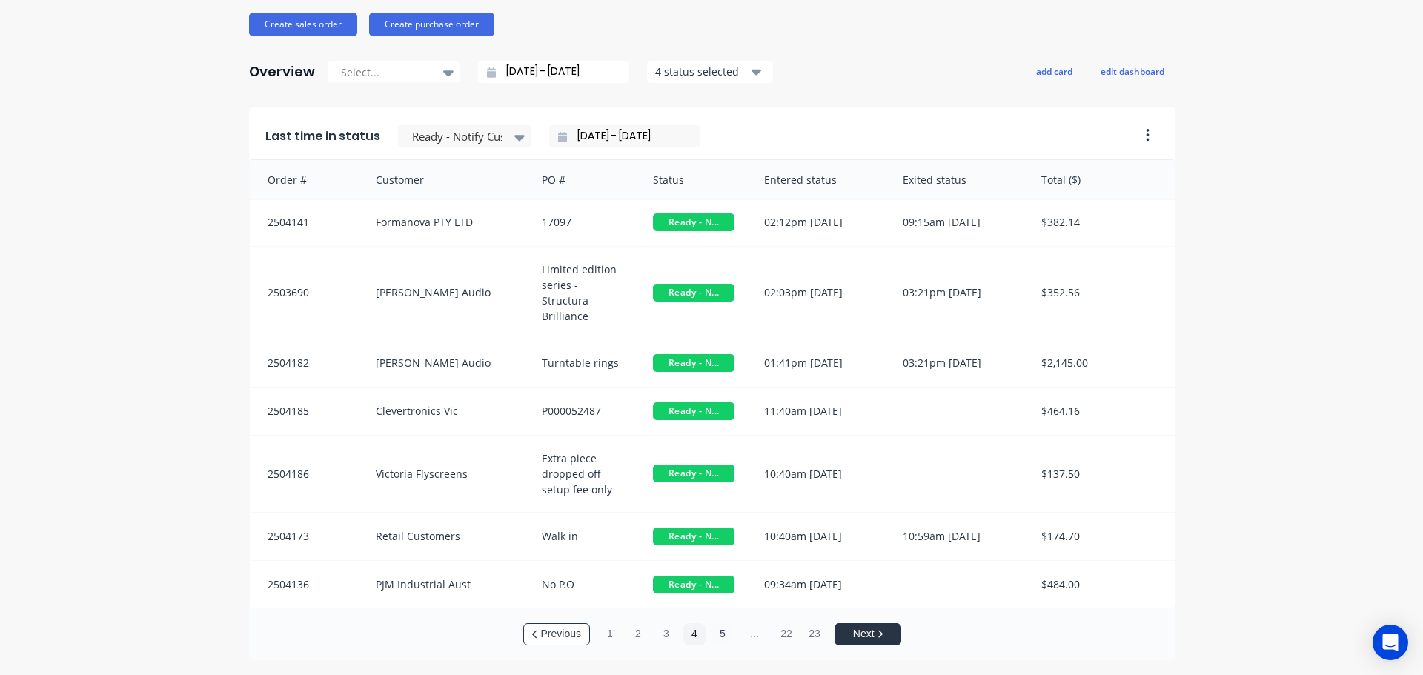
click at [713, 636] on button "5" at bounding box center [723, 634] width 22 height 22
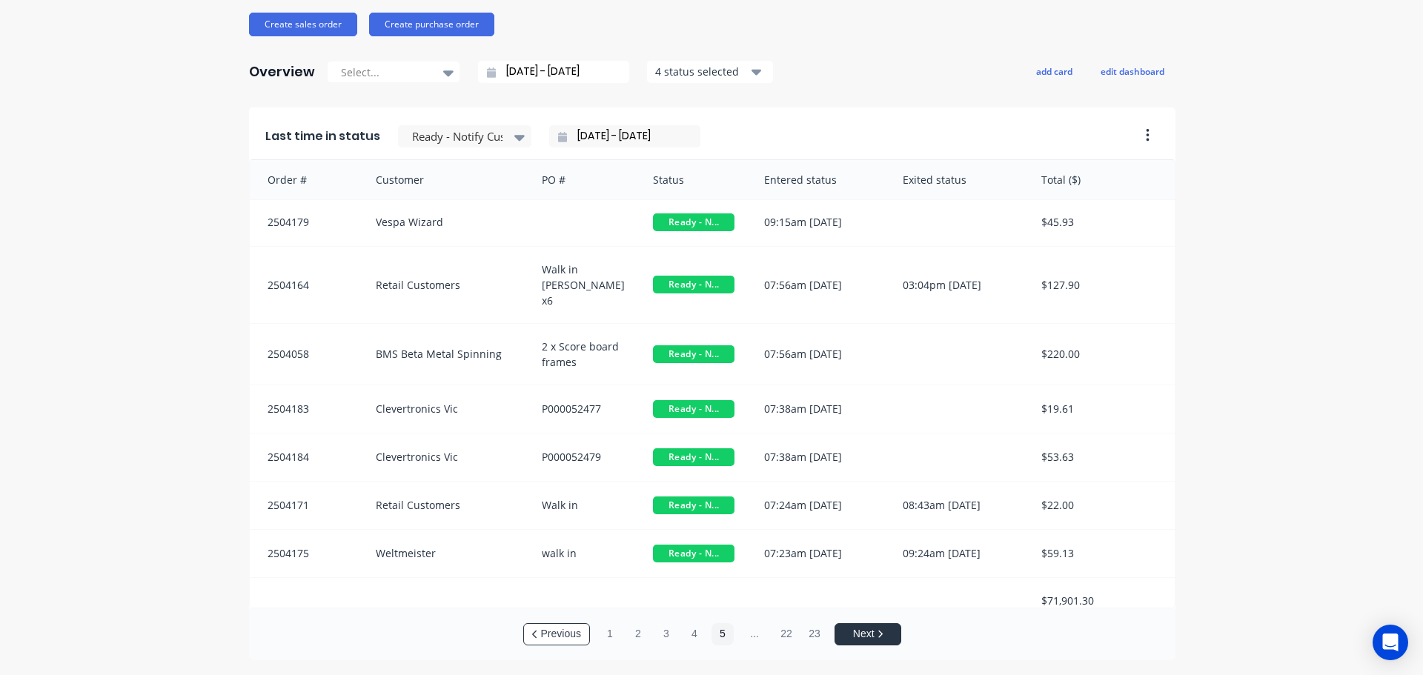
click at [632, 128] on input "[DATE] - [DATE]" at bounding box center [631, 136] width 128 height 22
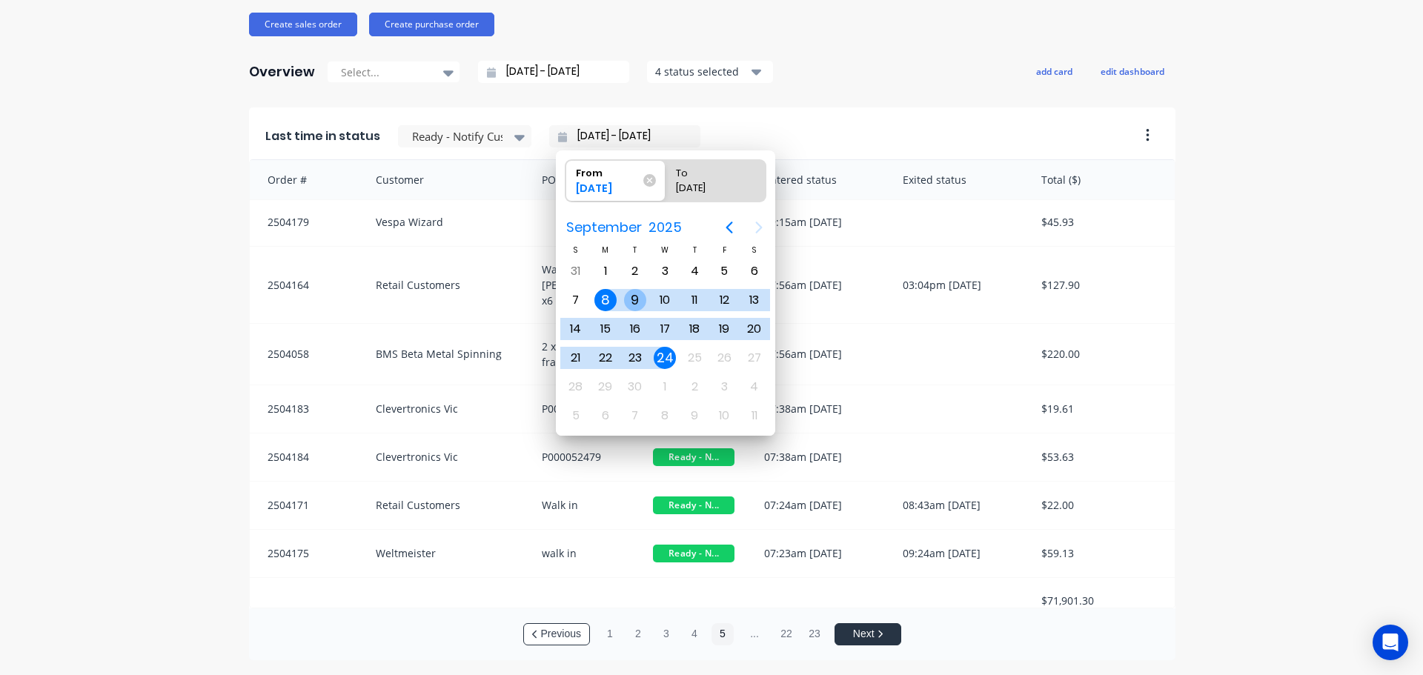
click at [633, 301] on div "9" at bounding box center [635, 300] width 22 height 22
type input "[DATE] - [DATE]"
radio input "false"
radio input "true"
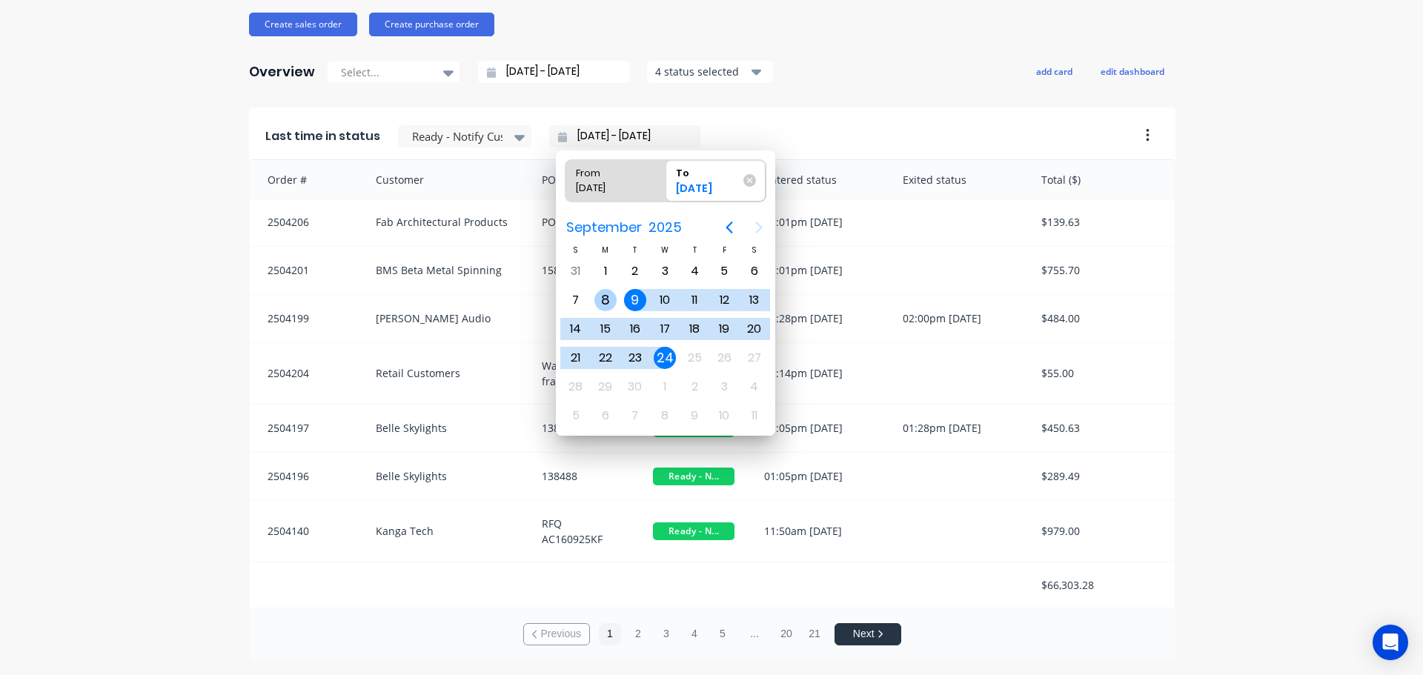
click at [604, 298] on div "8" at bounding box center [606, 300] width 22 height 22
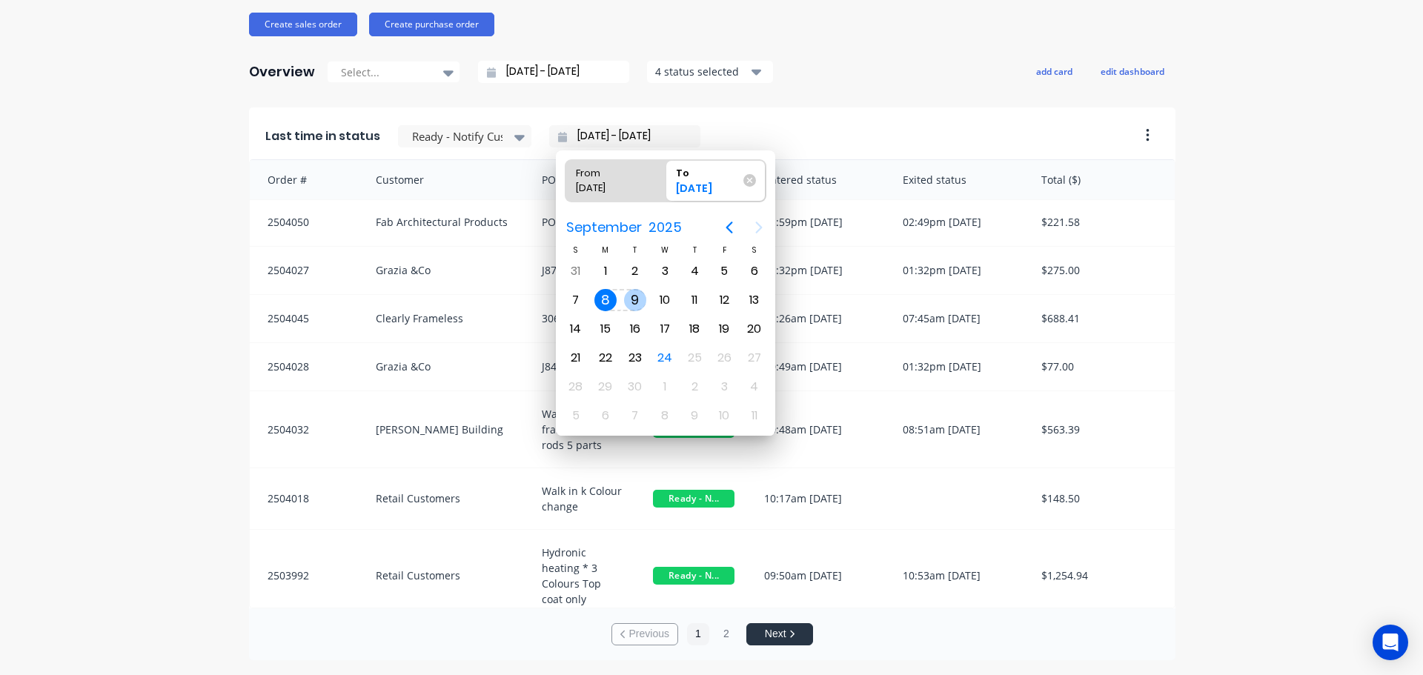
click at [627, 298] on div "9" at bounding box center [635, 300] width 22 height 22
type input "[DATE] - [DATE]"
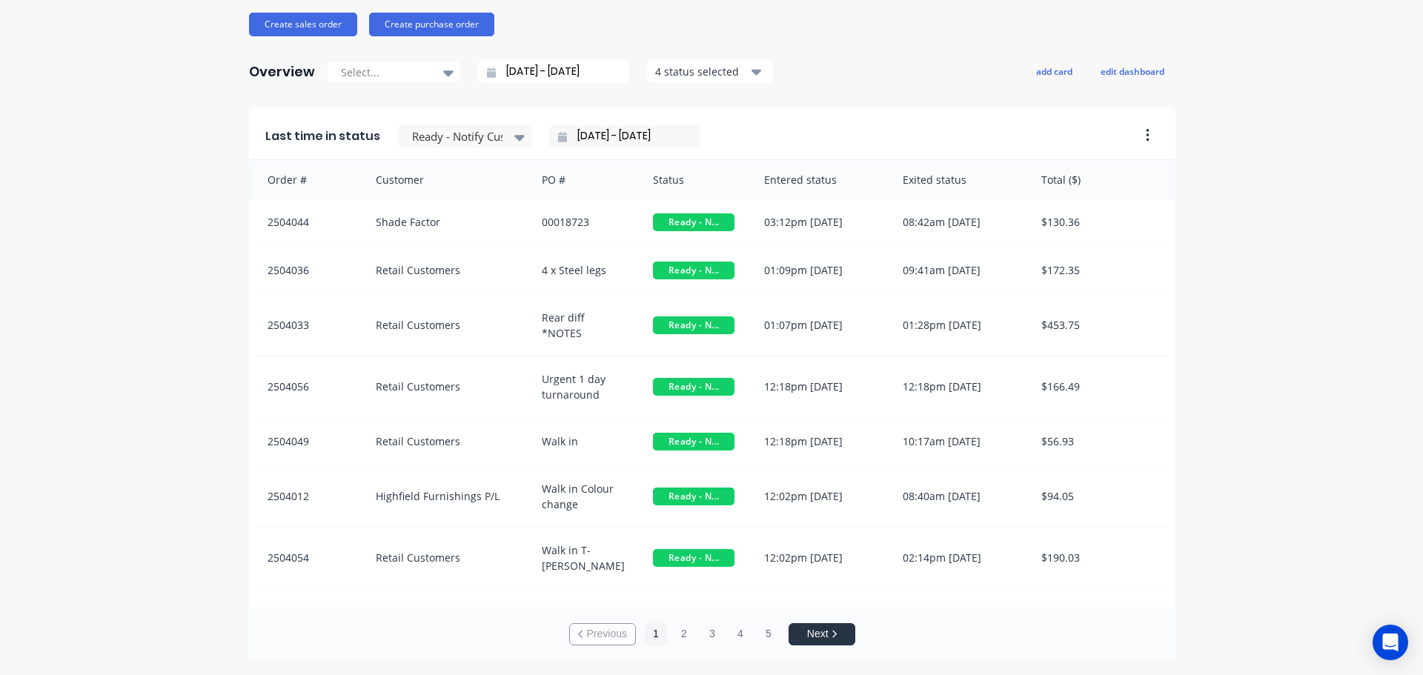
click at [632, 147] on label "[DATE] - [DATE]" at bounding box center [631, 136] width 128 height 22
click at [632, 147] on input "[DATE] - [DATE]" at bounding box center [631, 136] width 128 height 22
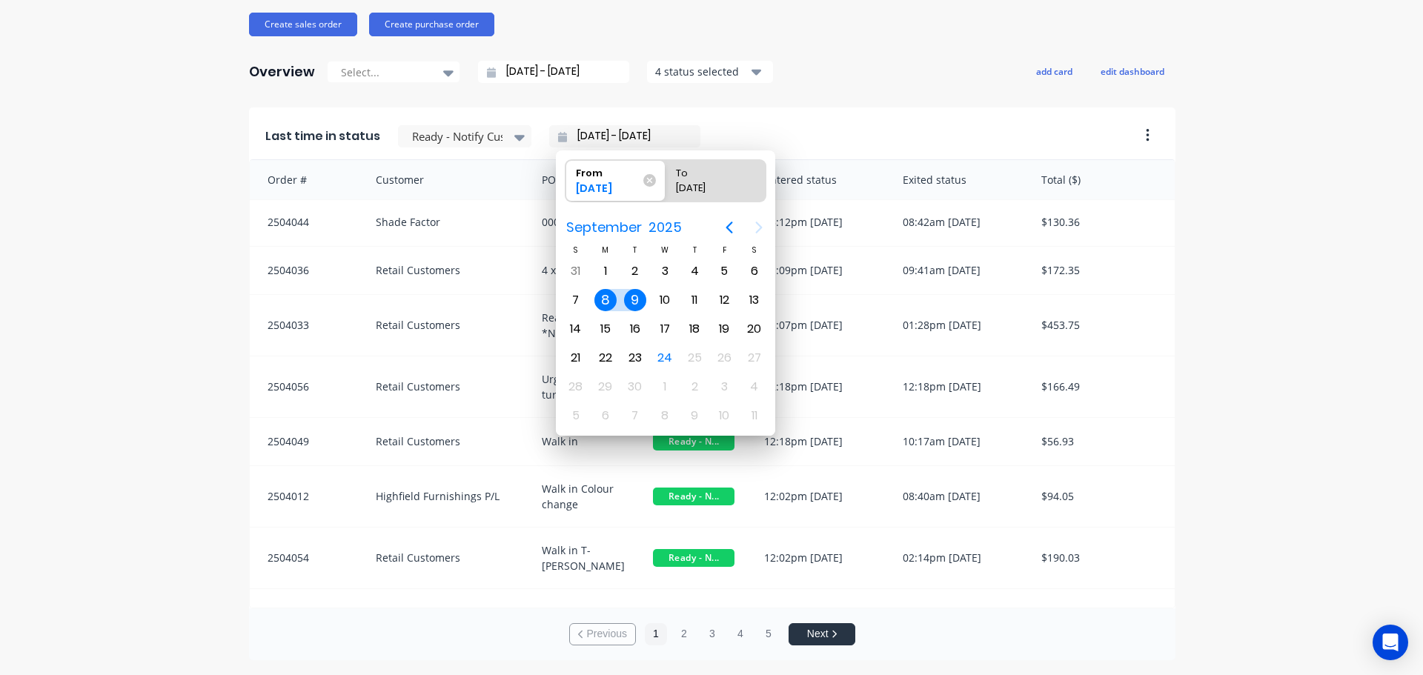
click at [611, 305] on div "8" at bounding box center [606, 300] width 22 height 22
radio input "false"
radio input "true"
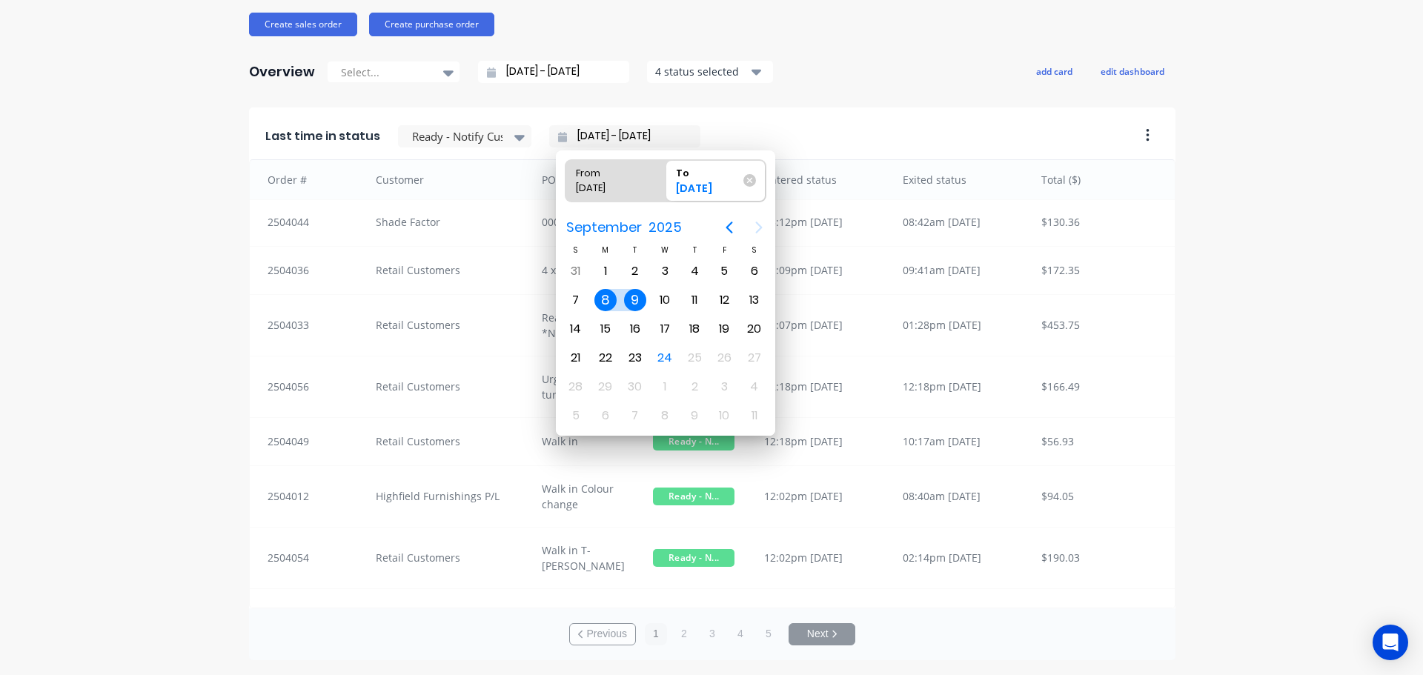
click at [608, 297] on div "8" at bounding box center [606, 300] width 22 height 22
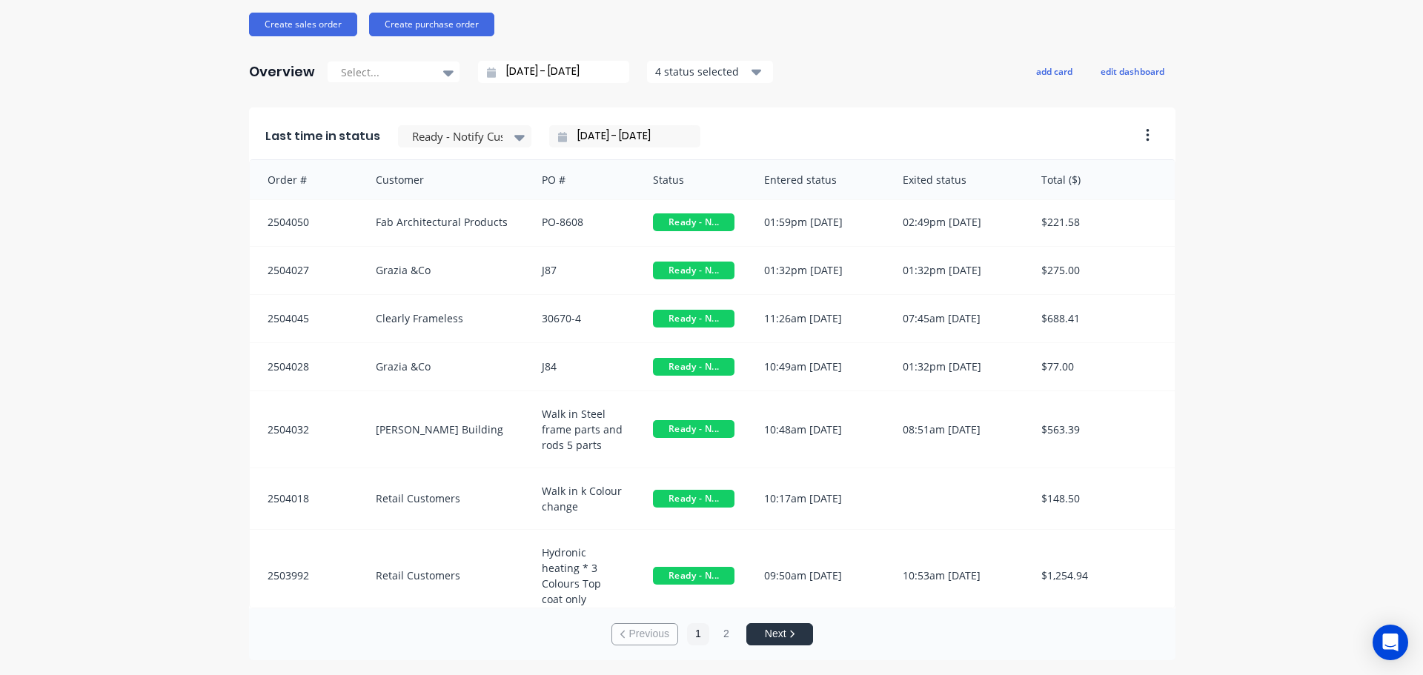
click at [827, 96] on div "HD Prod Test Create sales order Create purchase order Overview Select... [DATE]…" at bounding box center [711, 274] width 925 height 774
click at [719, 635] on button "2" at bounding box center [726, 634] width 22 height 22
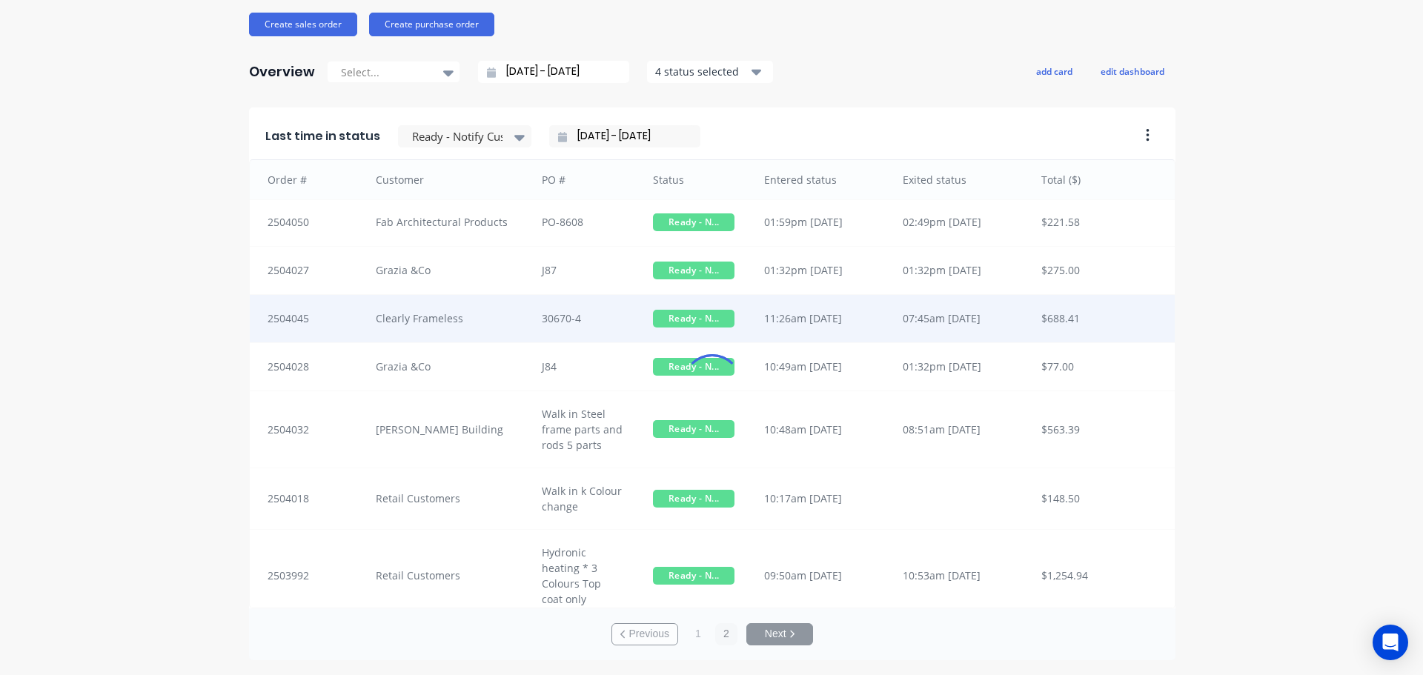
scroll to position [2, 0]
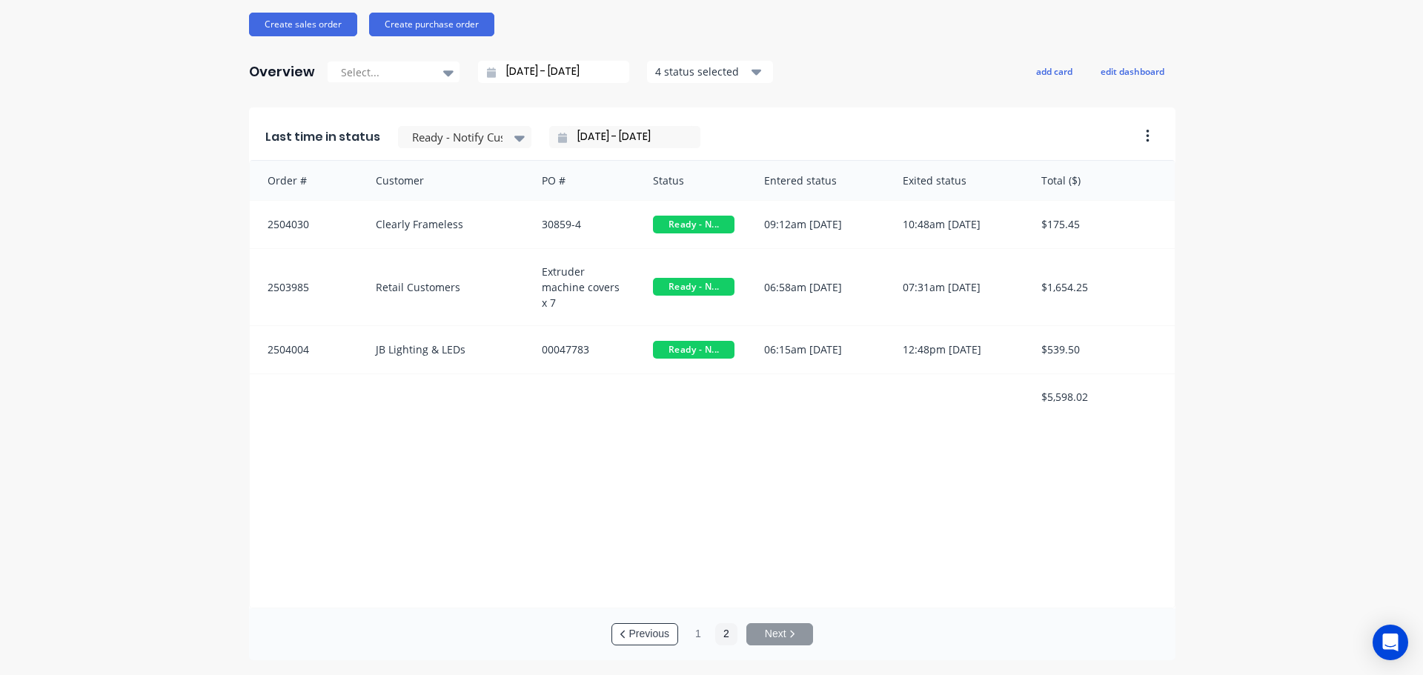
click at [620, 139] on input "[DATE] - [DATE]" at bounding box center [631, 137] width 128 height 22
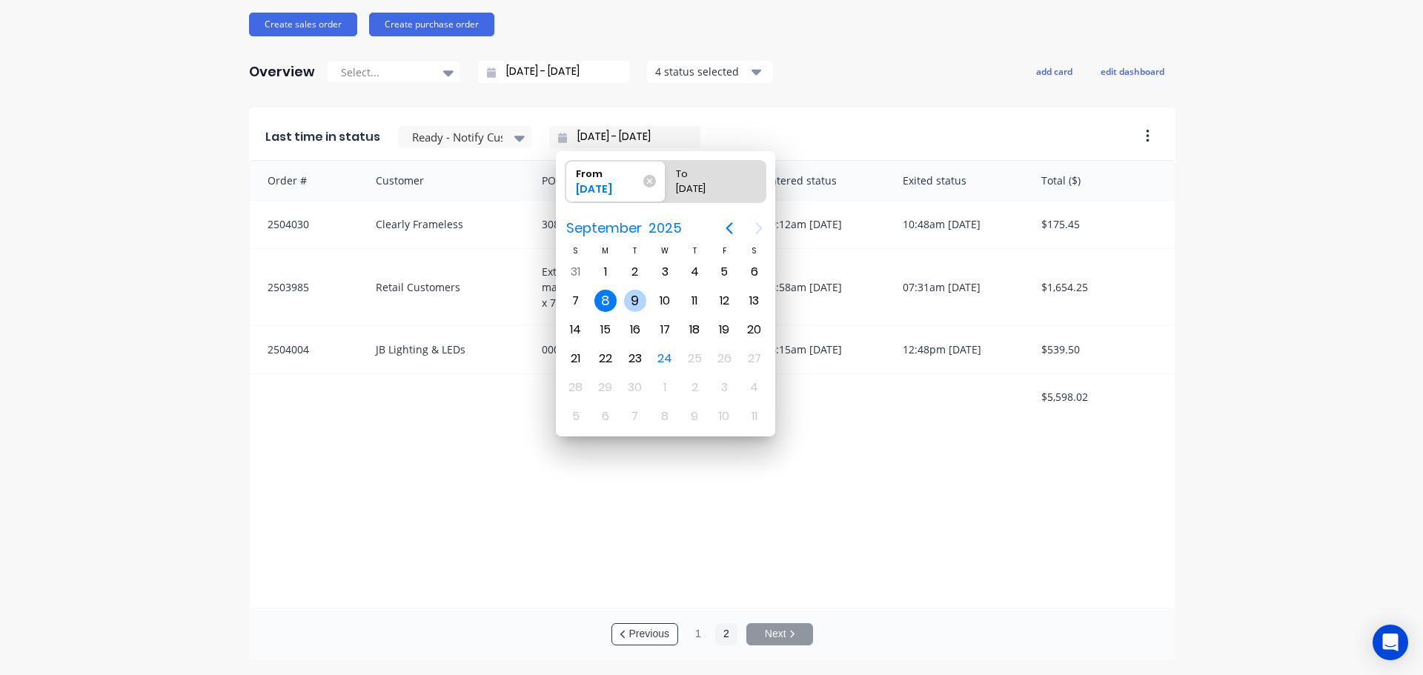
click at [626, 297] on div "9" at bounding box center [635, 301] width 22 height 22
type input "[DATE] - [DATE]"
radio input "false"
radio input "true"
click at [628, 297] on div "9" at bounding box center [635, 301] width 22 height 22
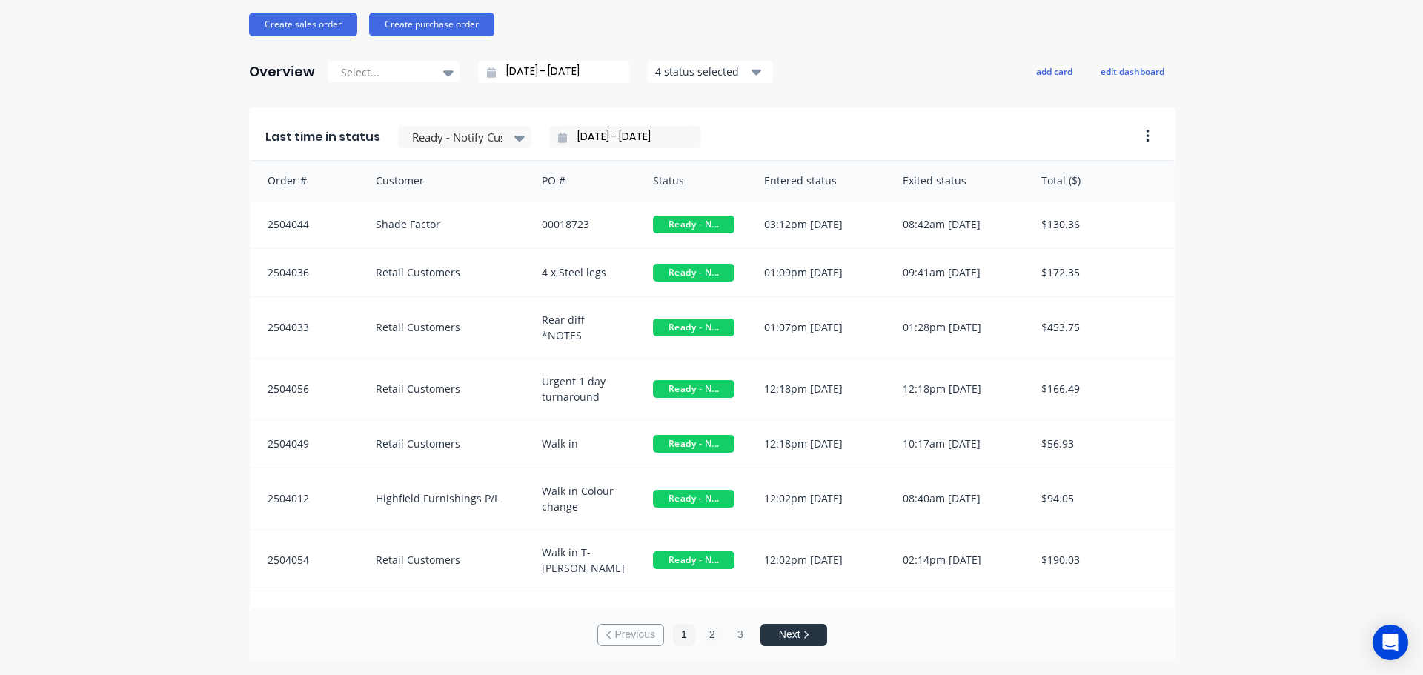
click at [708, 636] on button "2" at bounding box center [712, 635] width 22 height 22
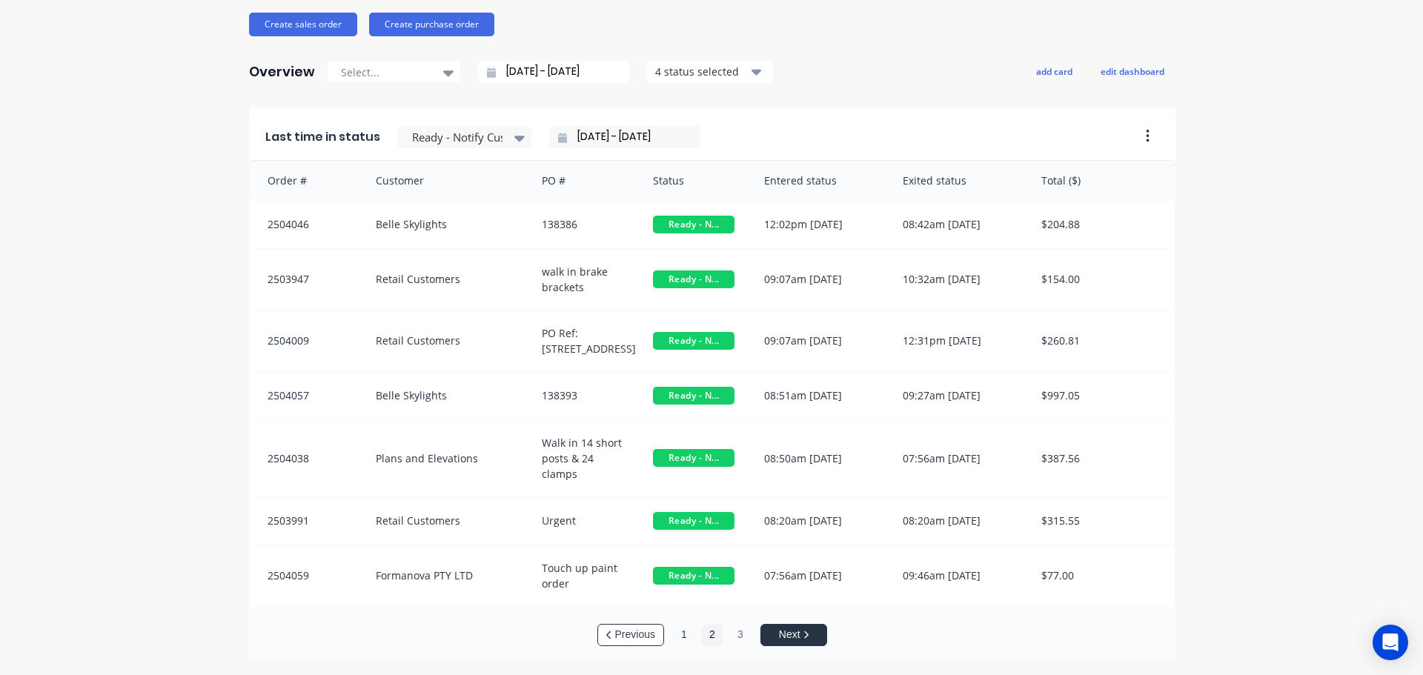
click at [681, 644] on button "1" at bounding box center [684, 635] width 22 height 22
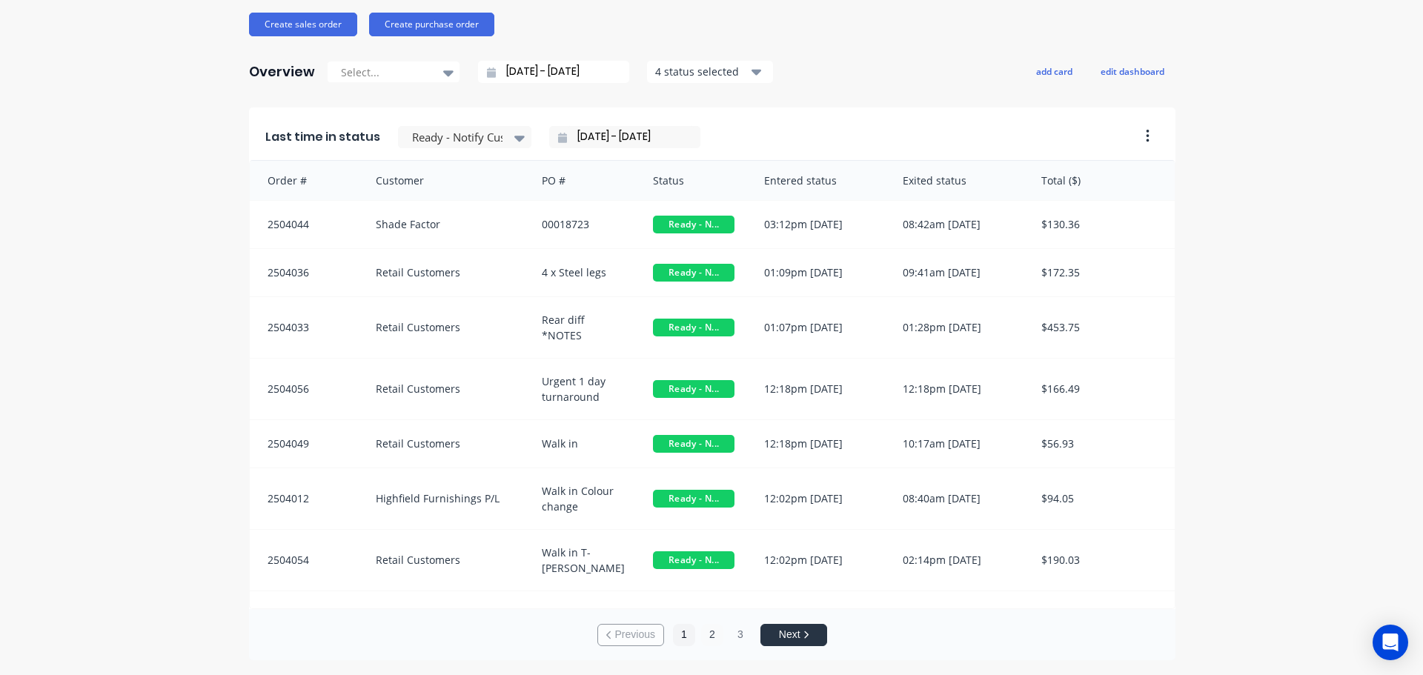
click at [711, 638] on button "2" at bounding box center [712, 635] width 22 height 22
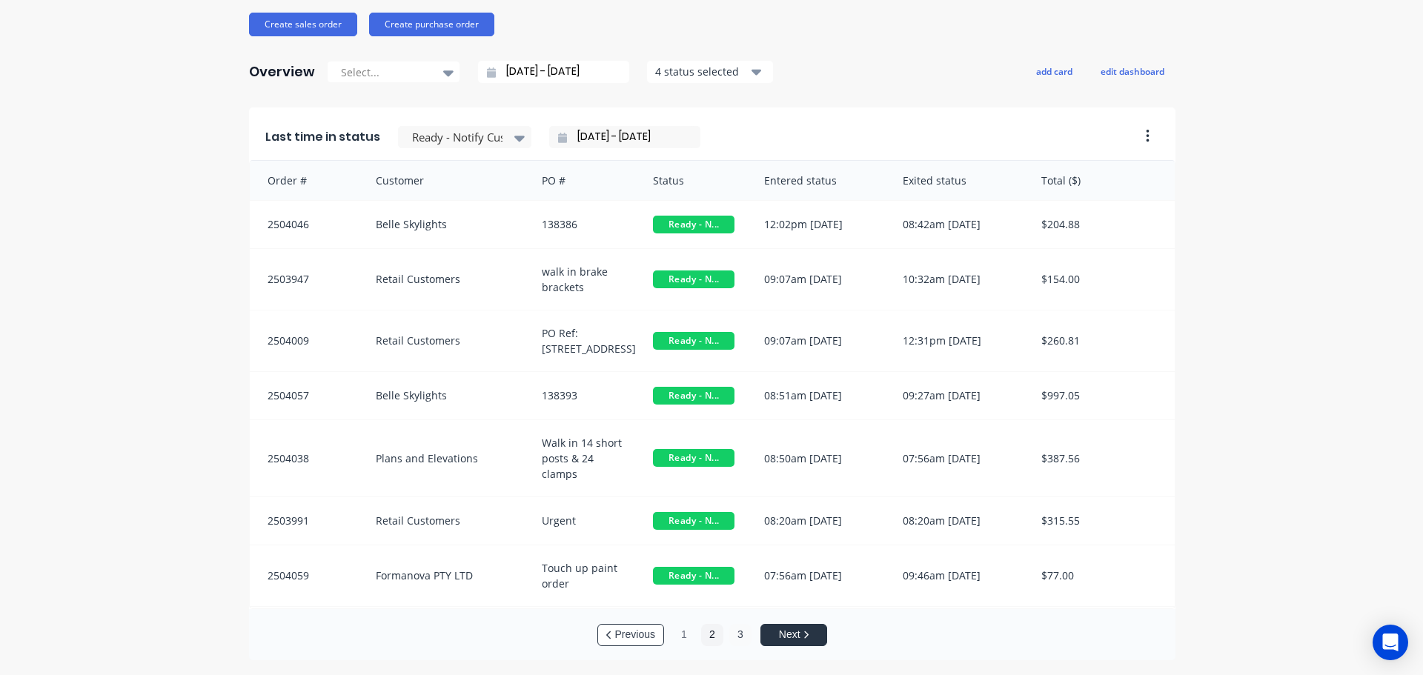
click at [735, 637] on button "3" at bounding box center [741, 635] width 22 height 22
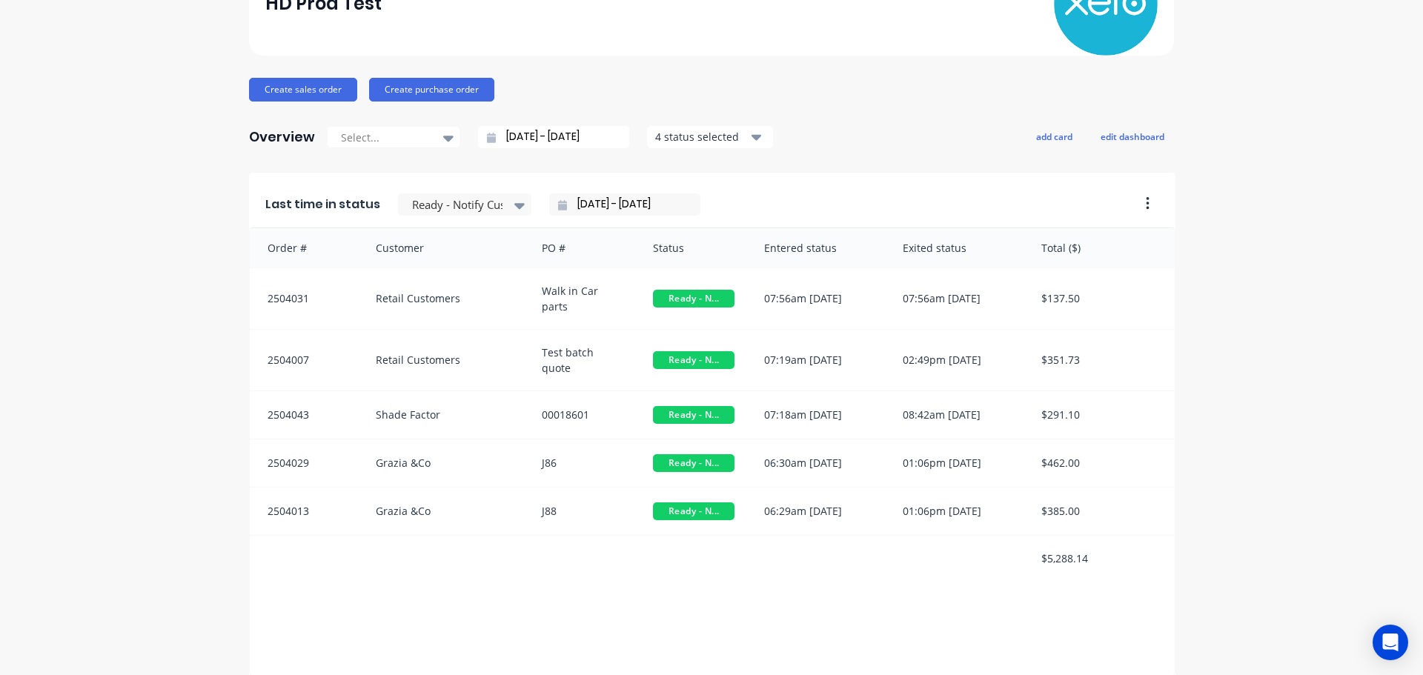
scroll to position [0, 0]
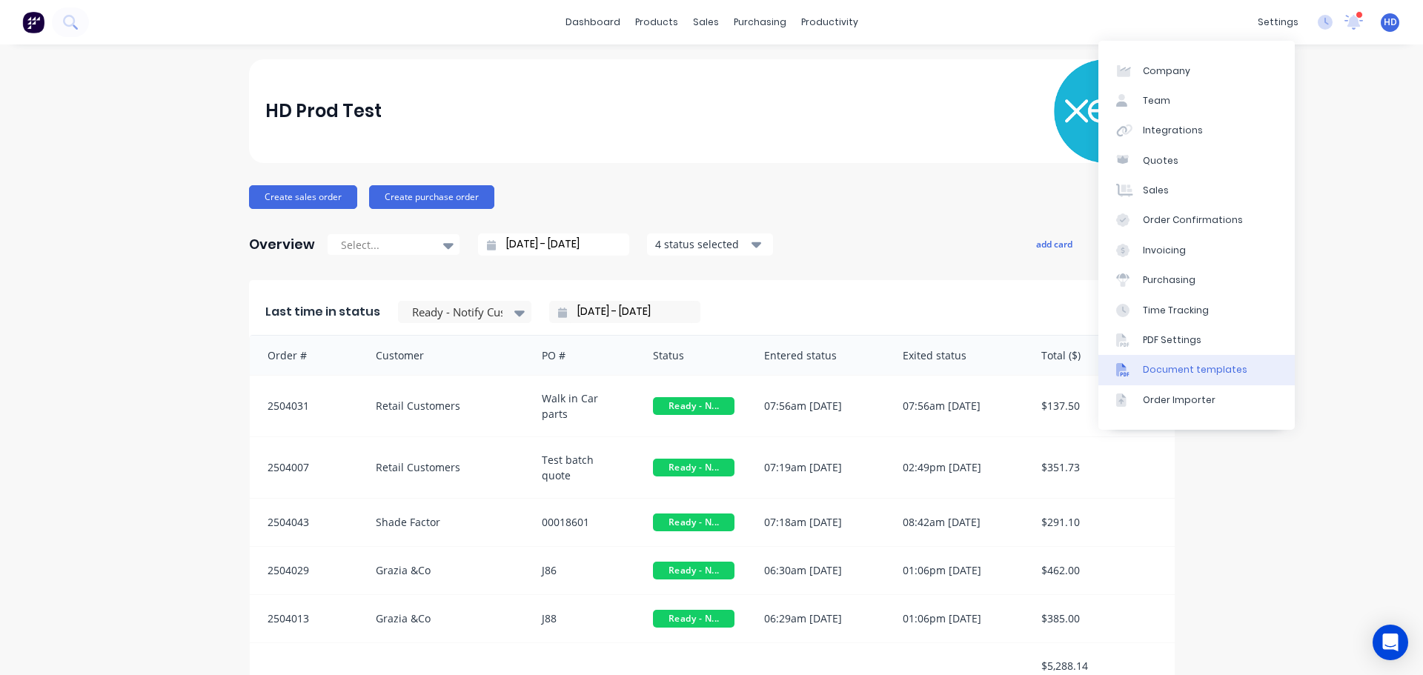
click at [1197, 368] on div "Document templates" at bounding box center [1195, 369] width 105 height 13
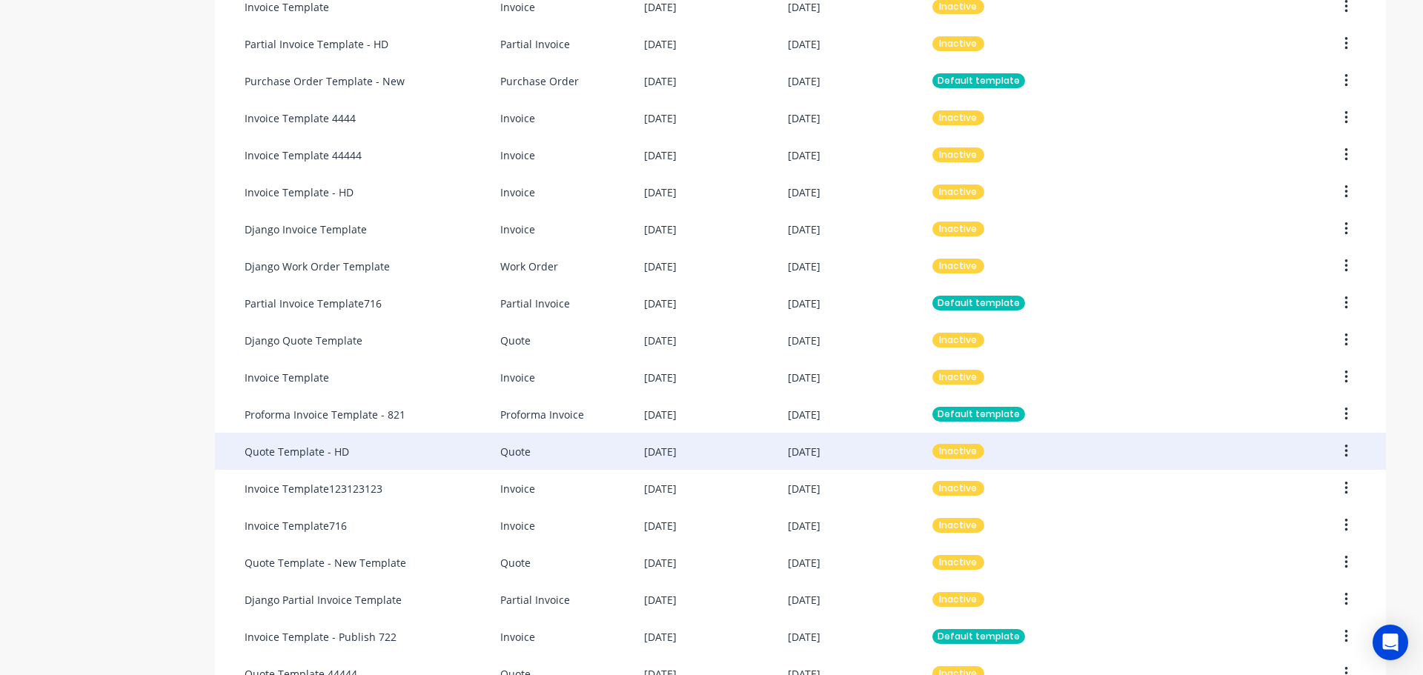
scroll to position [593, 0]
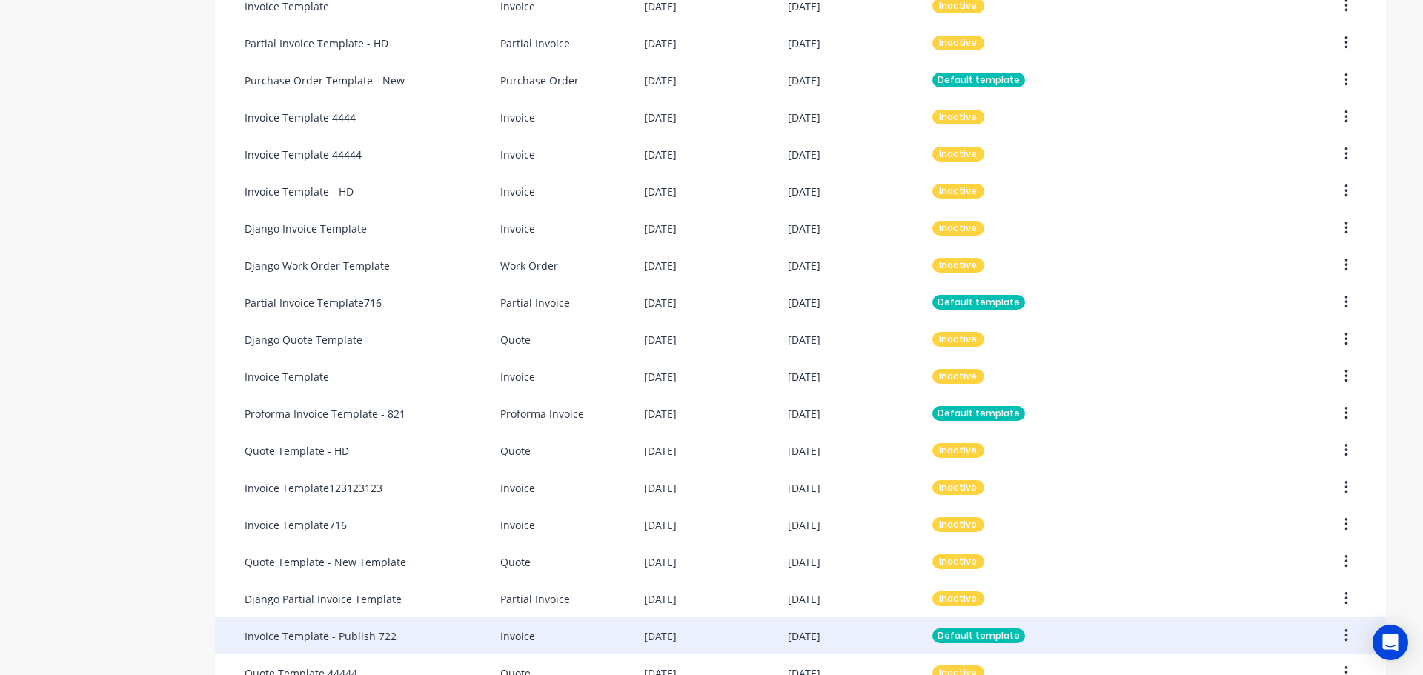
click at [609, 629] on div "Invoice" at bounding box center [572, 636] width 144 height 37
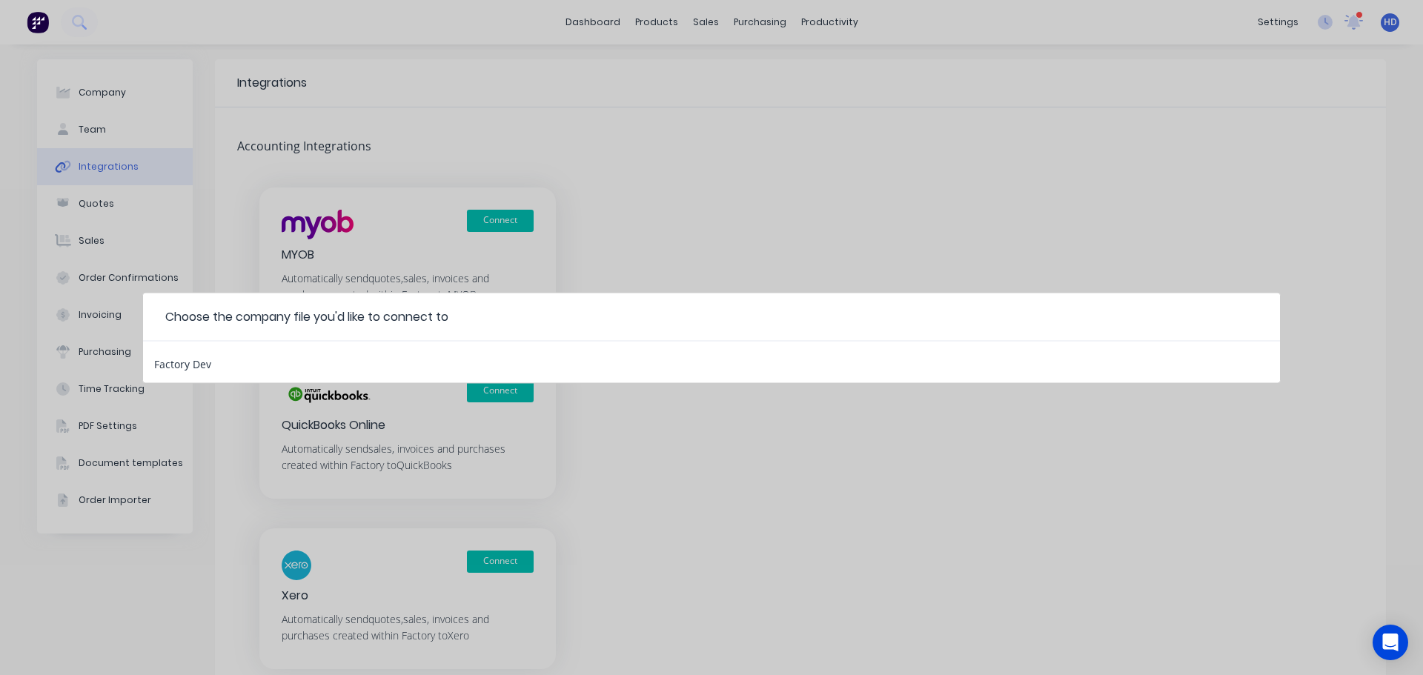
click at [378, 354] on div "Factory Dev" at bounding box center [711, 362] width 1137 height 42
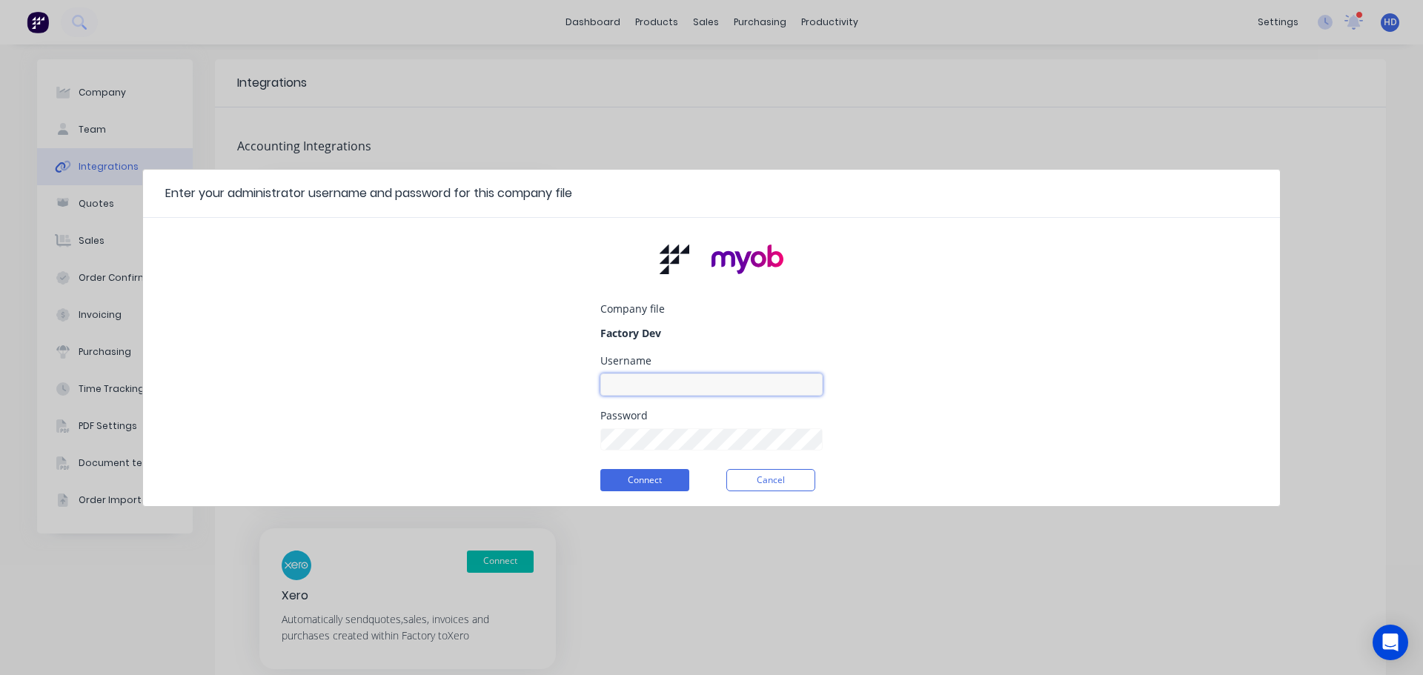
click at [726, 394] on input at bounding box center [712, 385] width 222 height 22
type input "myob_admin"
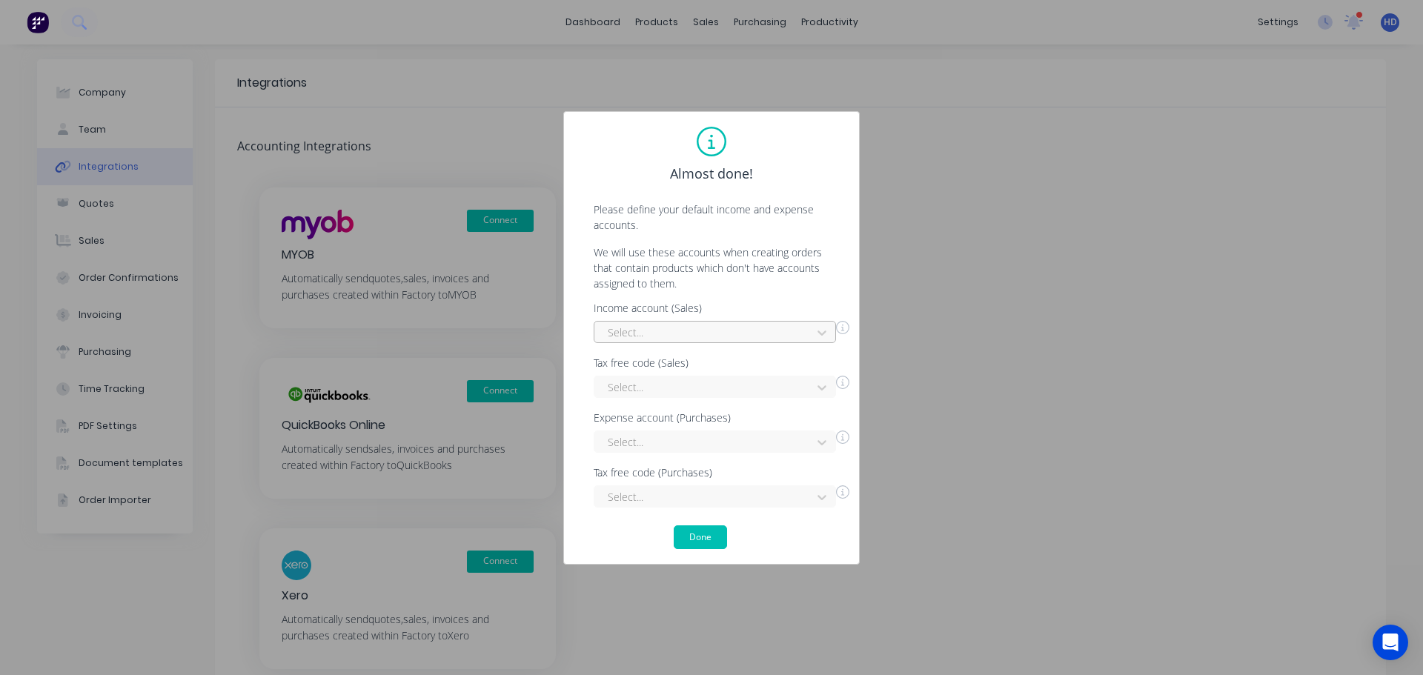
click at [717, 338] on div at bounding box center [705, 332] width 198 height 19
click at [664, 370] on div "Interest Income" at bounding box center [715, 365] width 242 height 27
click at [650, 384] on div at bounding box center [705, 387] width 198 height 19
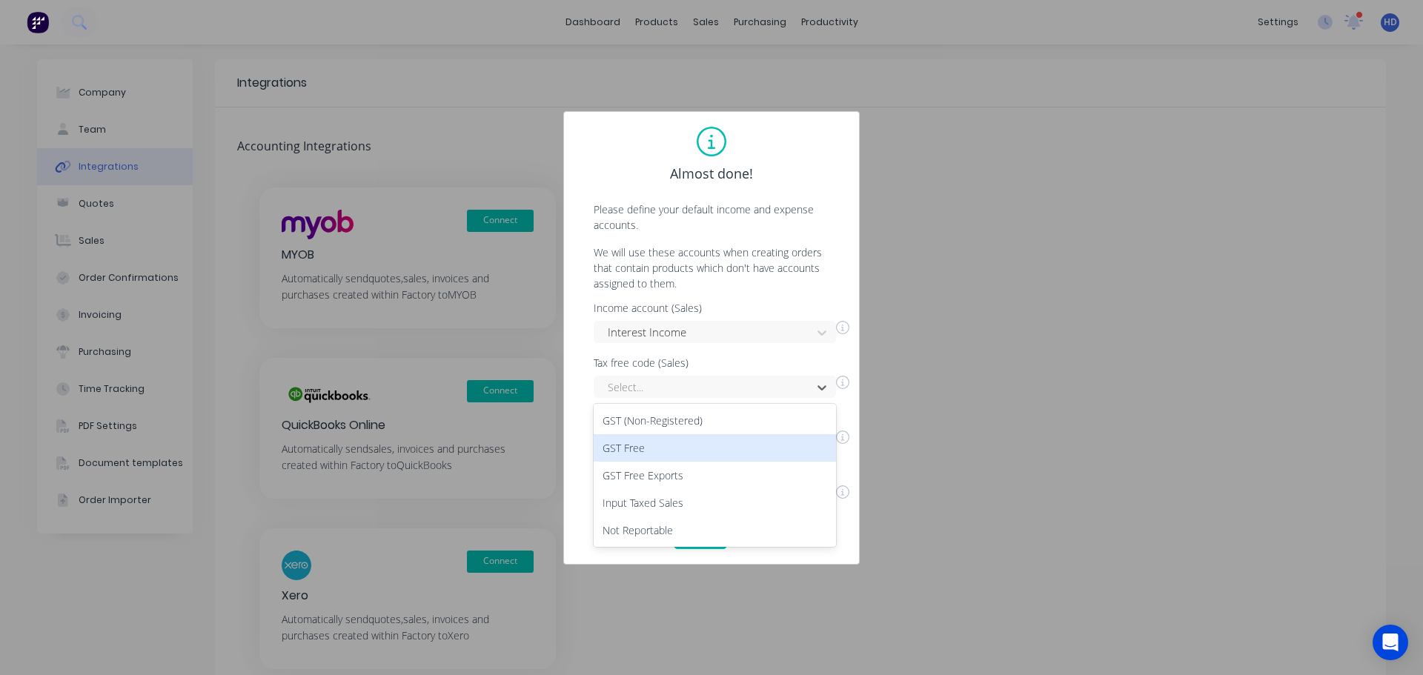
click at [652, 450] on div "GST Free" at bounding box center [715, 447] width 242 height 27
click at [687, 440] on div "Select..." at bounding box center [715, 442] width 242 height 22
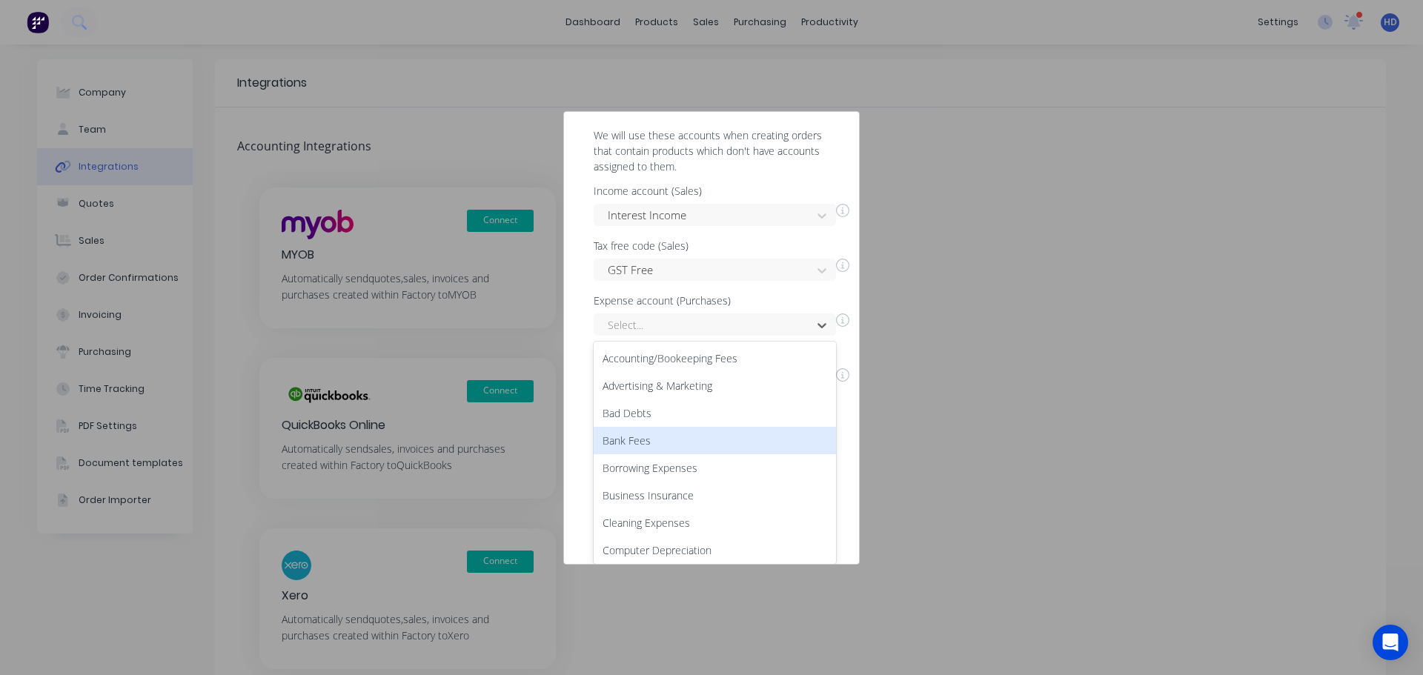
click at [709, 447] on div "Bank Fees" at bounding box center [715, 440] width 242 height 27
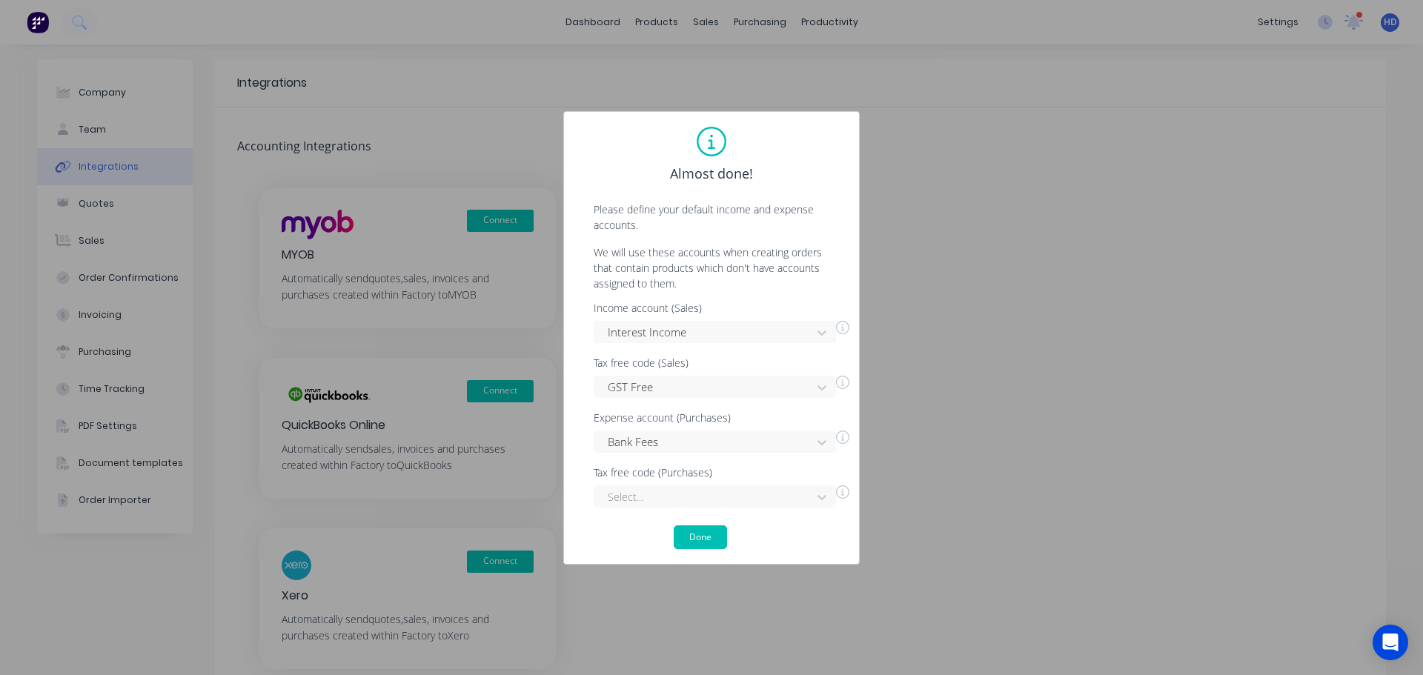
click at [700, 484] on div "Select..." at bounding box center [722, 495] width 256 height 26
click at [697, 492] on div "5 results available. Use Up and Down to choose options, press Enter to select t…" at bounding box center [715, 497] width 242 height 22
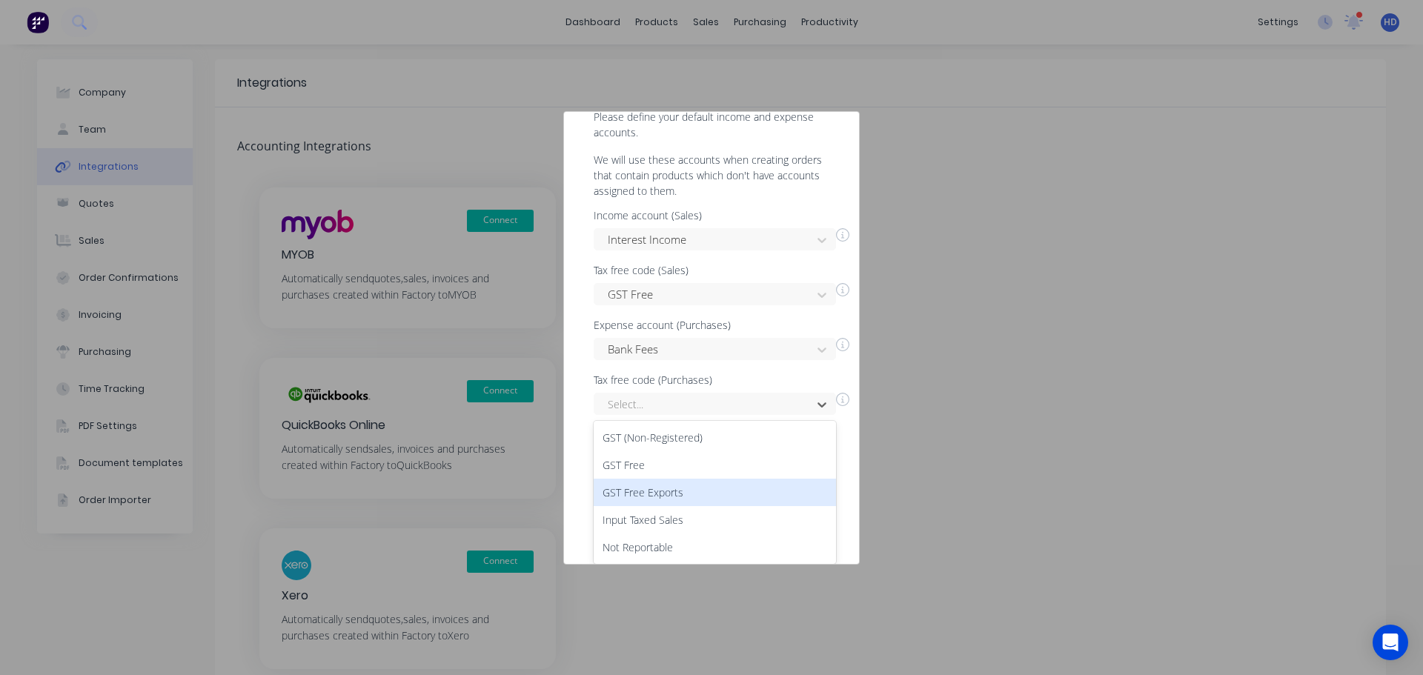
click at [718, 489] on div "GST Free Exports" at bounding box center [715, 492] width 242 height 27
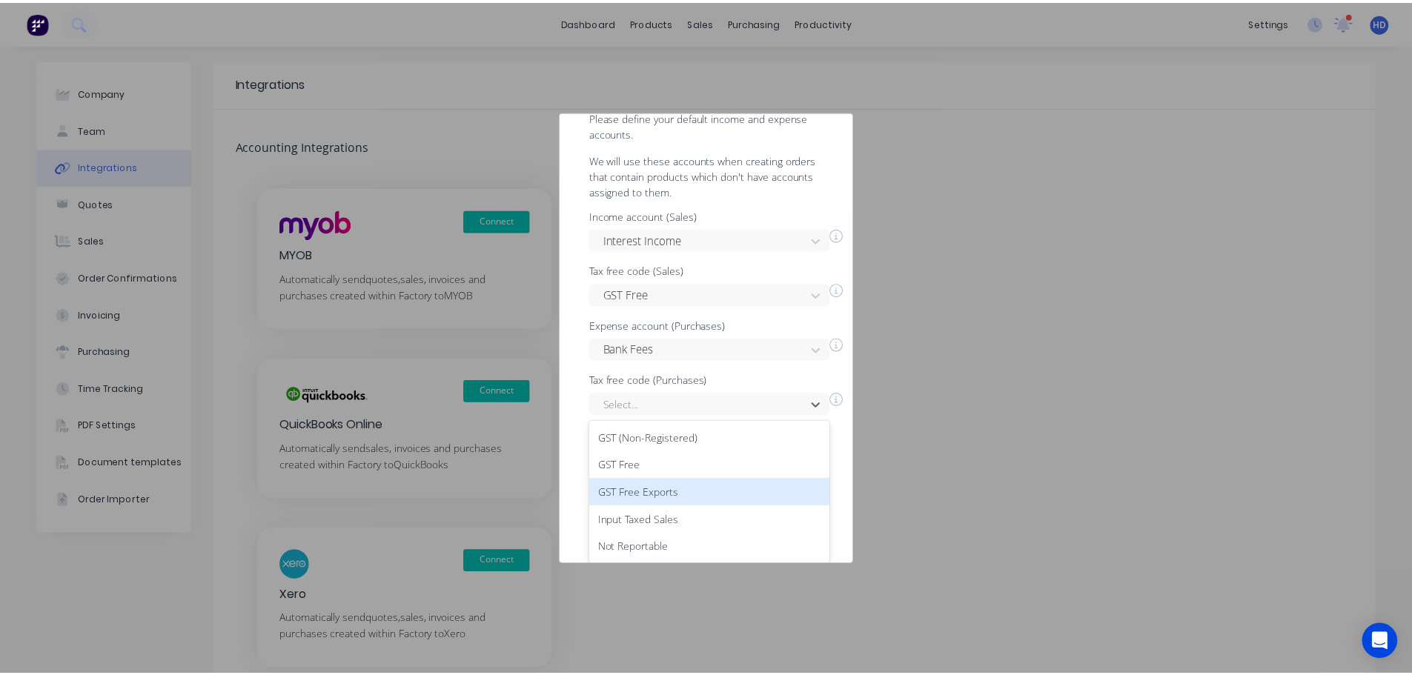
scroll to position [0, 0]
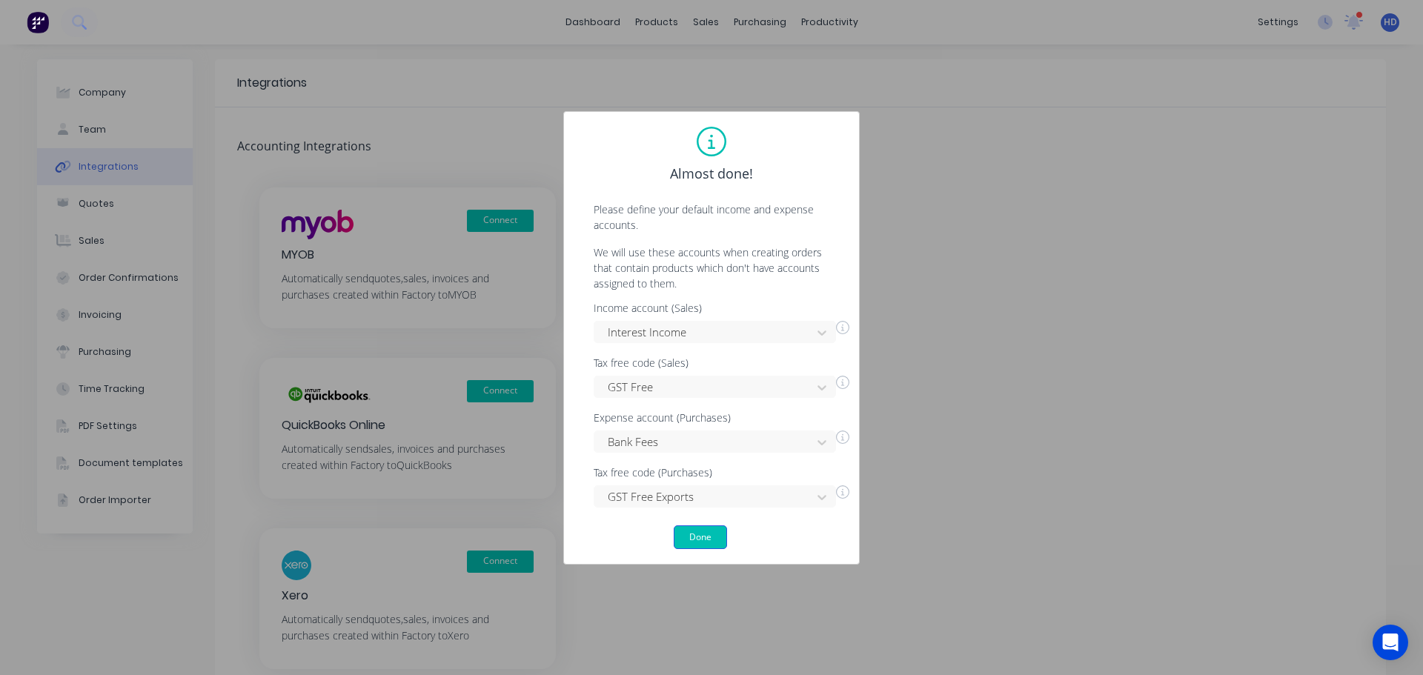
click at [714, 539] on button "Done" at bounding box center [700, 538] width 53 height 24
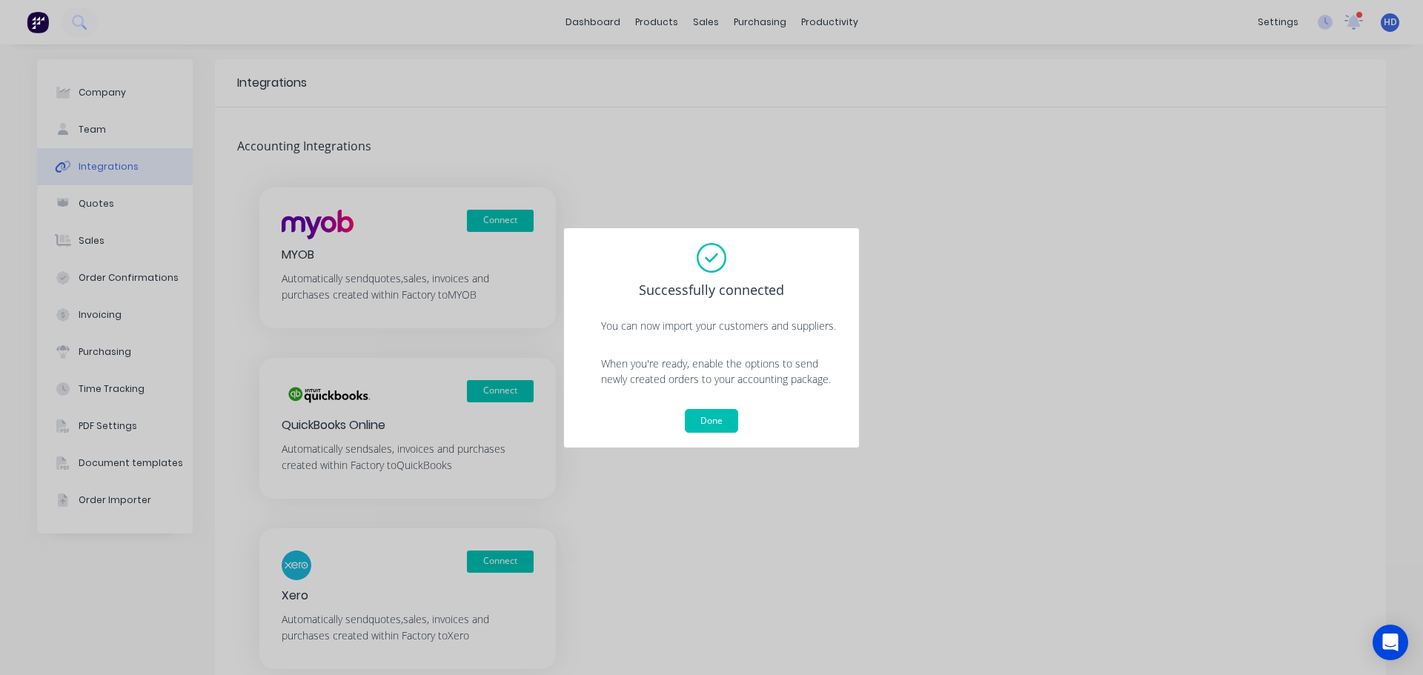
click at [728, 412] on button "Done" at bounding box center [711, 421] width 53 height 24
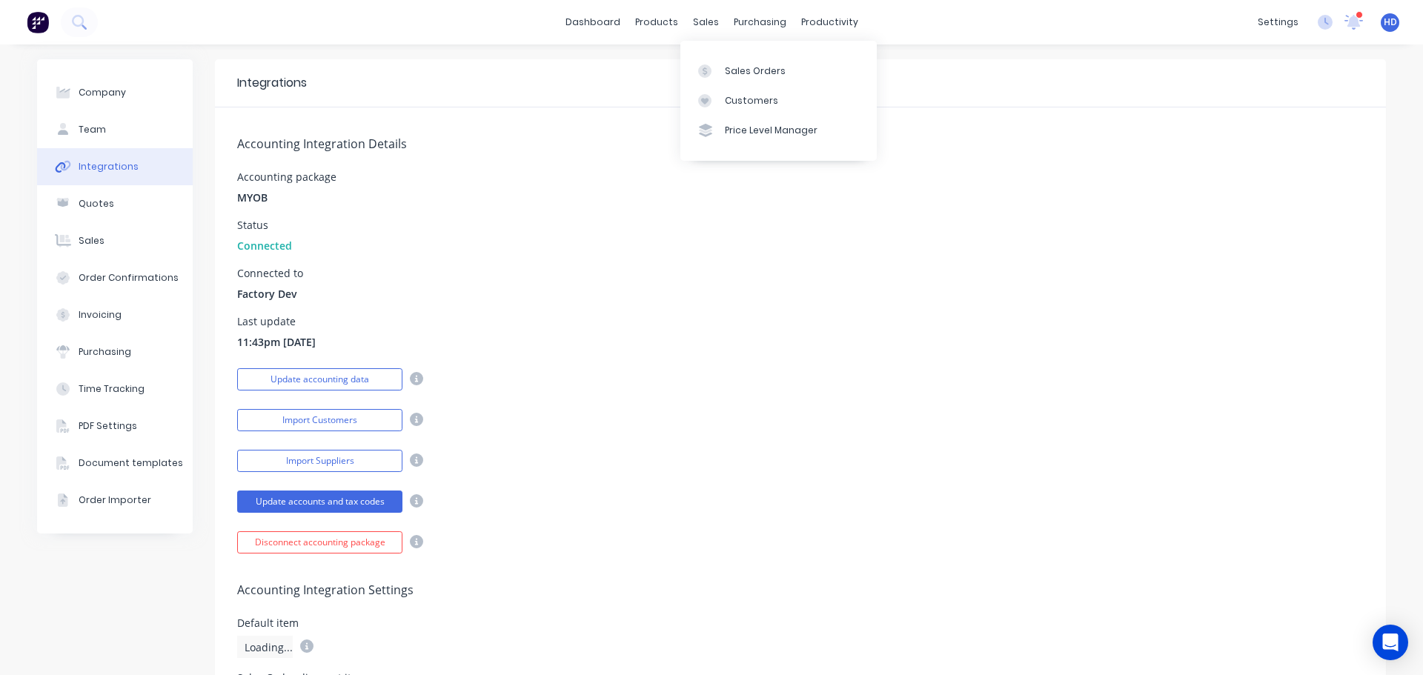
click at [1070, 363] on div "Accounting Integration Details Accounting package MYOB Status Connected Connect…" at bounding box center [800, 330] width 1171 height 446
click at [734, 60] on link "Sales Orders" at bounding box center [779, 71] width 196 height 30
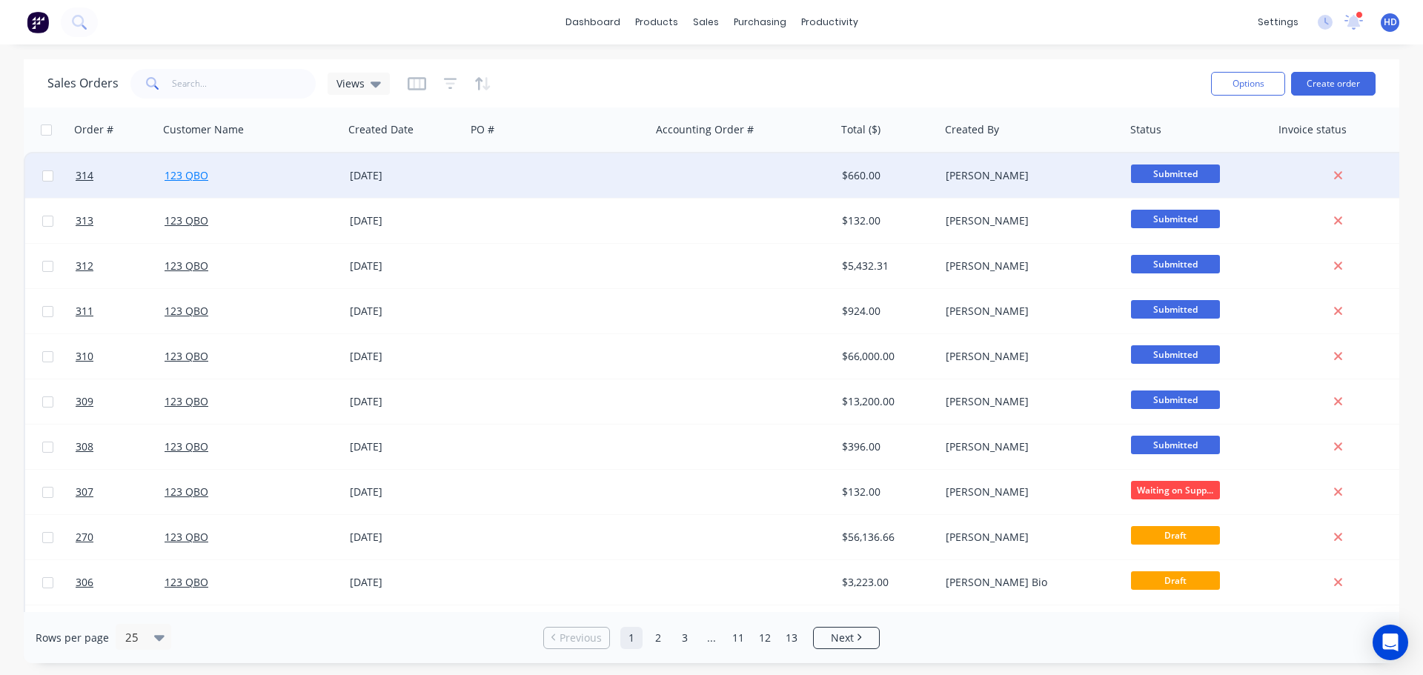
click at [196, 172] on link "123 QBO" at bounding box center [187, 175] width 44 height 14
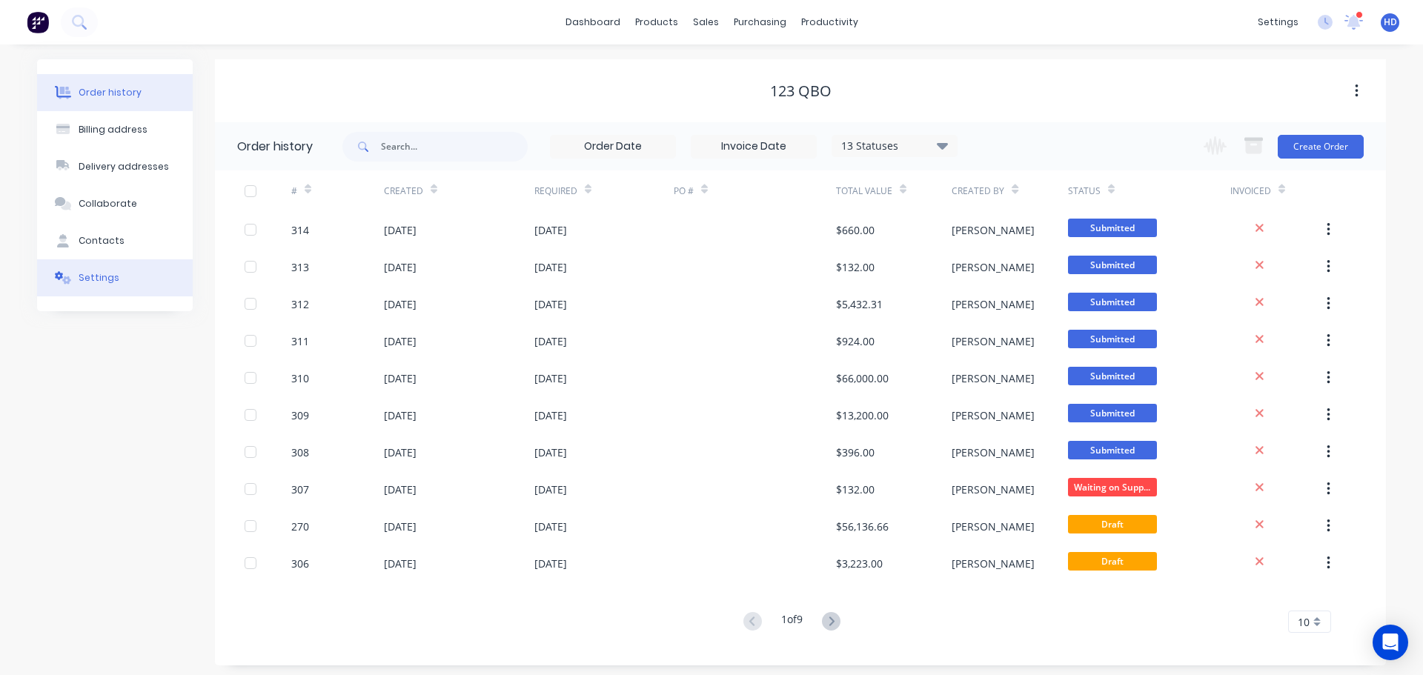
click at [126, 279] on button "Settings" at bounding box center [115, 277] width 156 height 37
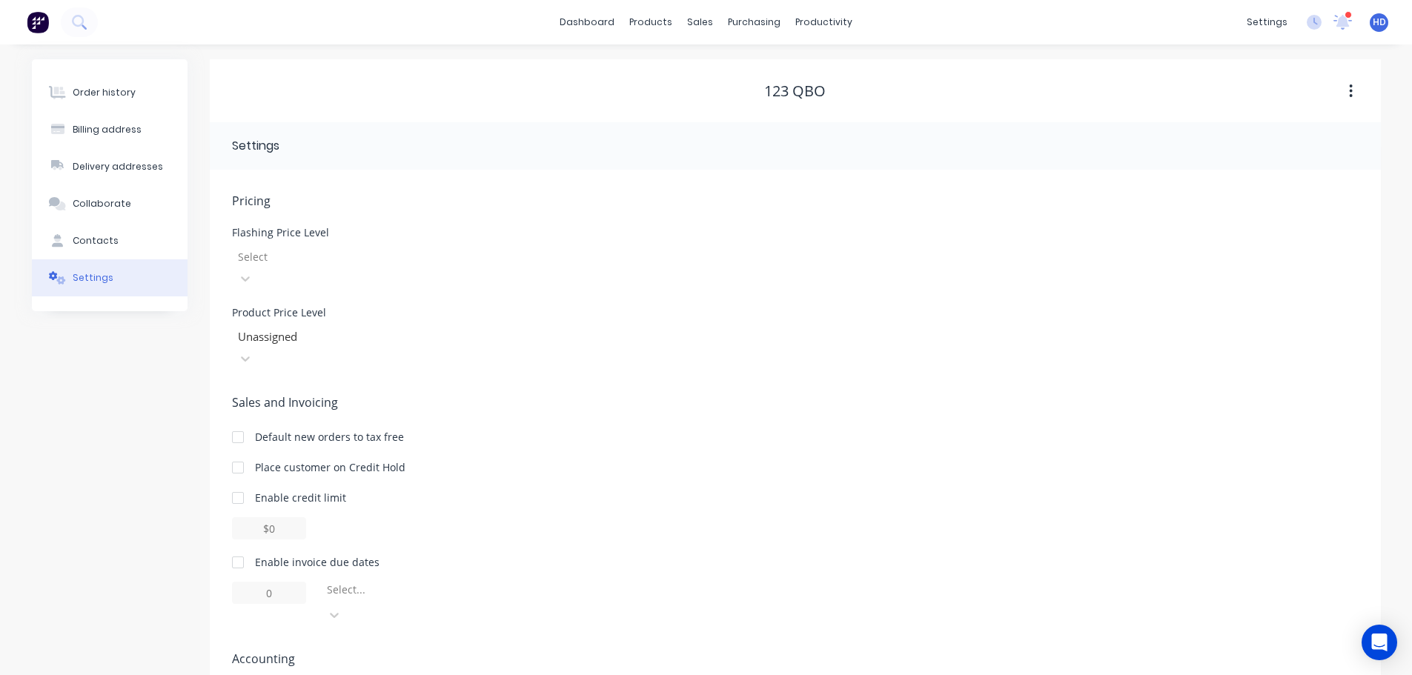
scroll to position [59, 0]
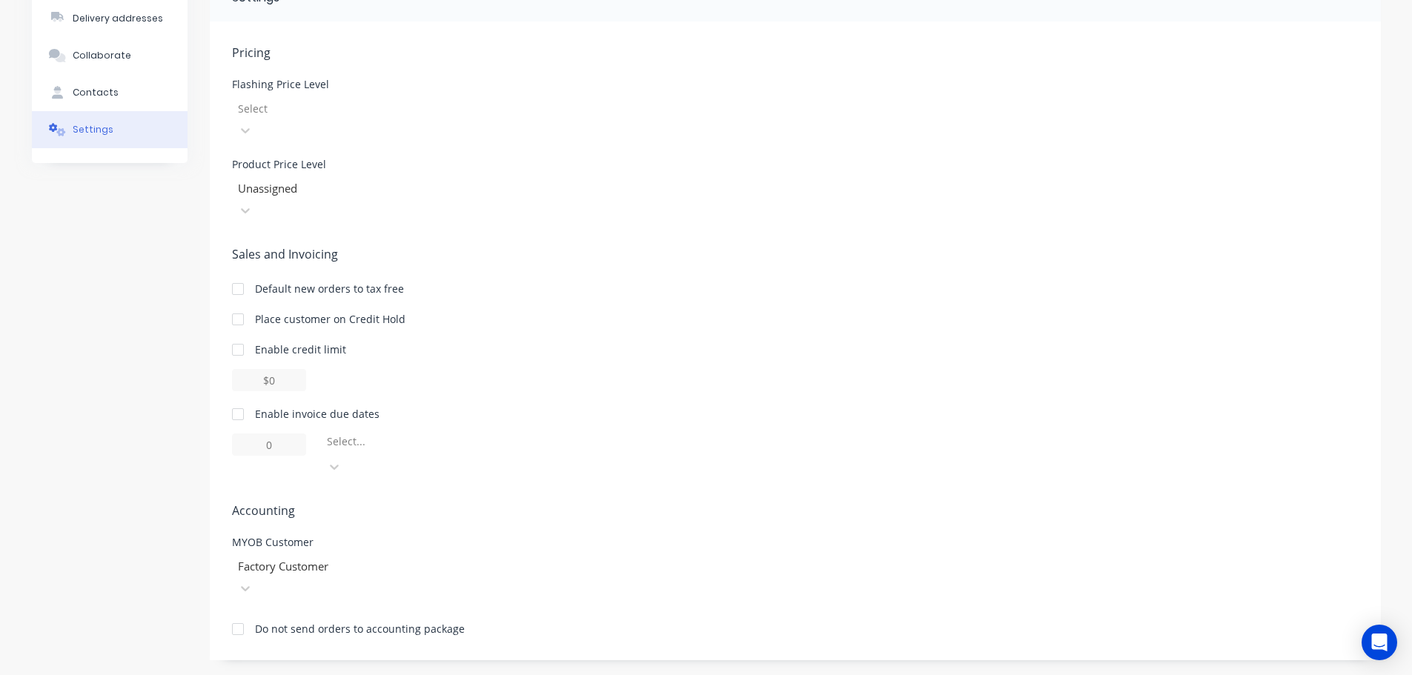
click at [317, 586] on div "Factory Customer" at bounding box center [343, 577] width 222 height 44
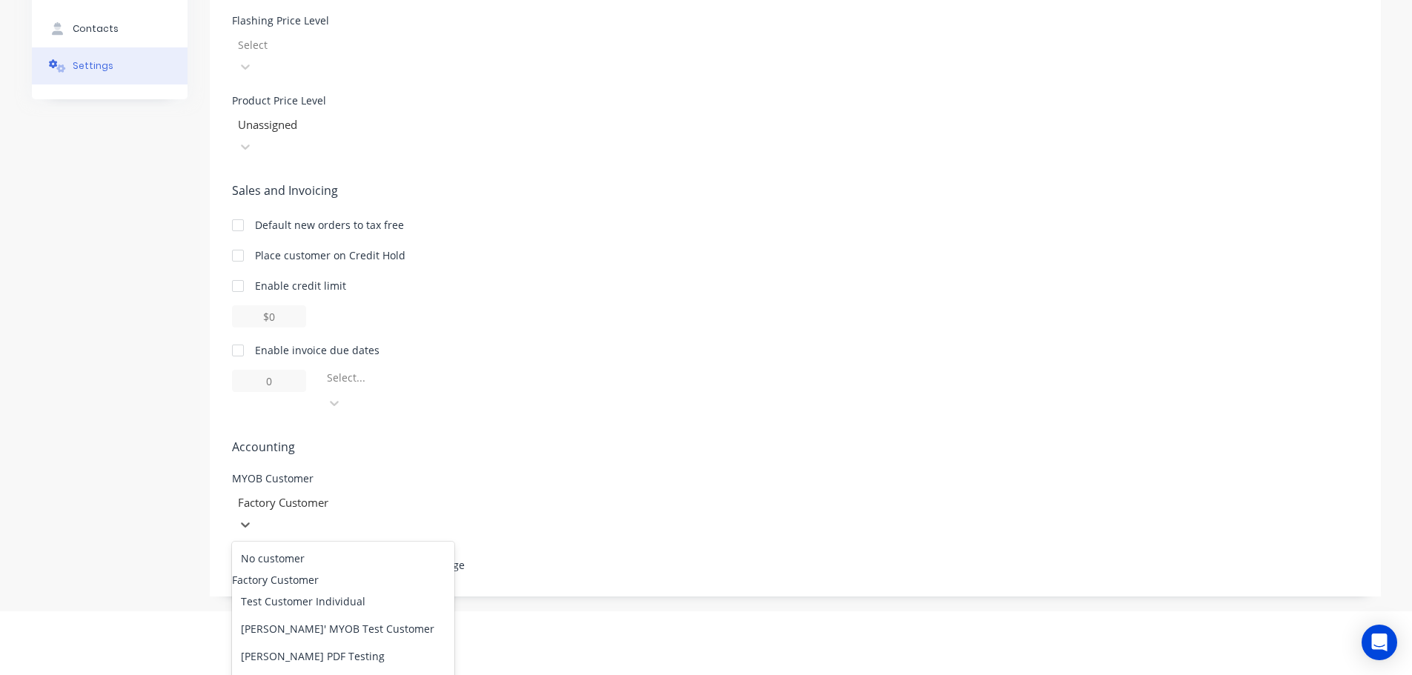
click at [304, 572] on div "Factory Customer" at bounding box center [343, 580] width 222 height 16
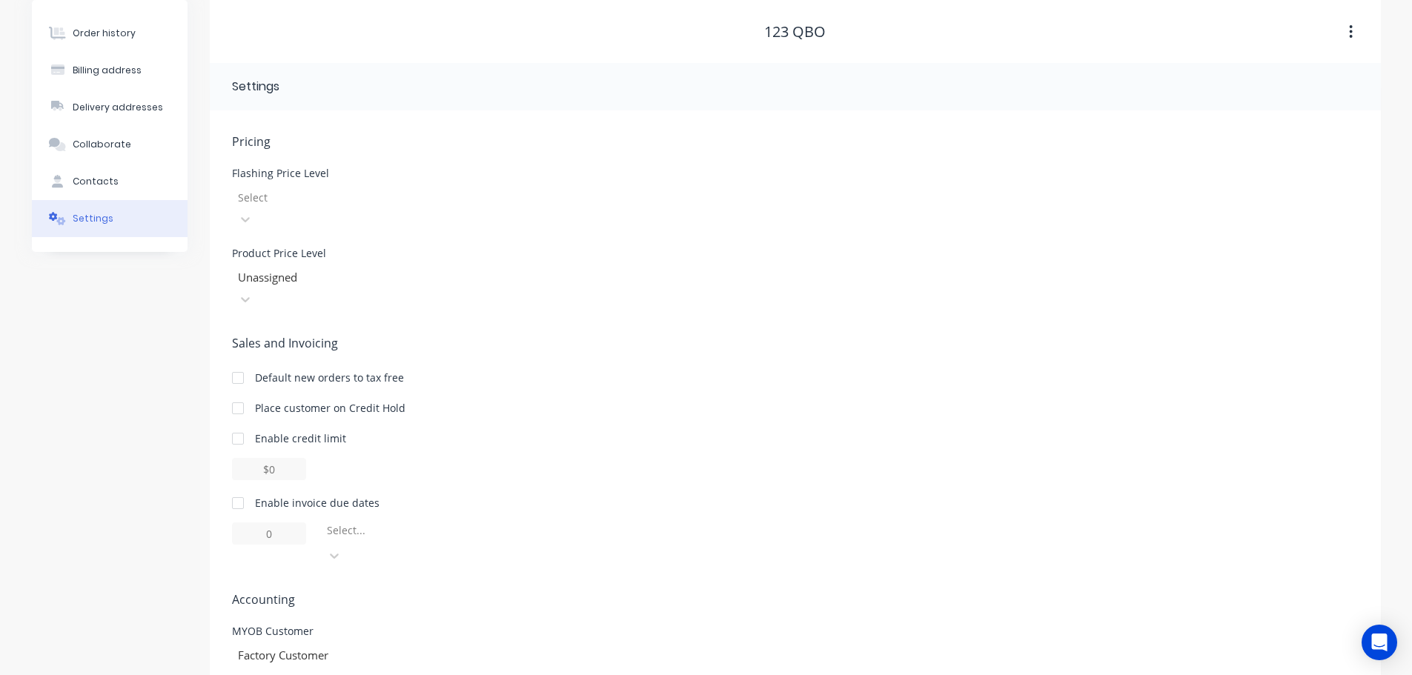
scroll to position [0, 0]
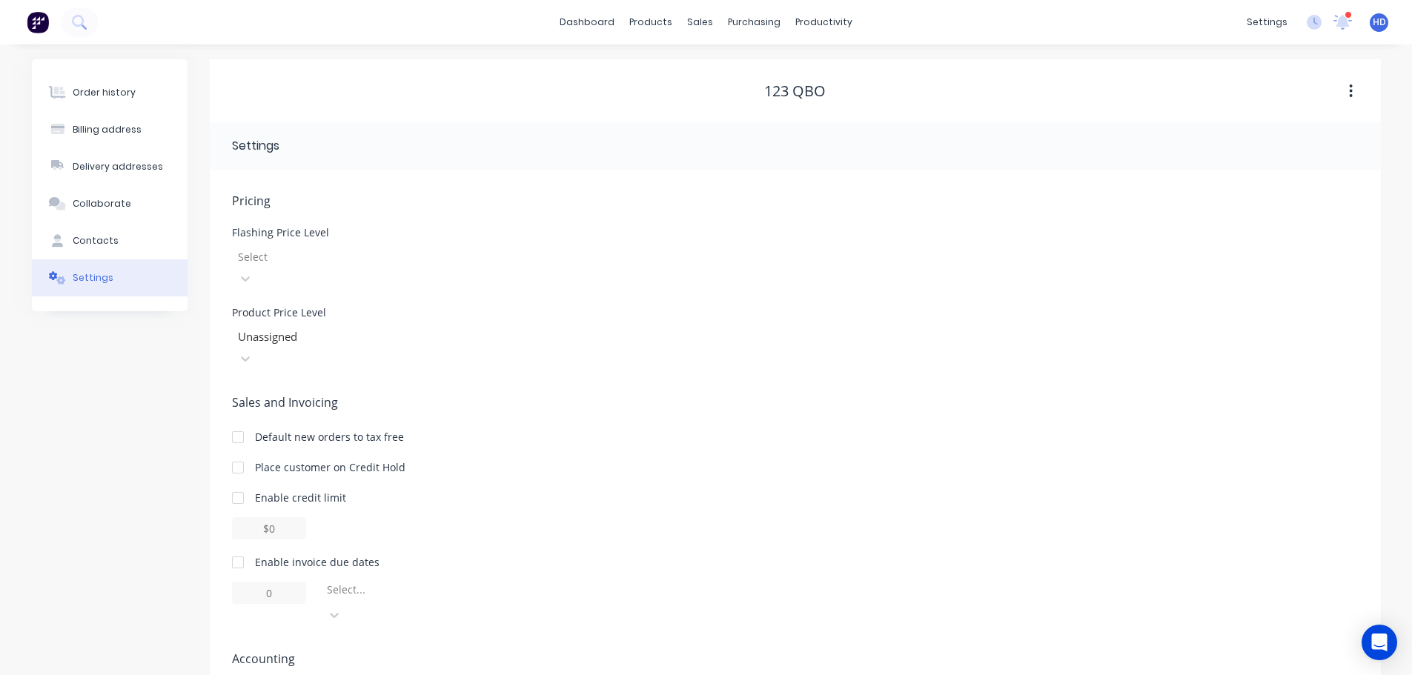
click at [108, 89] on div "Order history" at bounding box center [104, 92] width 63 height 13
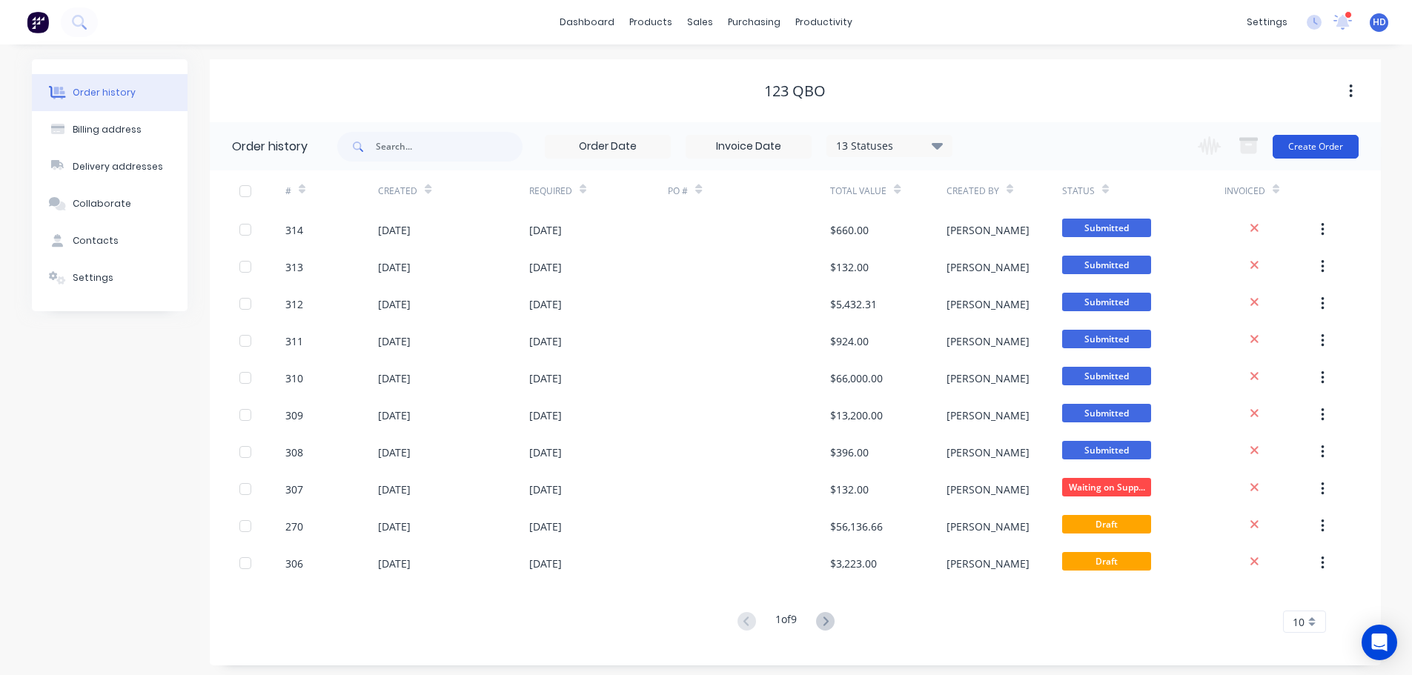
click at [1340, 153] on button "Create Order" at bounding box center [1316, 147] width 86 height 24
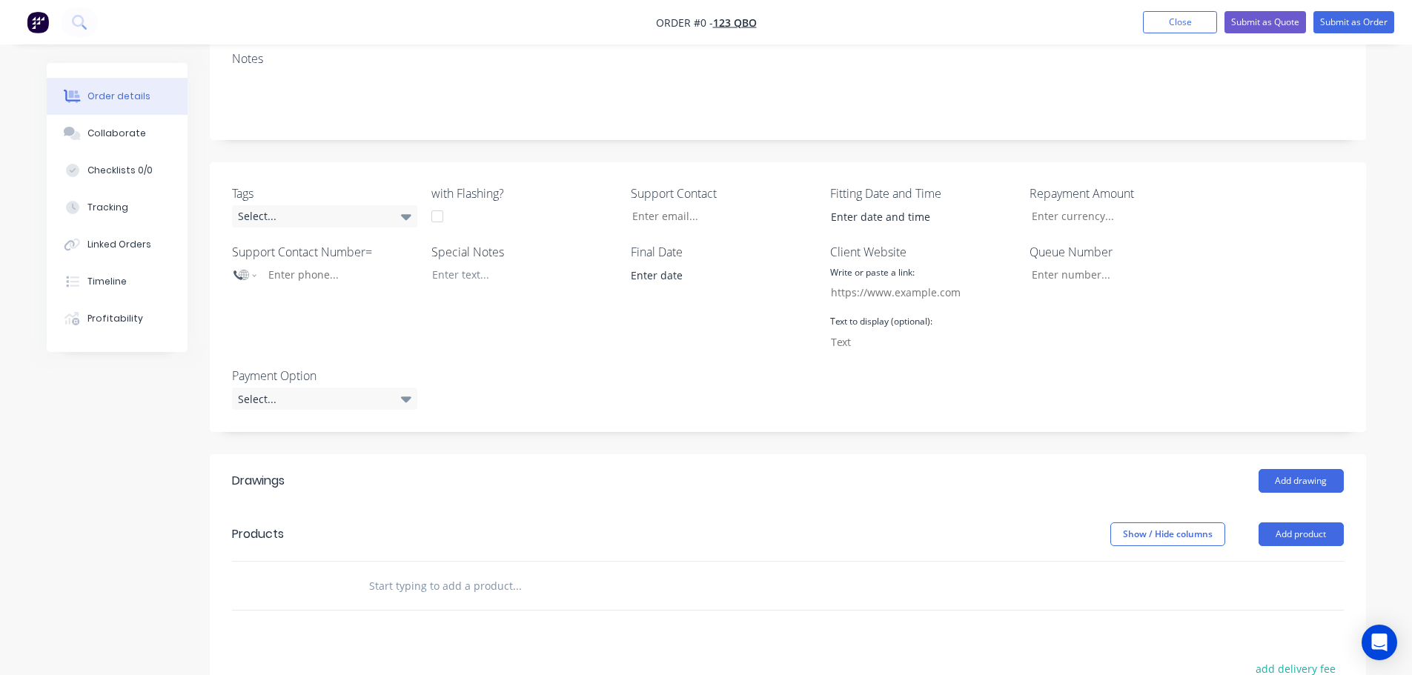
scroll to position [297, 0]
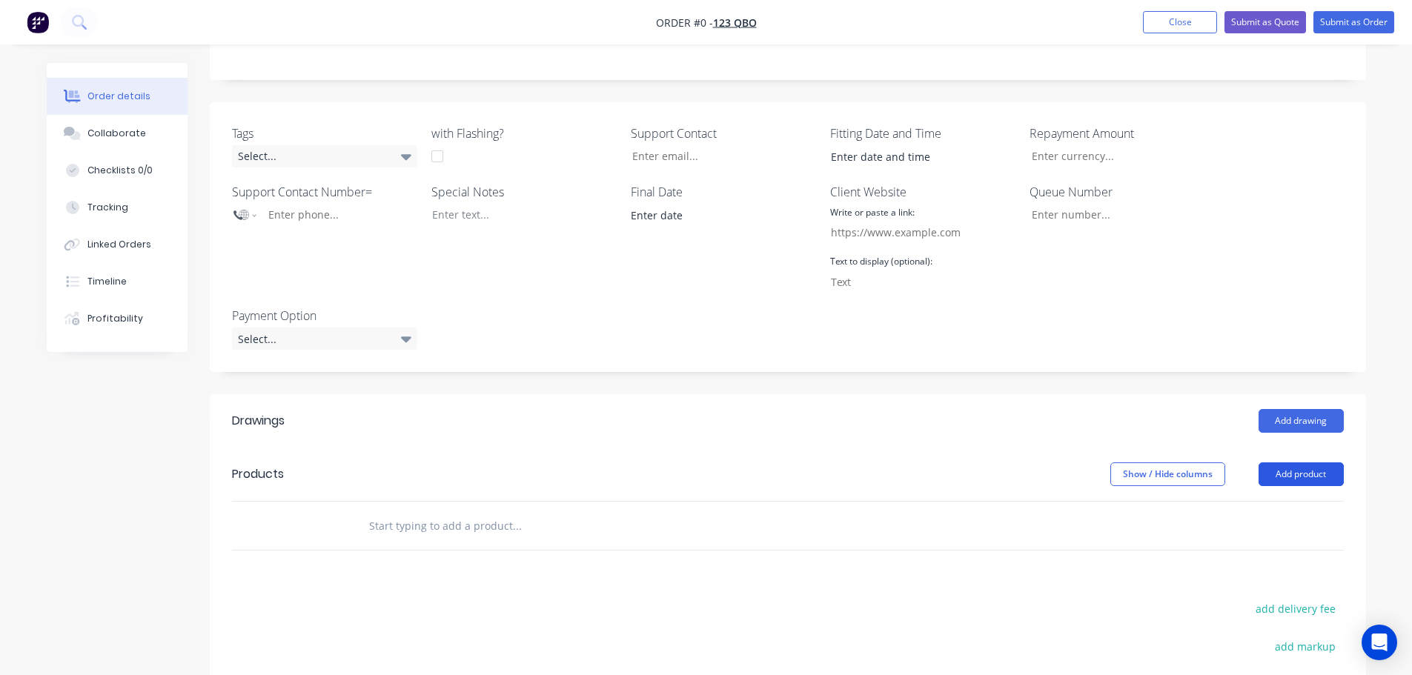
click at [1291, 483] on button "Add product" at bounding box center [1301, 475] width 85 height 24
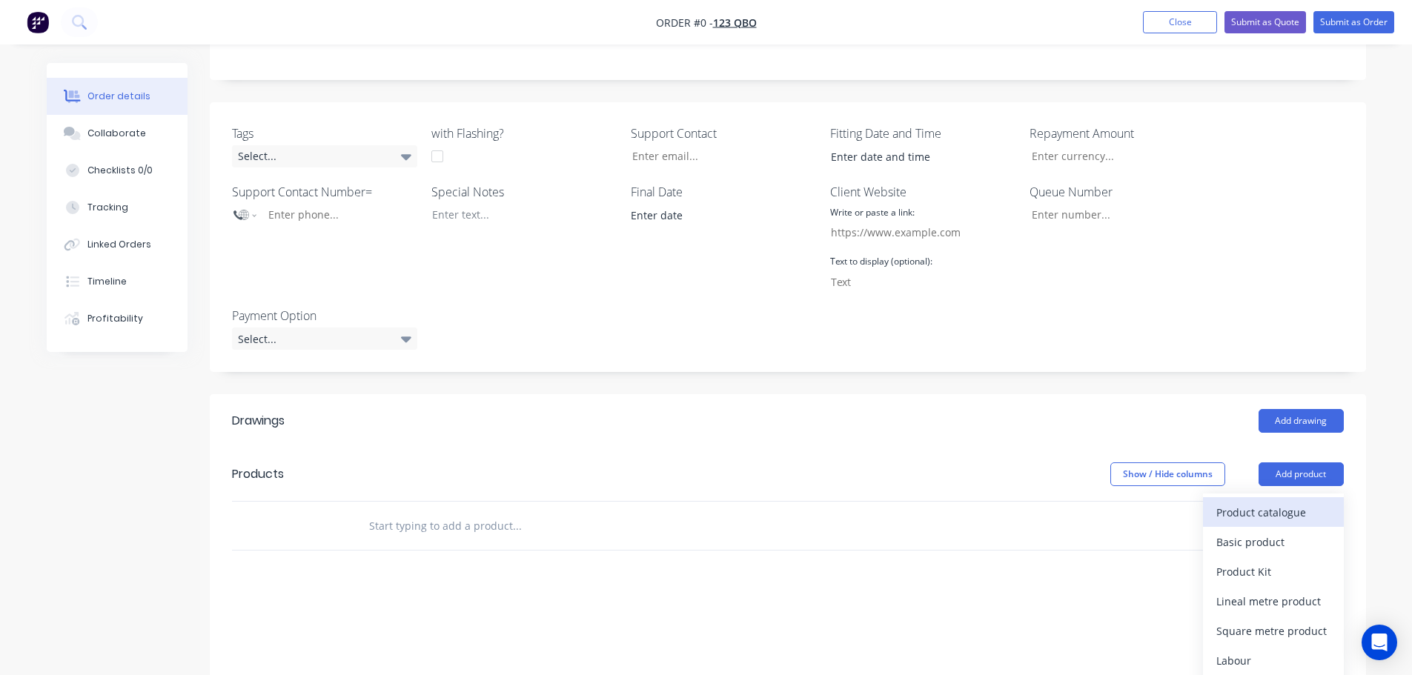
click at [1273, 503] on div "Product catalogue" at bounding box center [1274, 512] width 114 height 21
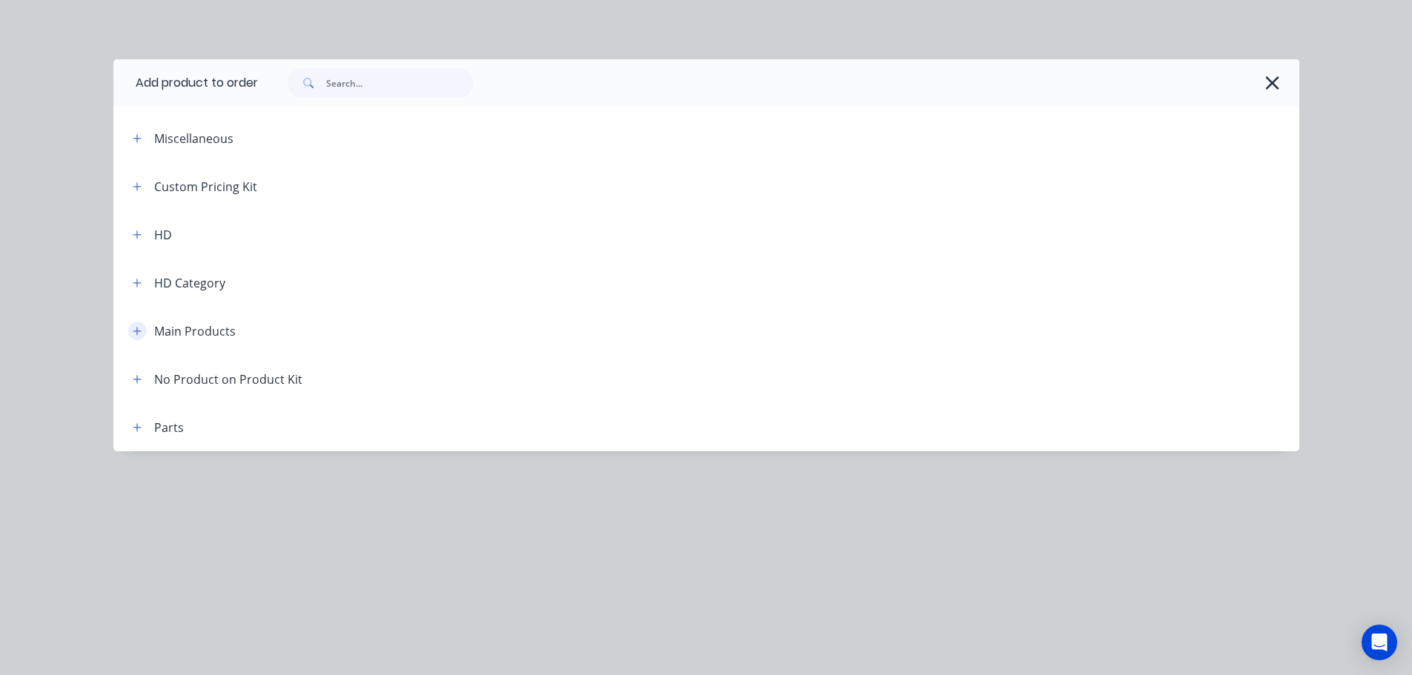
click at [137, 325] on button "button" at bounding box center [137, 331] width 19 height 19
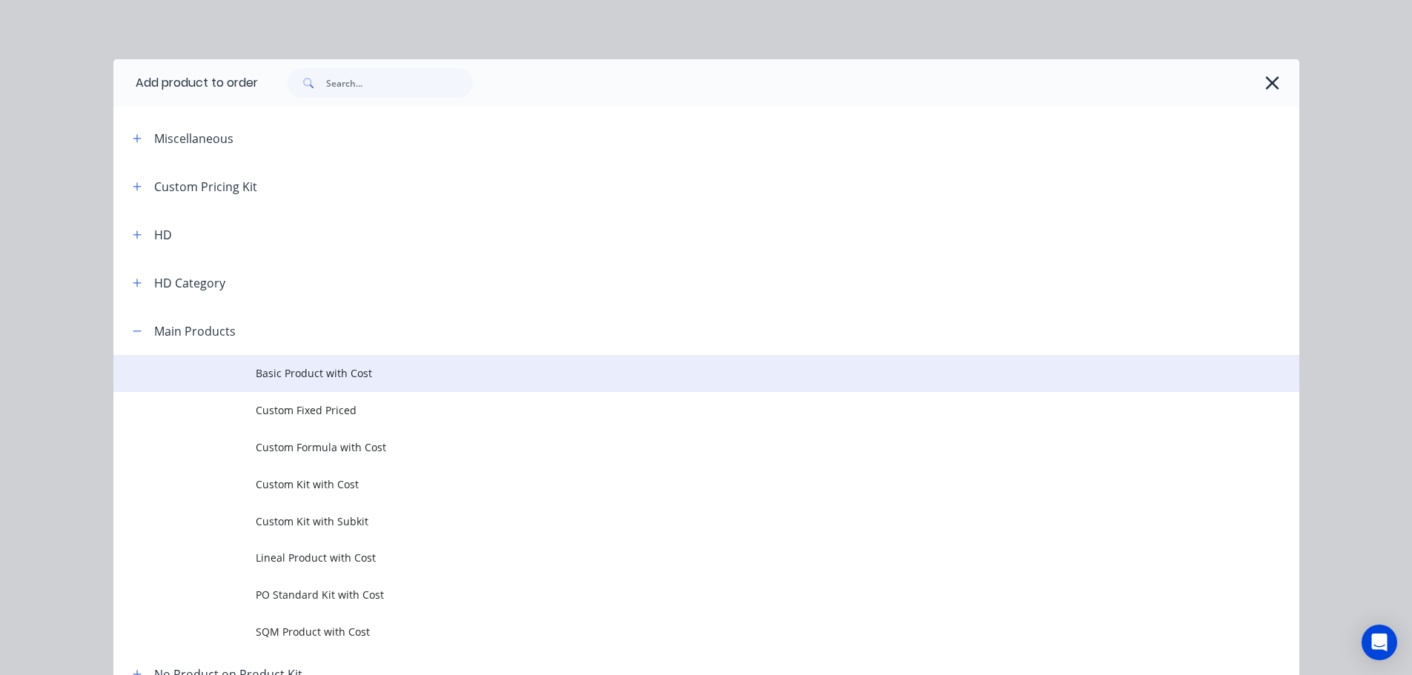
click at [342, 368] on span "Basic Product with Cost" at bounding box center [673, 373] width 835 height 16
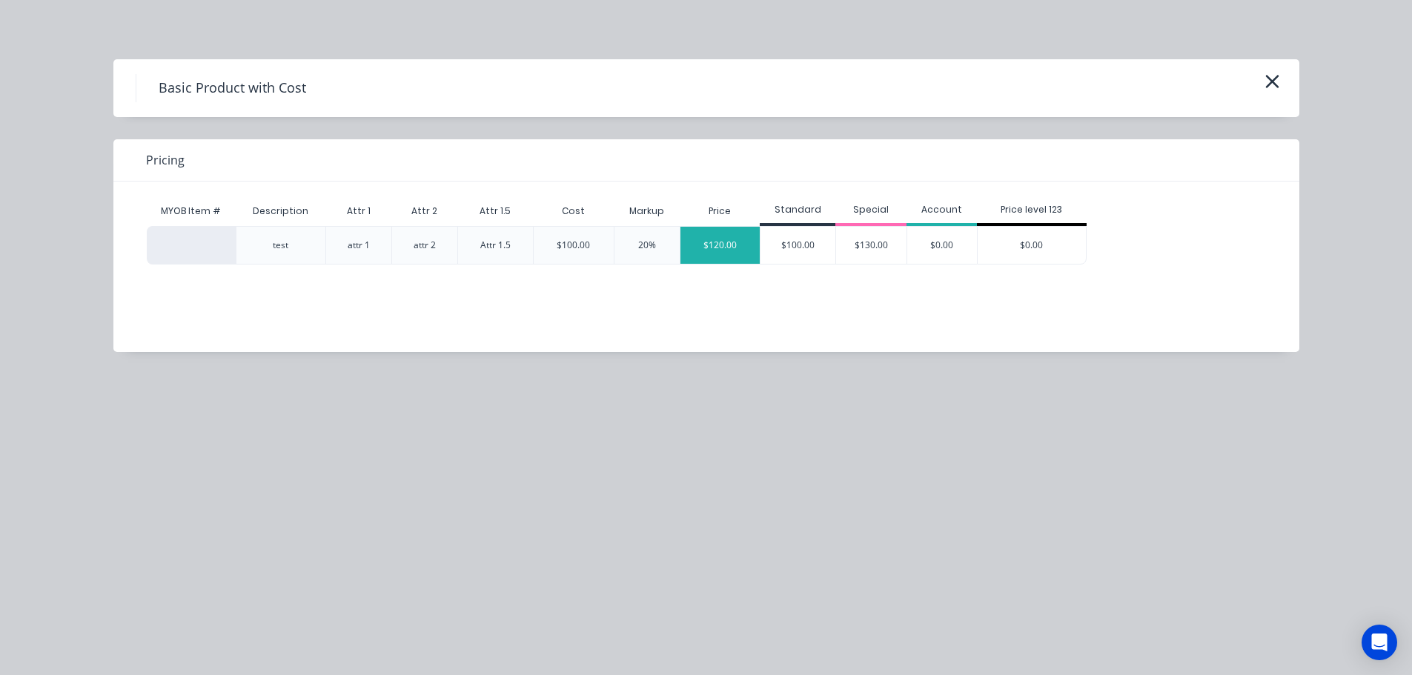
click at [717, 233] on div "$120.00" at bounding box center [721, 245] width 80 height 37
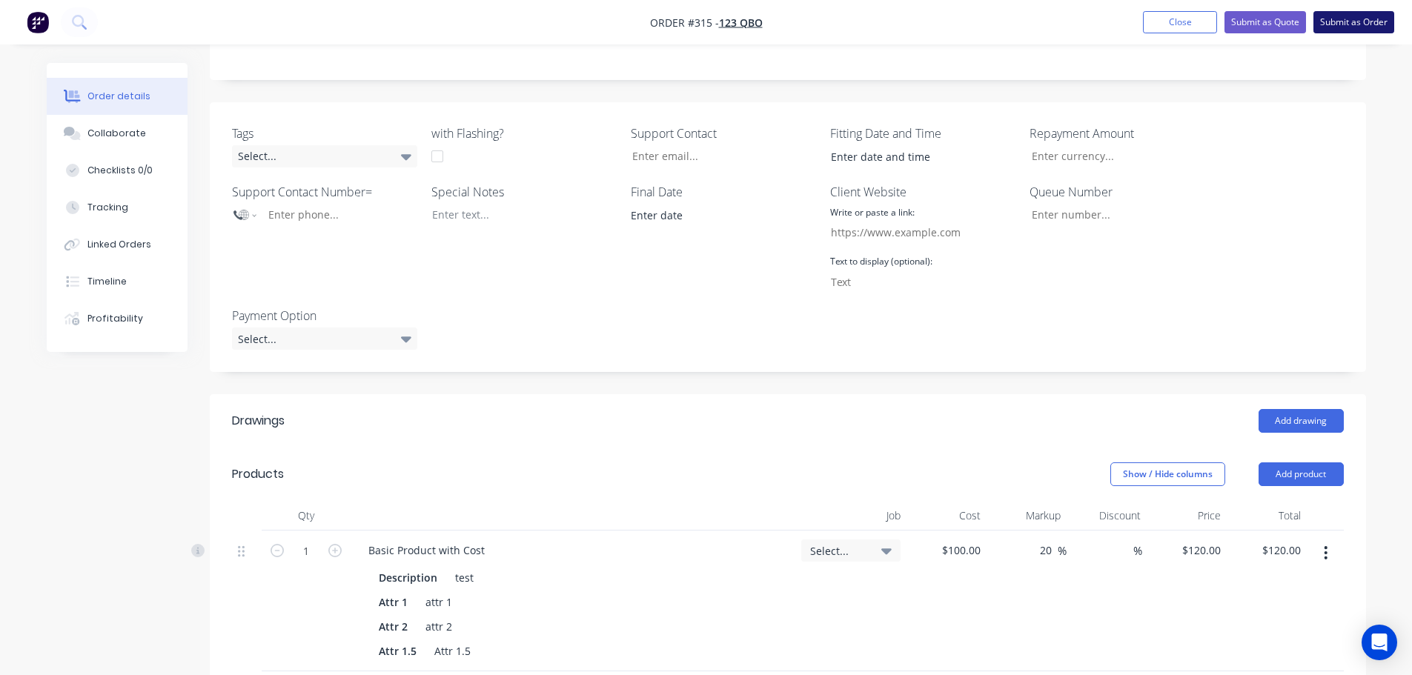
click at [1366, 20] on button "Submit as Order" at bounding box center [1354, 22] width 81 height 22
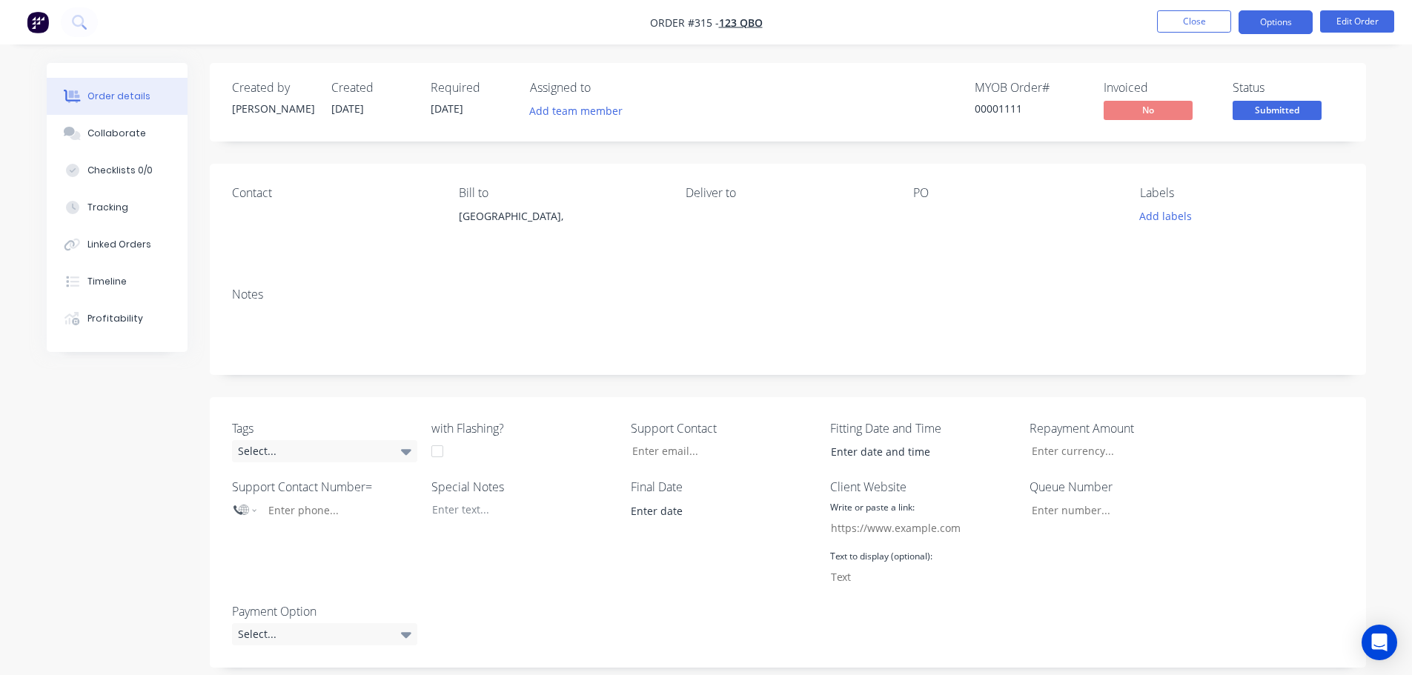
click at [1256, 19] on button "Options" at bounding box center [1276, 22] width 74 height 24
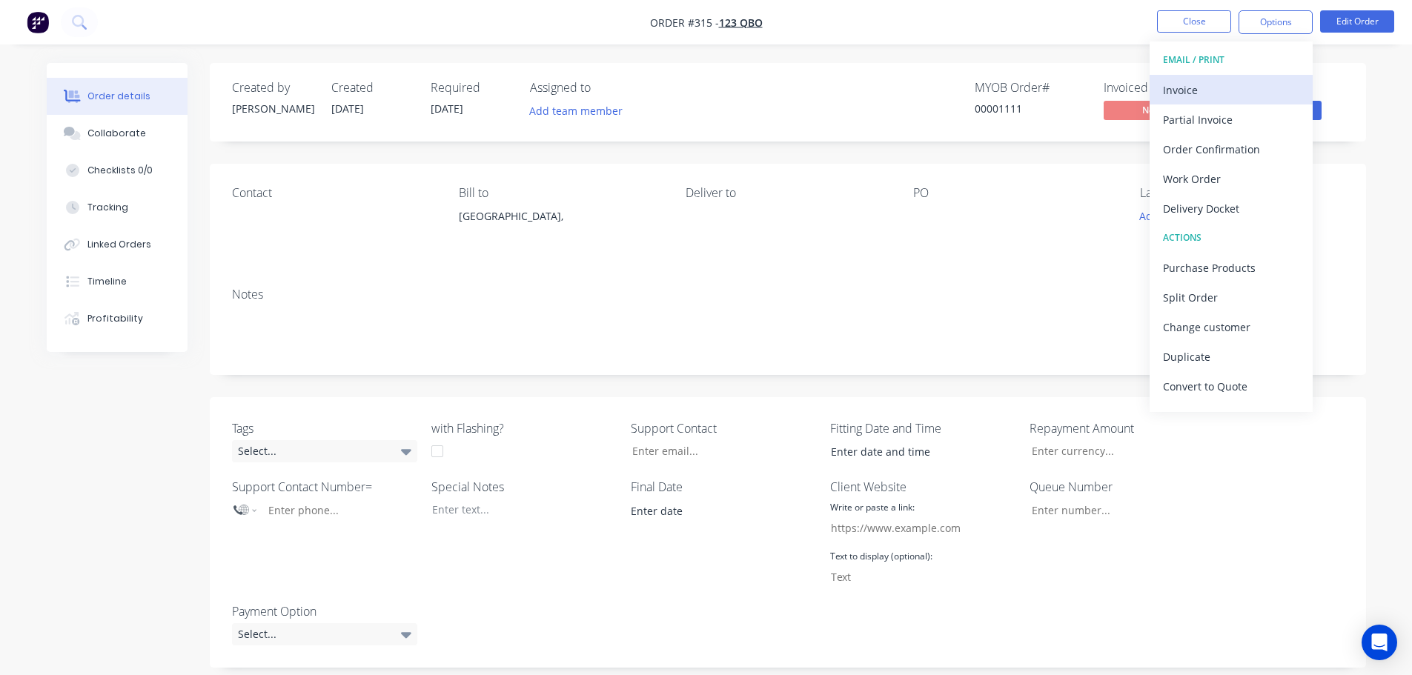
click at [1231, 91] on div "Invoice" at bounding box center [1231, 89] width 136 height 21
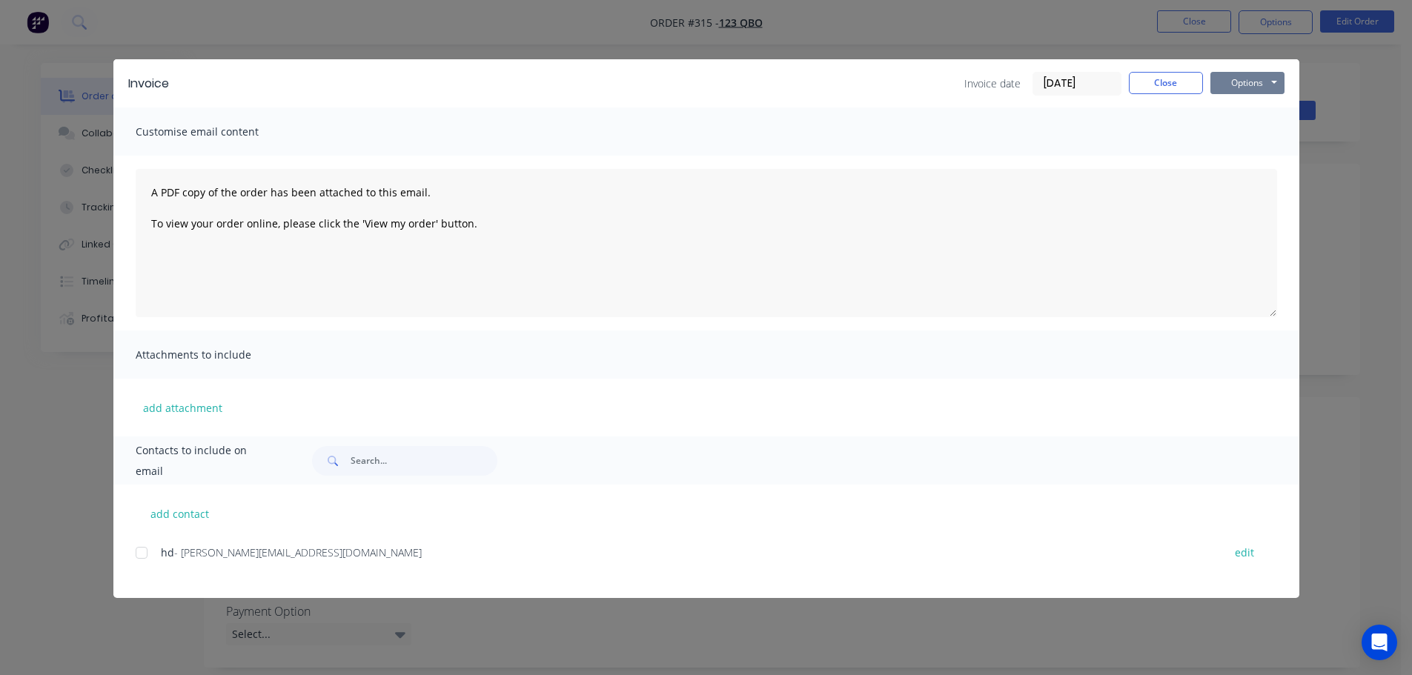
click at [1274, 76] on button "Options" at bounding box center [1248, 83] width 74 height 22
click at [1242, 140] on button "Print" at bounding box center [1258, 134] width 95 height 24
